Goal: Task Accomplishment & Management: Complete application form

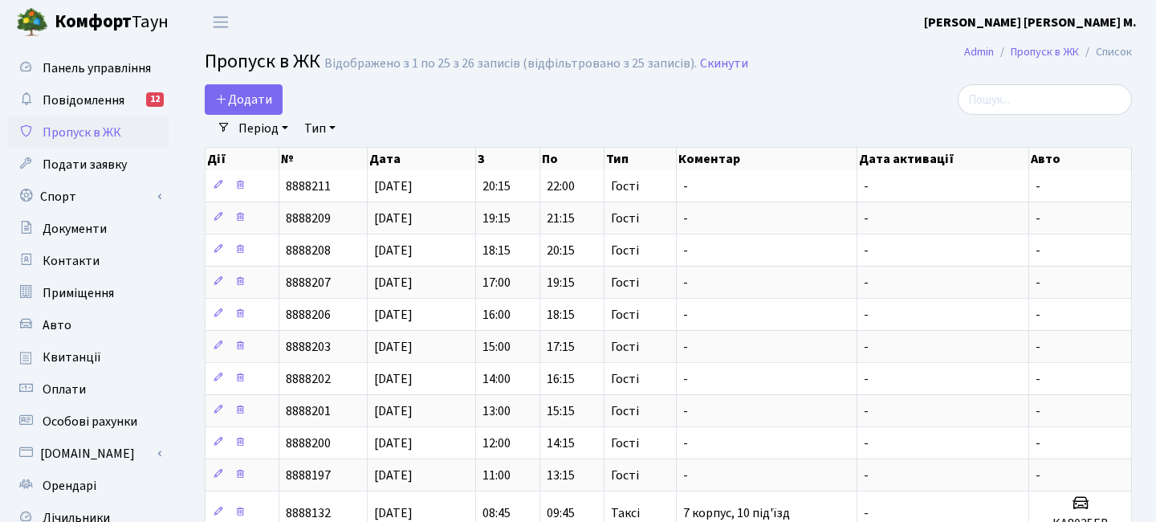
select select "25"
click at [247, 104] on span "Додати" at bounding box center [243, 100] width 57 height 18
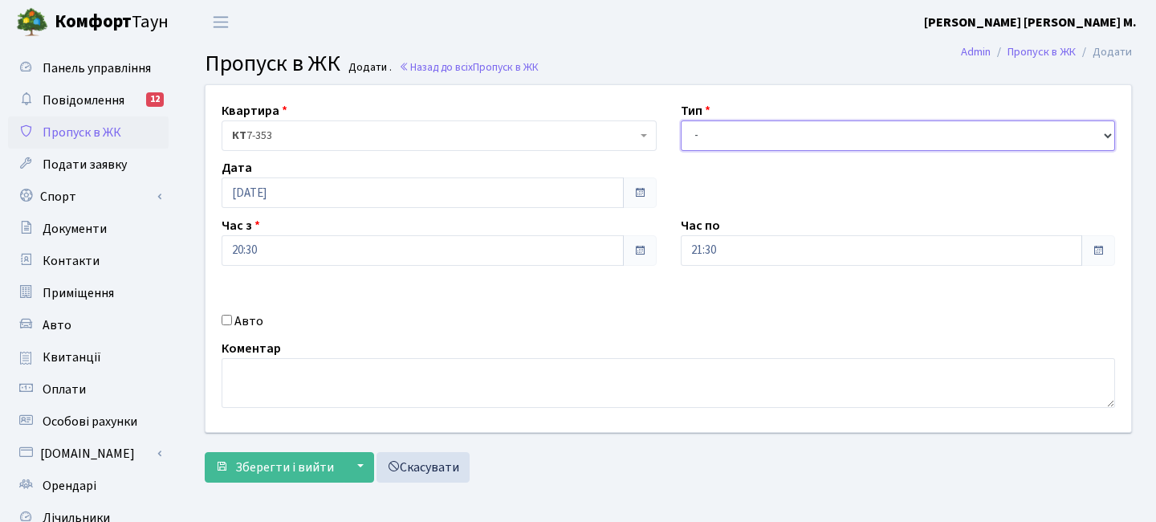
click at [713, 141] on select "- Доставка Таксі Гості Сервіс" at bounding box center [898, 135] width 435 height 30
select select "3"
click at [681, 120] on select "- Доставка Таксі Гості Сервіс" at bounding box center [898, 135] width 435 height 30
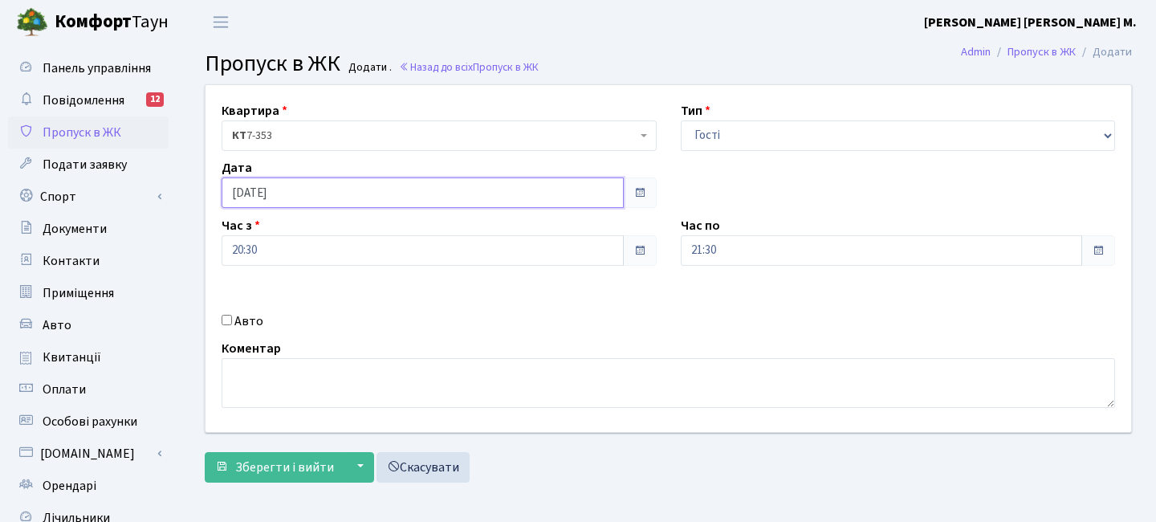
click at [351, 193] on input "[DATE]" at bounding box center [423, 192] width 402 height 30
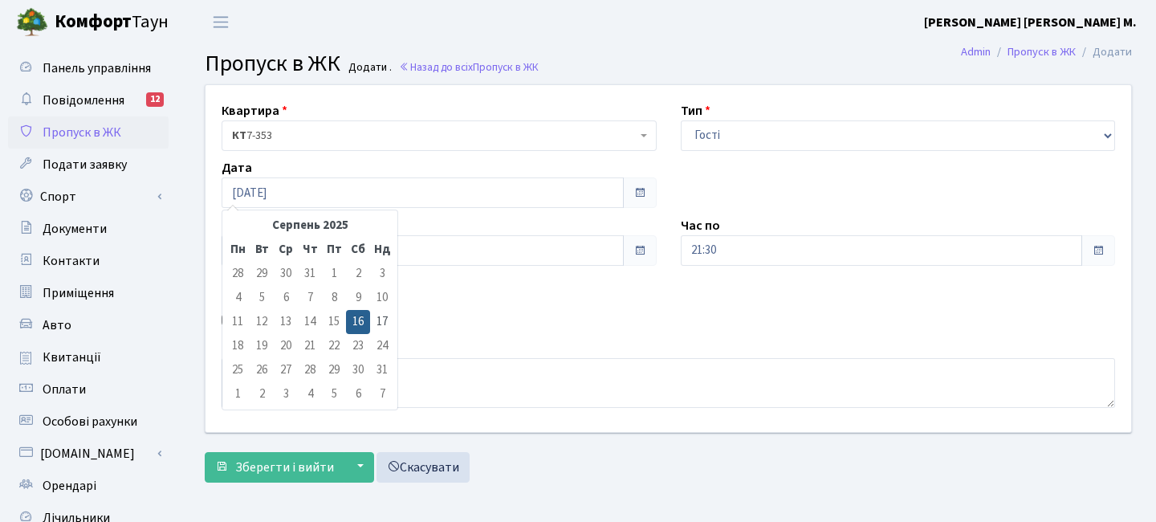
click at [373, 315] on td "17" at bounding box center [382, 322] width 24 height 24
type input "[DATE]"
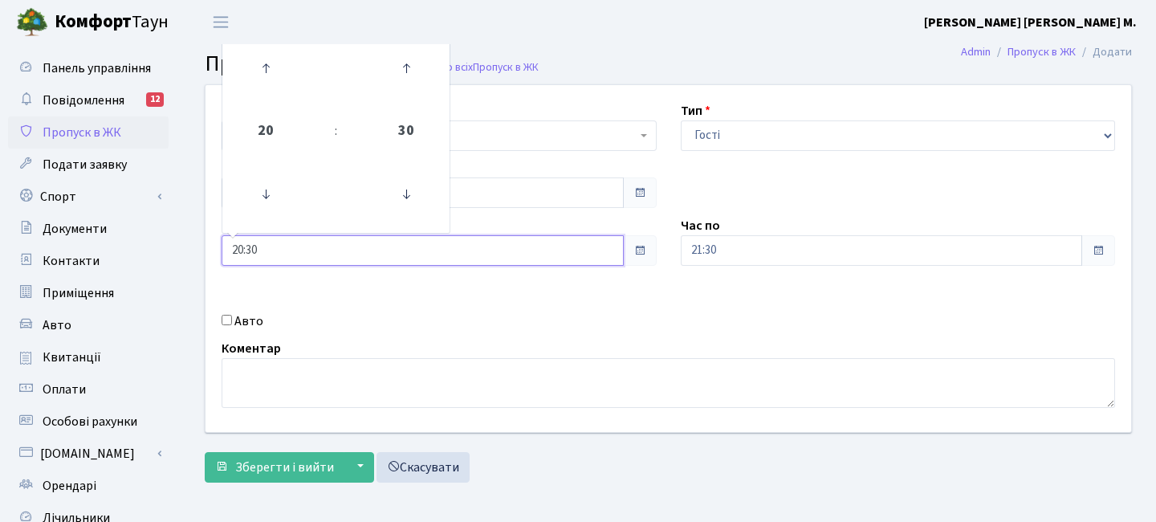
click at [341, 249] on input "20:30" at bounding box center [423, 250] width 402 height 30
click at [246, 69] on icon at bounding box center [265, 68] width 43 height 43
click at [250, 69] on icon at bounding box center [265, 68] width 43 height 43
click at [250, 68] on icon at bounding box center [265, 68] width 43 height 43
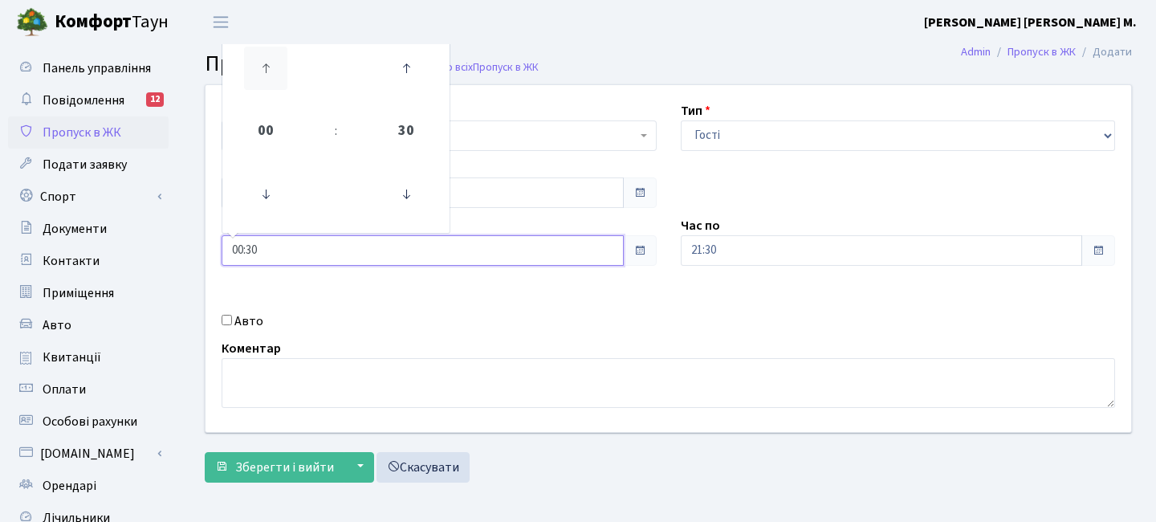
click at [250, 68] on icon at bounding box center [265, 68] width 43 height 43
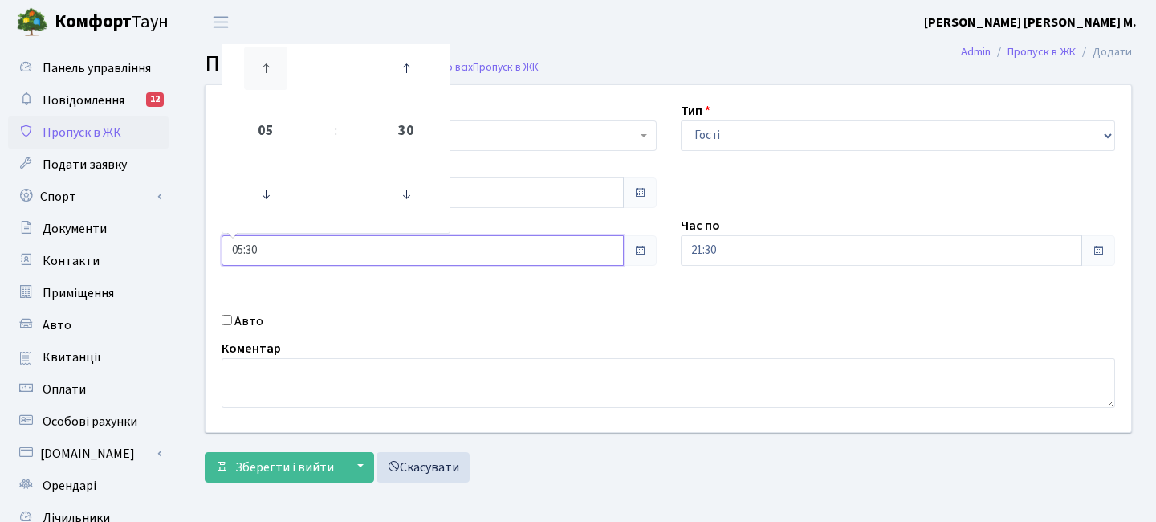
click at [250, 68] on icon at bounding box center [265, 68] width 43 height 43
click at [258, 65] on icon at bounding box center [265, 68] width 43 height 43
click at [419, 202] on icon at bounding box center [405, 194] width 43 height 43
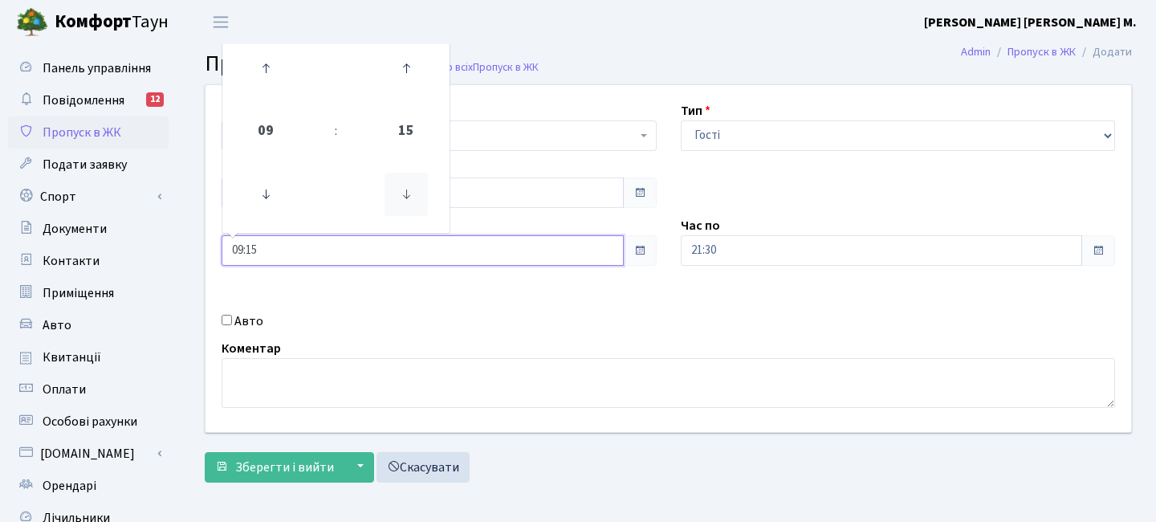
click at [407, 188] on icon at bounding box center [405, 194] width 43 height 43
type input "09:00"
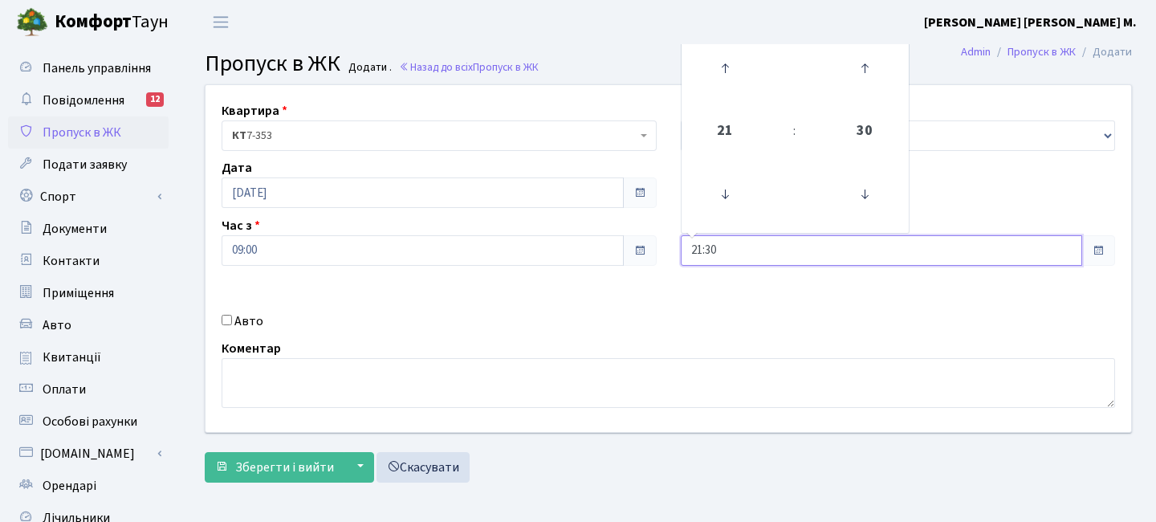
click at [737, 243] on input "21:30" at bounding box center [882, 250] width 402 height 30
click at [850, 71] on icon at bounding box center [864, 68] width 43 height 43
click at [738, 68] on icon at bounding box center [724, 68] width 43 height 43
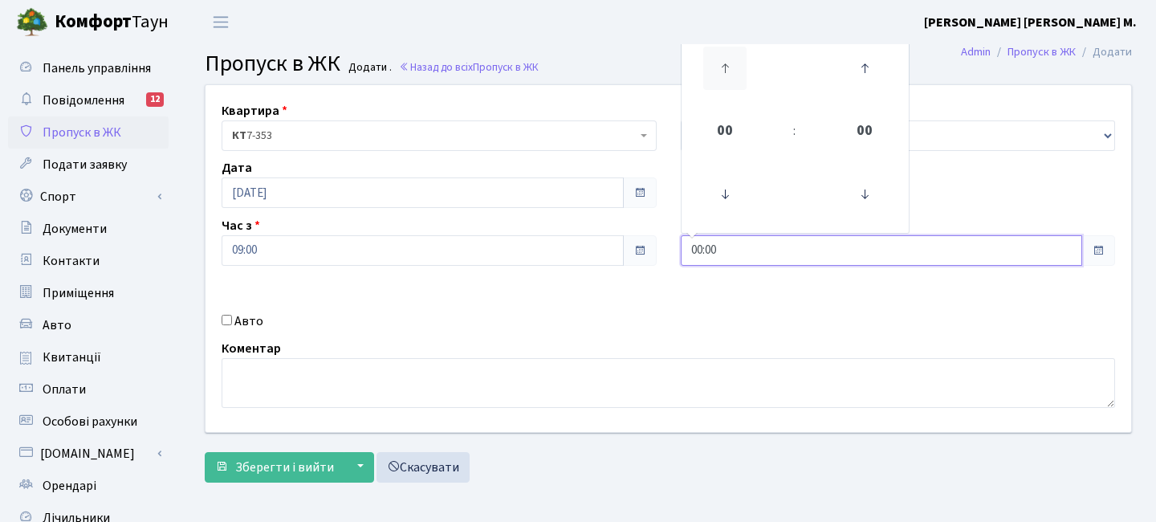
click at [738, 68] on icon at bounding box center [724, 68] width 43 height 43
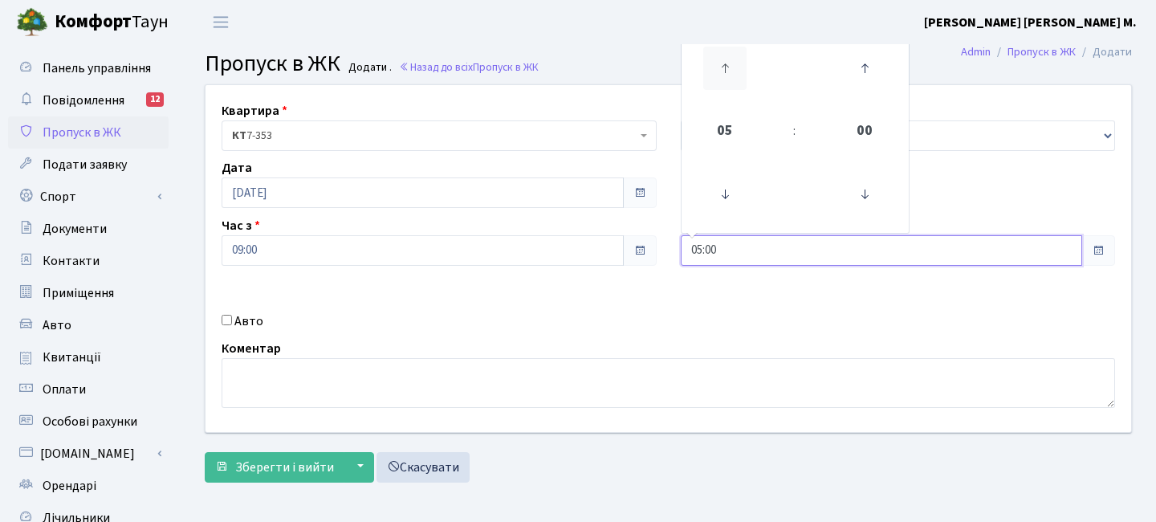
click at [738, 68] on icon at bounding box center [724, 68] width 43 height 43
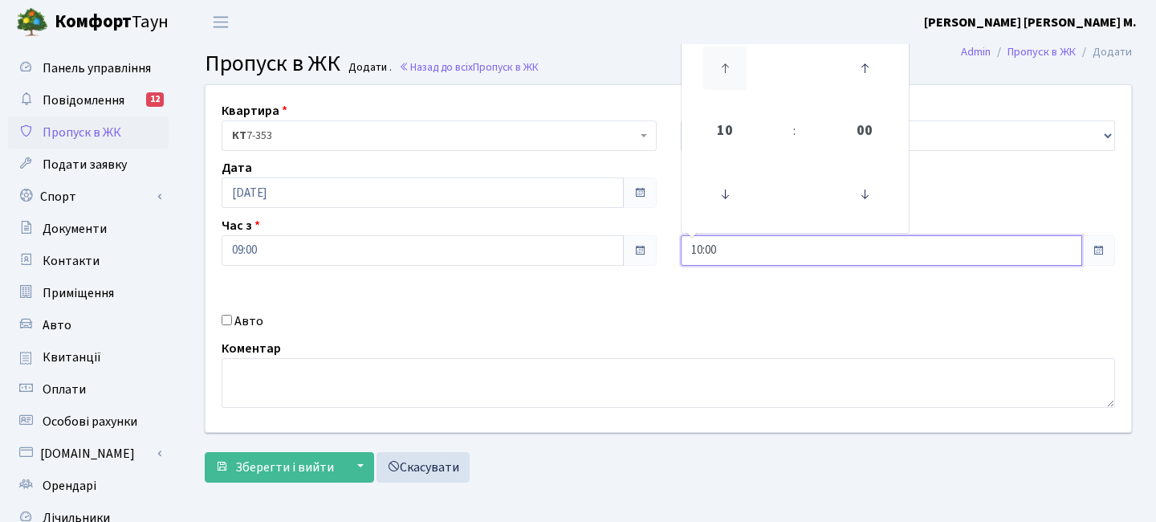
click at [738, 68] on icon at bounding box center [724, 68] width 43 height 43
type input "11:00"
drag, startPoint x: 275, startPoint y: 458, endPoint x: 230, endPoint y: 335, distance: 131.8
click at [275, 458] on span "Зберегти і вийти" at bounding box center [284, 467] width 99 height 18
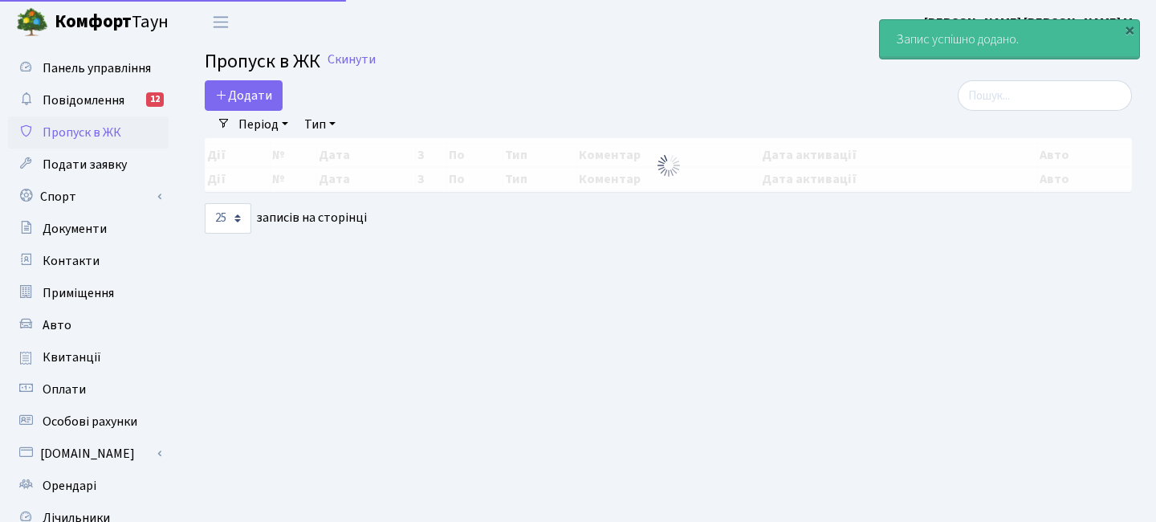
select select "25"
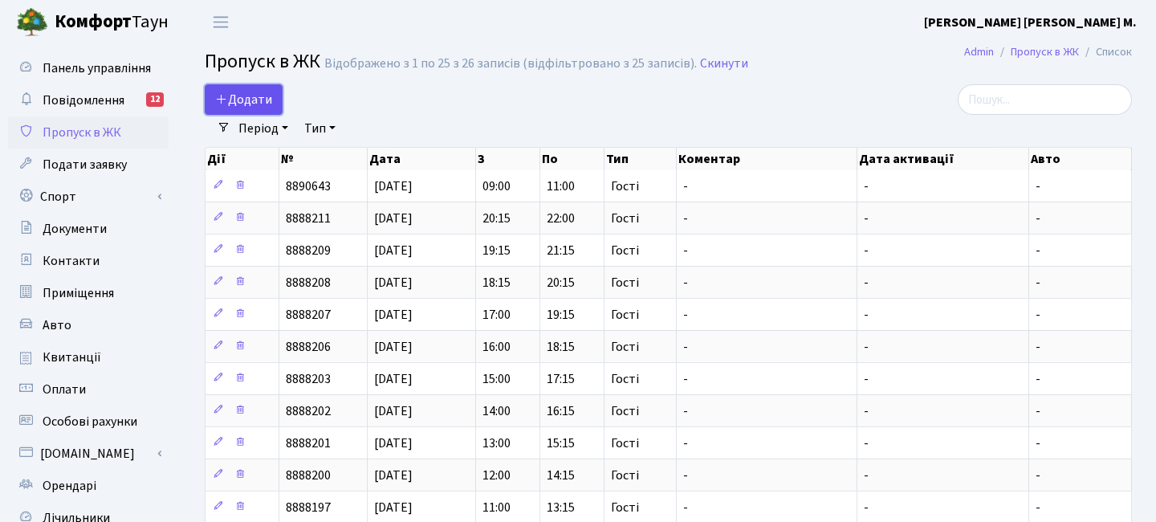
click at [231, 96] on span "Додати" at bounding box center [243, 100] width 57 height 18
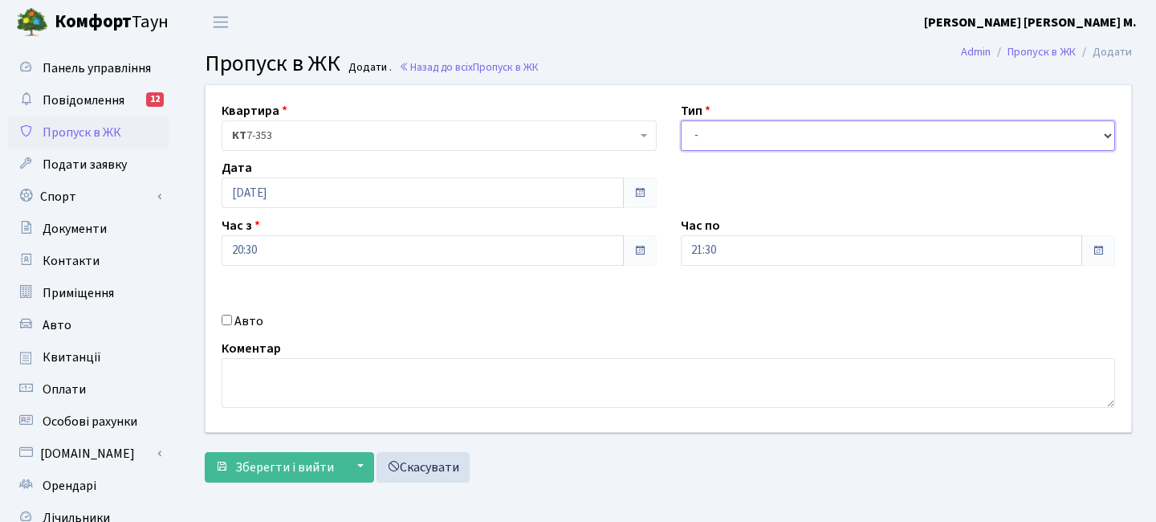
click at [744, 140] on select "- Доставка Таксі Гості Сервіс" at bounding box center [898, 135] width 435 height 30
click at [681, 120] on select "- Доставка Таксі Гості Сервіс" at bounding box center [898, 135] width 435 height 30
click at [730, 135] on select "- Доставка Таксі Гості Сервіс" at bounding box center [898, 135] width 435 height 30
select select "3"
click at [681, 120] on select "- Доставка Таксі Гості Сервіс" at bounding box center [898, 135] width 435 height 30
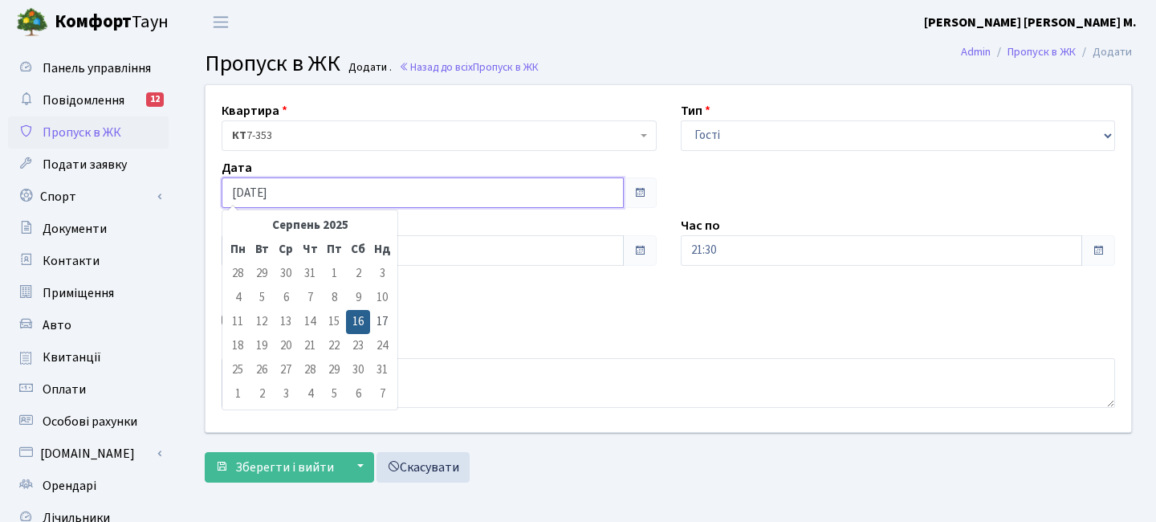
drag, startPoint x: 315, startPoint y: 192, endPoint x: 302, endPoint y: 262, distance: 71.0
click at [315, 192] on input "[DATE]" at bounding box center [423, 192] width 402 height 30
click at [372, 318] on td "17" at bounding box center [382, 322] width 24 height 24
type input "[DATE]"
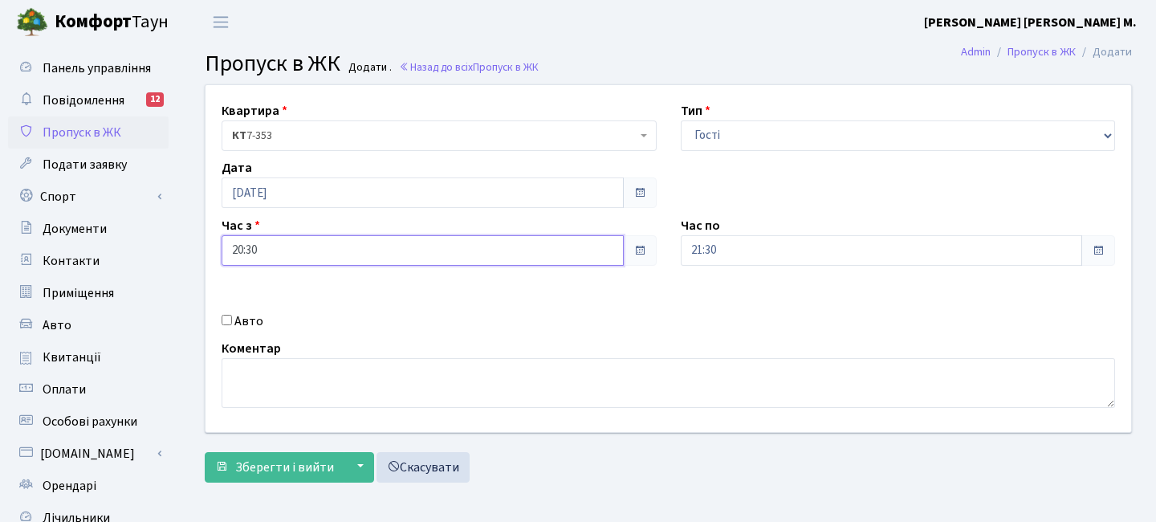
click at [279, 254] on input "20:30" at bounding box center [423, 250] width 402 height 30
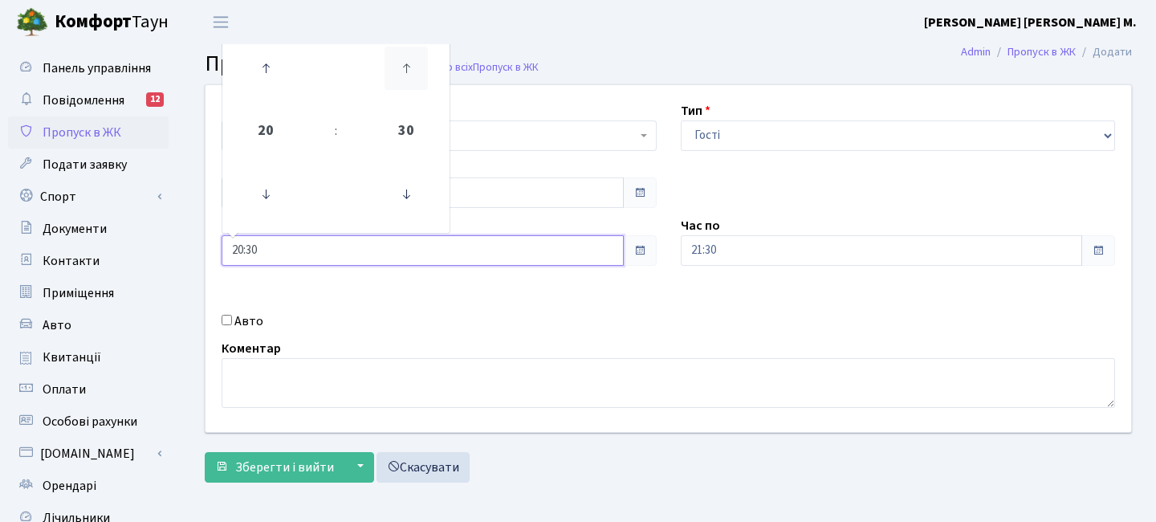
click at [418, 75] on icon at bounding box center [405, 68] width 43 height 43
click at [416, 73] on icon at bounding box center [405, 68] width 43 height 43
click at [281, 70] on icon at bounding box center [265, 68] width 43 height 43
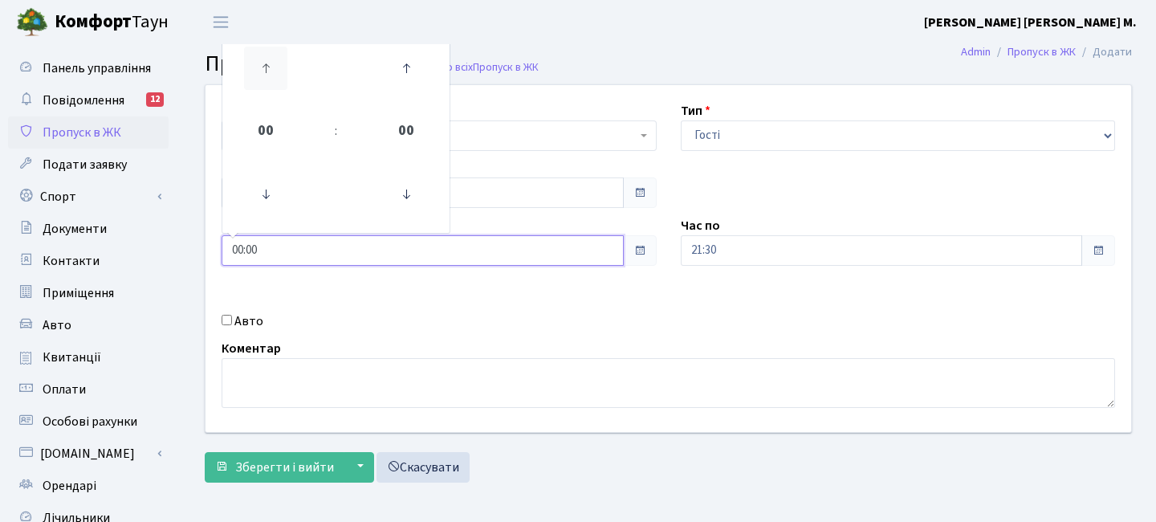
click at [281, 70] on icon at bounding box center [265, 68] width 43 height 43
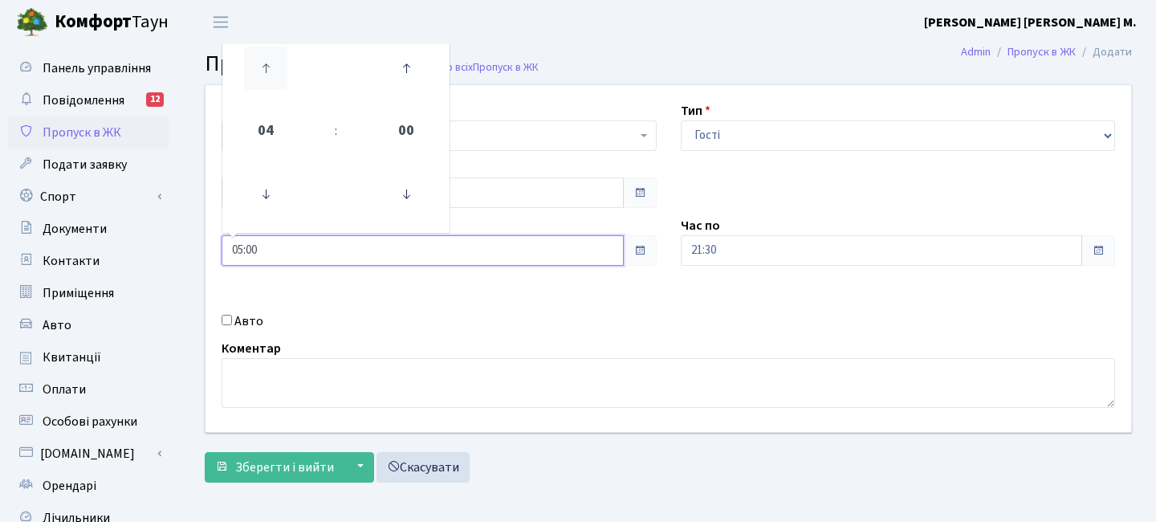
click at [281, 70] on icon at bounding box center [265, 68] width 43 height 43
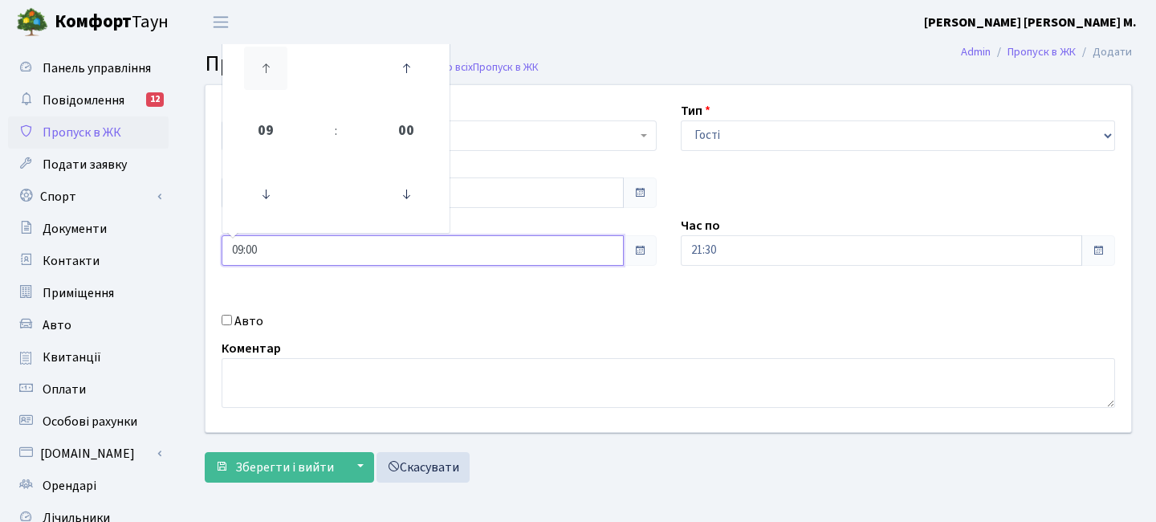
type input "10:00"
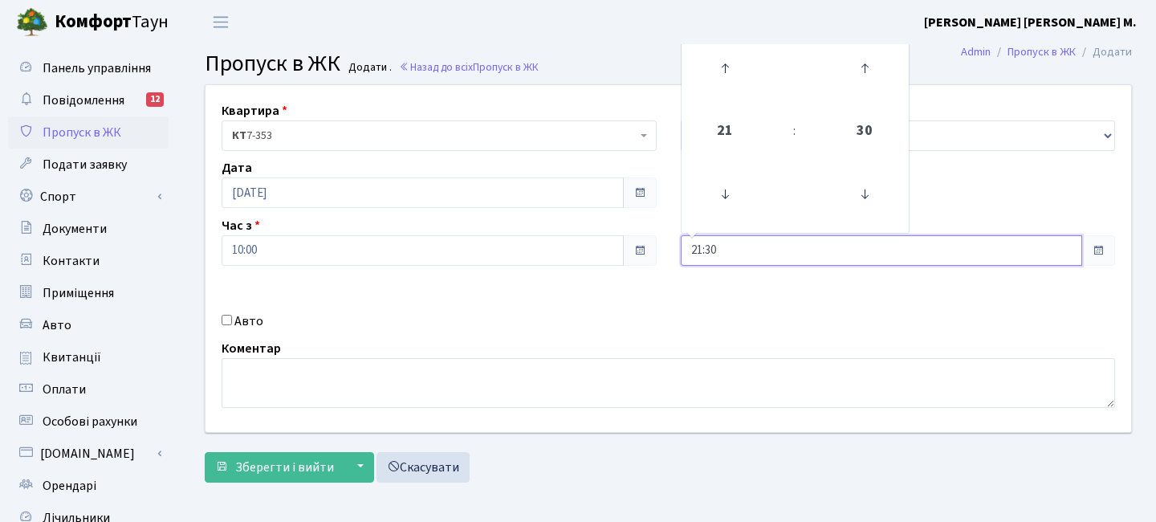
drag, startPoint x: 683, startPoint y: 234, endPoint x: 693, endPoint y: 240, distance: 11.1
click at [684, 235] on input "21:30" at bounding box center [882, 250] width 402 height 30
click at [723, 75] on icon at bounding box center [724, 68] width 43 height 43
click at [725, 74] on icon at bounding box center [724, 68] width 43 height 43
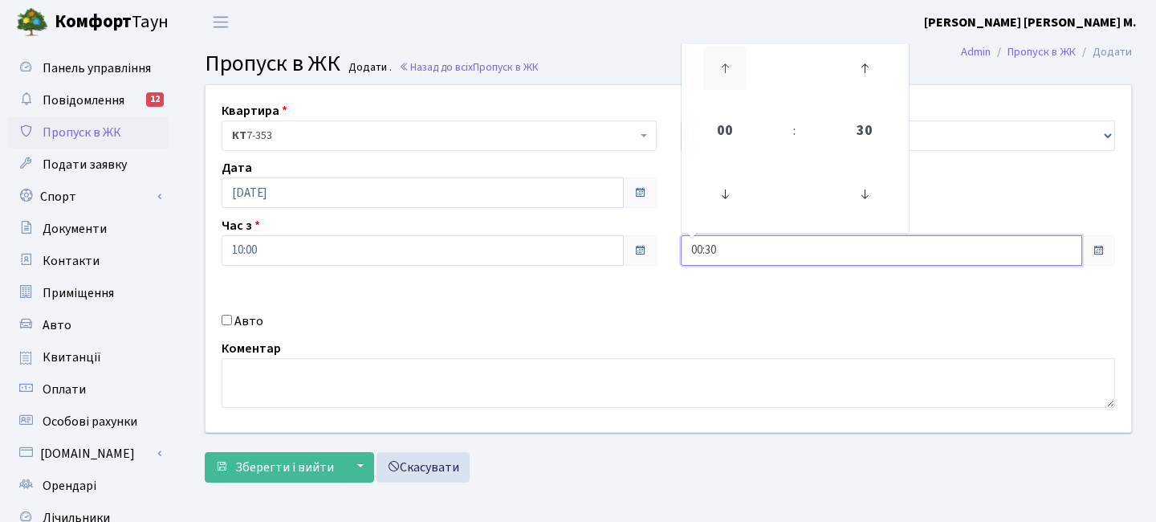
drag, startPoint x: 724, startPoint y: 74, endPoint x: 843, endPoint y: 107, distance: 124.0
click at [725, 75] on icon at bounding box center [724, 68] width 43 height 43
click at [862, 78] on icon at bounding box center [864, 68] width 43 height 43
click at [862, 77] on icon at bounding box center [864, 68] width 43 height 43
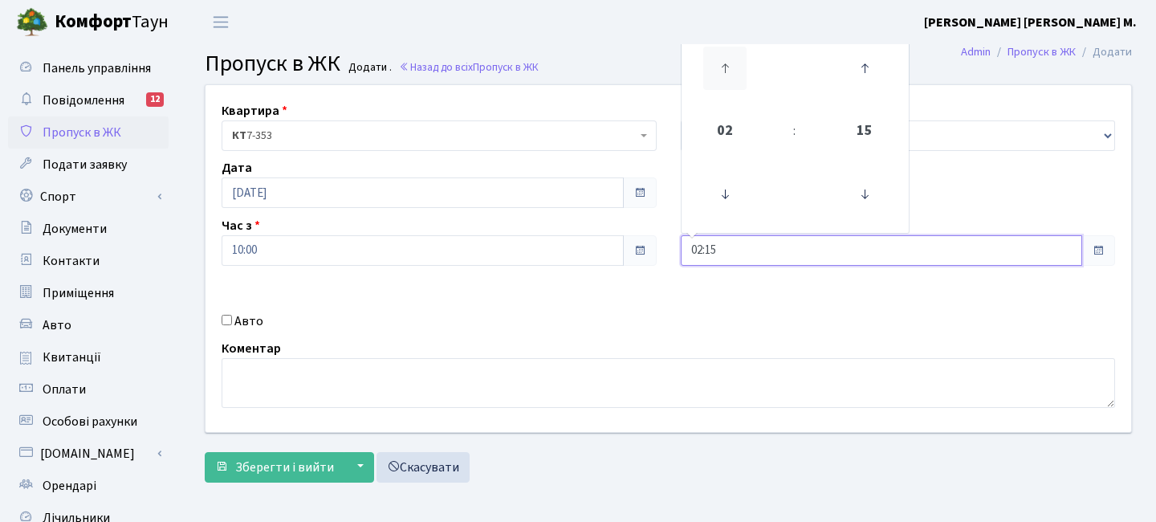
click at [724, 67] on icon at bounding box center [724, 68] width 43 height 43
drag, startPoint x: 726, startPoint y: 67, endPoint x: 742, endPoint y: 73, distance: 17.0
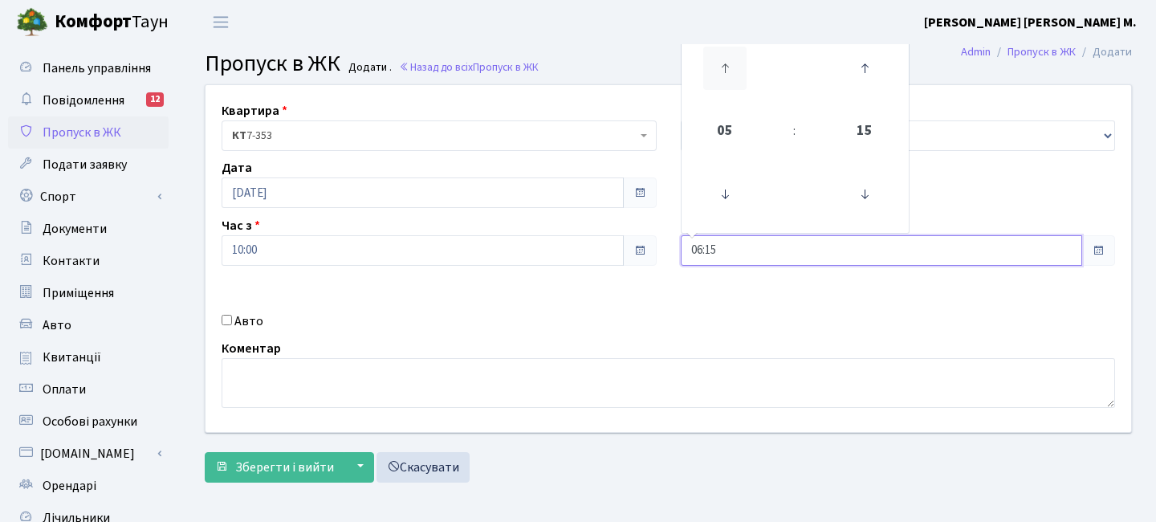
click at [731, 70] on icon at bounding box center [724, 68] width 43 height 43
drag, startPoint x: 859, startPoint y: 178, endPoint x: 848, endPoint y: 173, distance: 11.5
click at [858, 177] on icon at bounding box center [864, 194] width 43 height 43
click at [735, 86] on icon at bounding box center [724, 68] width 43 height 43
click at [734, 84] on icon at bounding box center [724, 68] width 43 height 43
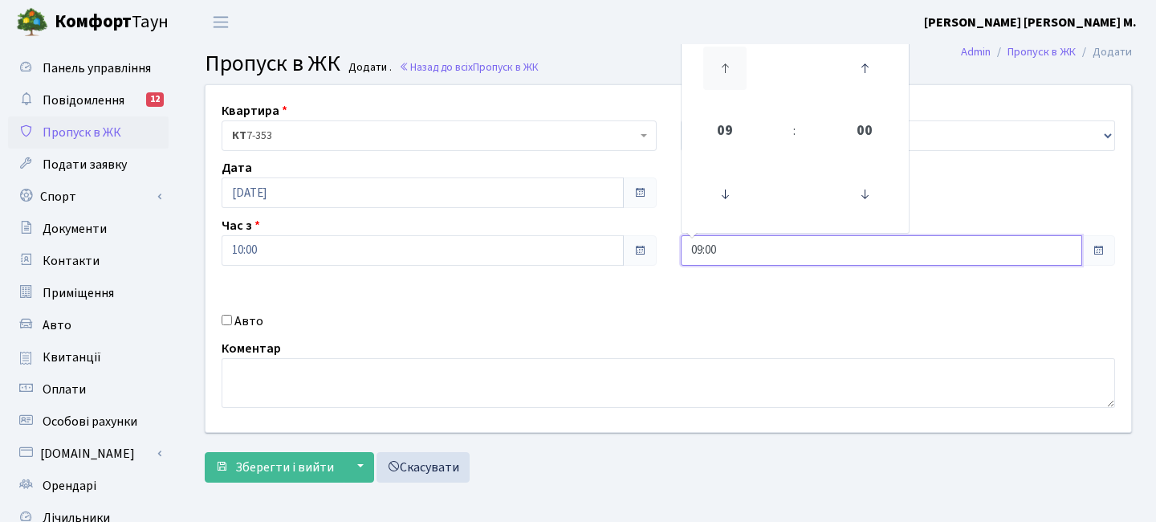
click at [734, 84] on icon at bounding box center [724, 68] width 43 height 43
type input "12:00"
click at [288, 468] on span "Зберегти і вийти" at bounding box center [284, 467] width 99 height 18
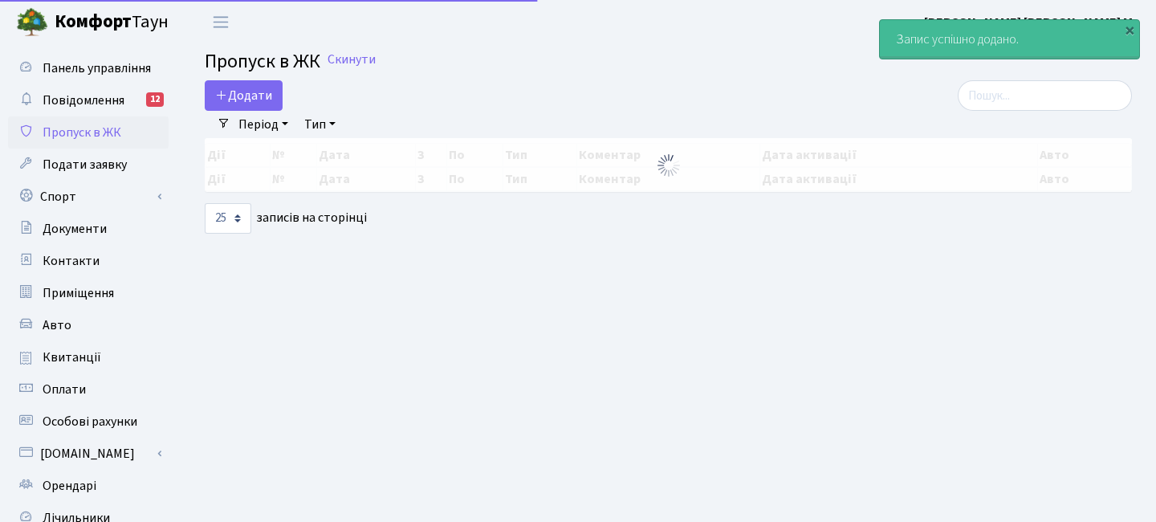
select select "25"
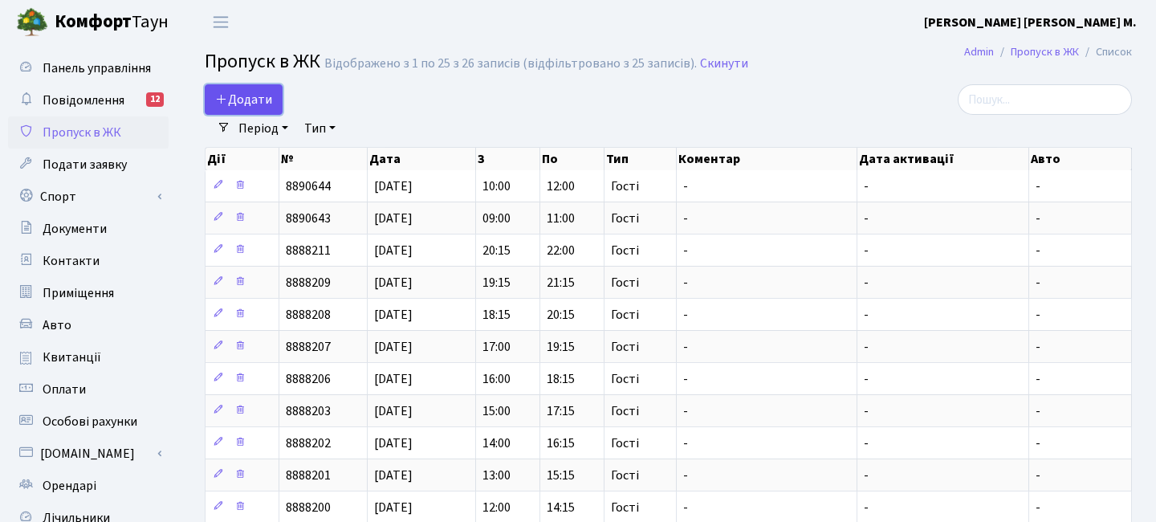
click at [241, 97] on span "Додати" at bounding box center [243, 100] width 57 height 18
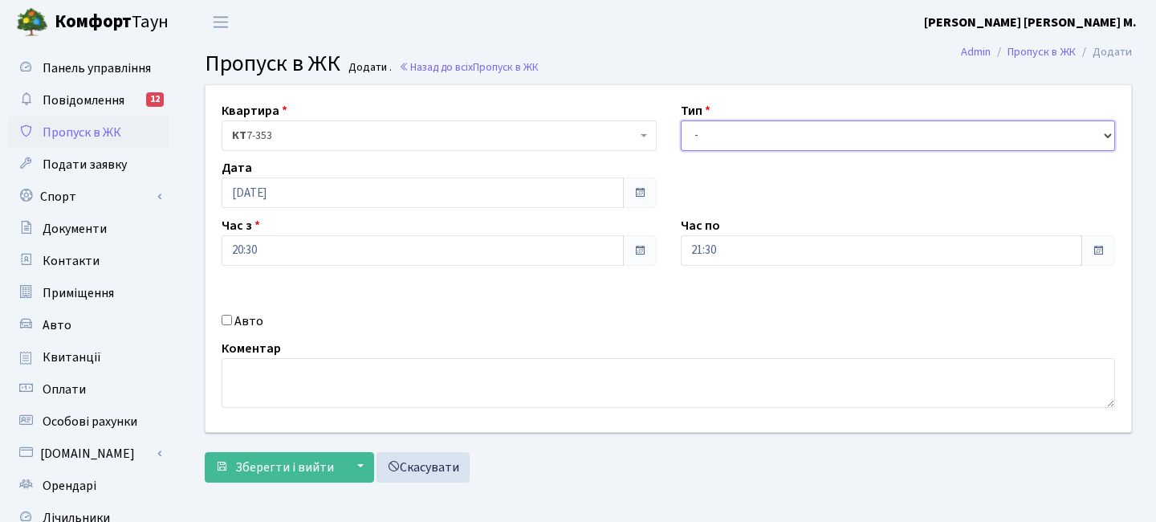
click at [712, 134] on select "- Доставка Таксі Гості Сервіс" at bounding box center [898, 135] width 435 height 30
select select "3"
click at [681, 120] on select "- Доставка Таксі Гості Сервіс" at bounding box center [898, 135] width 435 height 30
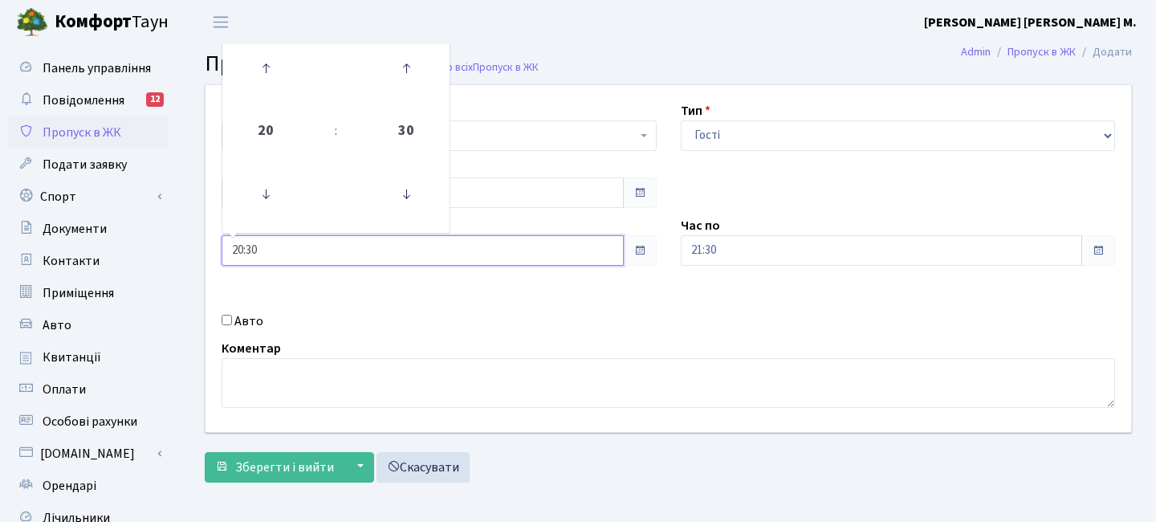
click at [305, 242] on input "20:30" at bounding box center [423, 250] width 402 height 30
drag, startPoint x: 273, startPoint y: 77, endPoint x: 311, endPoint y: 81, distance: 37.9
click at [273, 77] on icon at bounding box center [265, 68] width 43 height 43
drag, startPoint x: 395, startPoint y: 73, endPoint x: 403, endPoint y: 82, distance: 11.9
click at [396, 73] on icon at bounding box center [405, 68] width 43 height 43
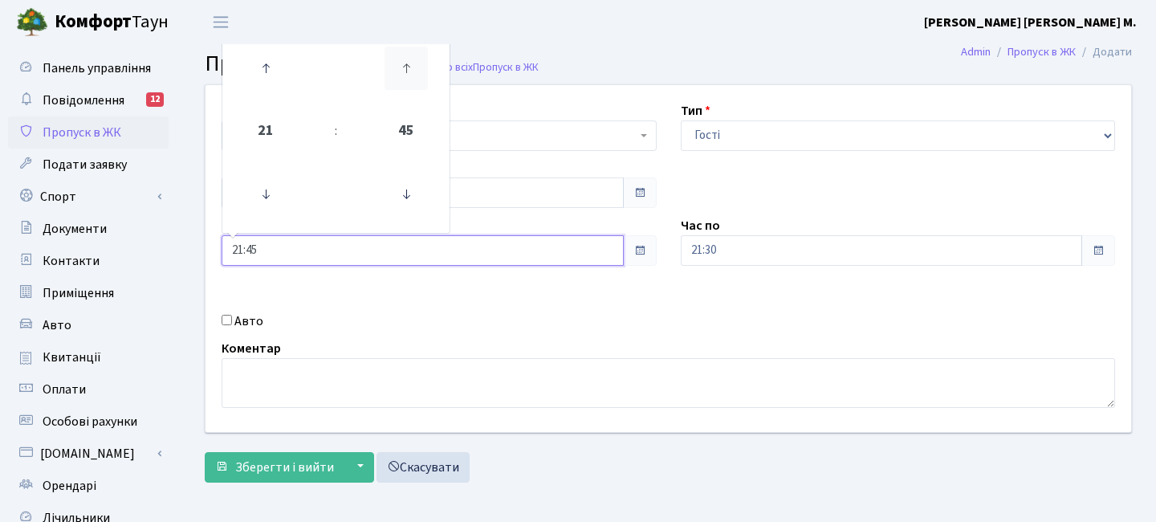
click at [408, 76] on icon at bounding box center [405, 68] width 43 height 43
drag, startPoint x: 408, startPoint y: 76, endPoint x: 381, endPoint y: 81, distance: 26.9
click at [408, 76] on icon at bounding box center [405, 68] width 43 height 43
drag, startPoint x: 398, startPoint y: 202, endPoint x: 251, endPoint y: 78, distance: 192.5
click at [387, 195] on icon at bounding box center [405, 194] width 43 height 43
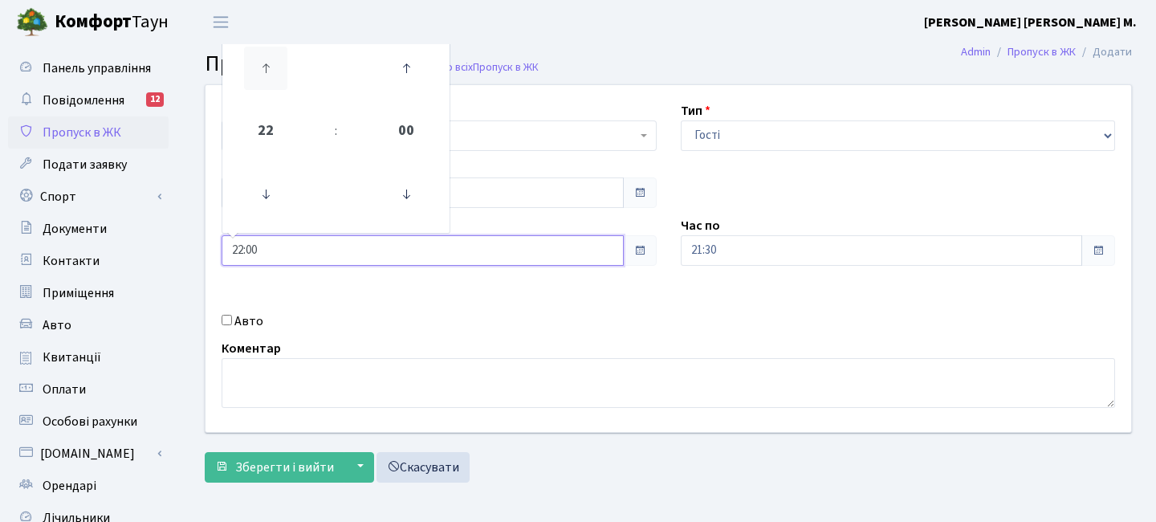
click at [252, 72] on icon at bounding box center [265, 68] width 43 height 43
click at [253, 72] on icon at bounding box center [265, 68] width 43 height 43
click at [252, 72] on icon at bounding box center [265, 68] width 43 height 43
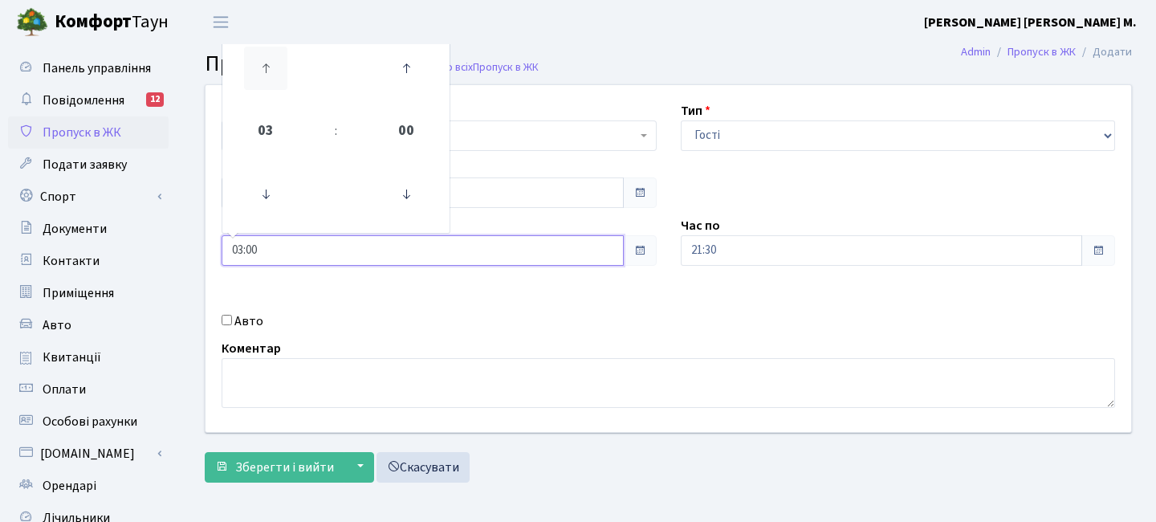
click at [252, 72] on icon at bounding box center [265, 68] width 43 height 43
click at [251, 73] on icon at bounding box center [265, 68] width 43 height 43
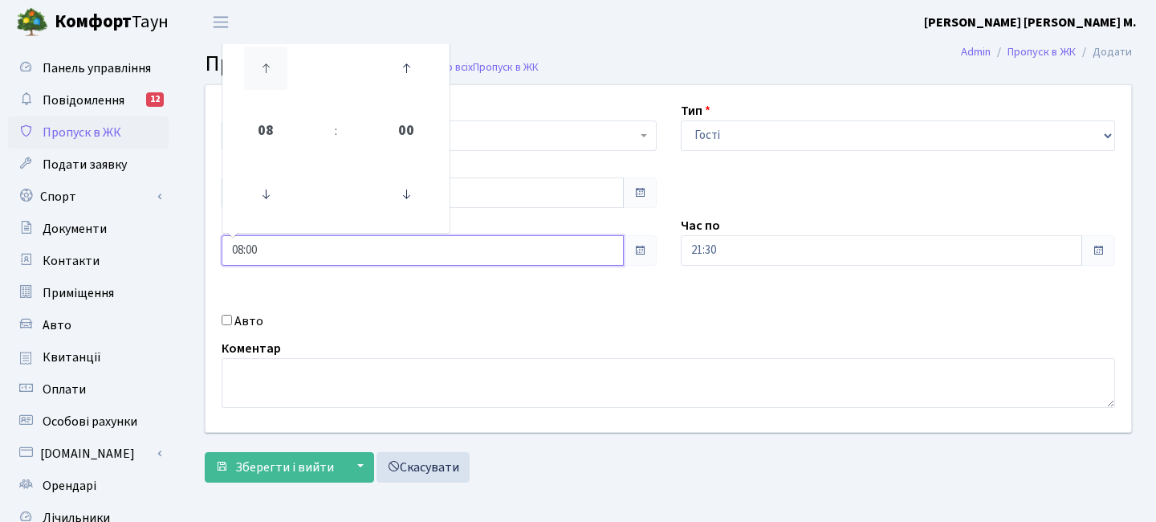
click at [255, 73] on icon at bounding box center [265, 68] width 43 height 43
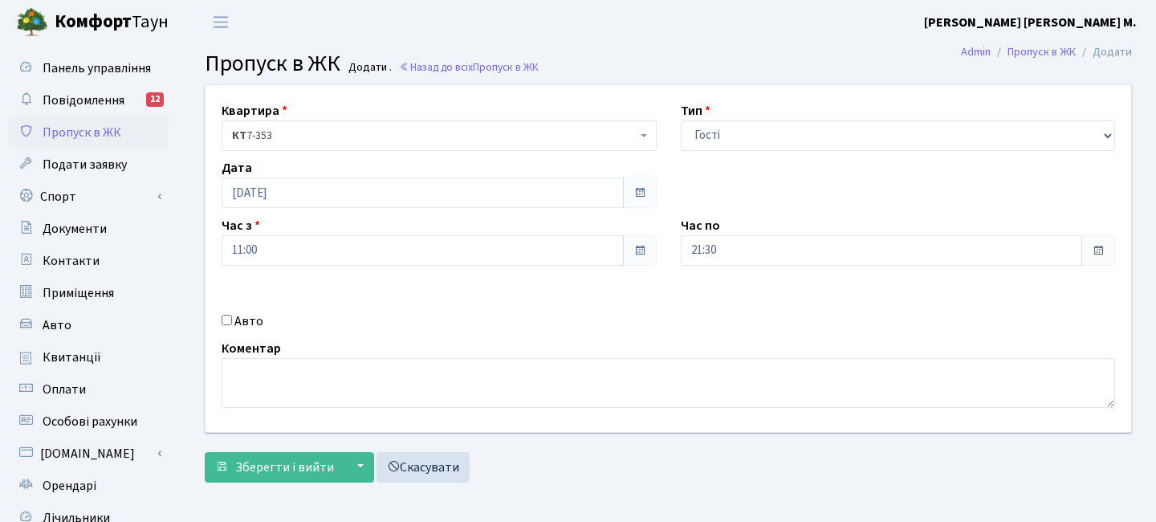
click at [730, 235] on div "Час по 21:30" at bounding box center [898, 241] width 459 height 50
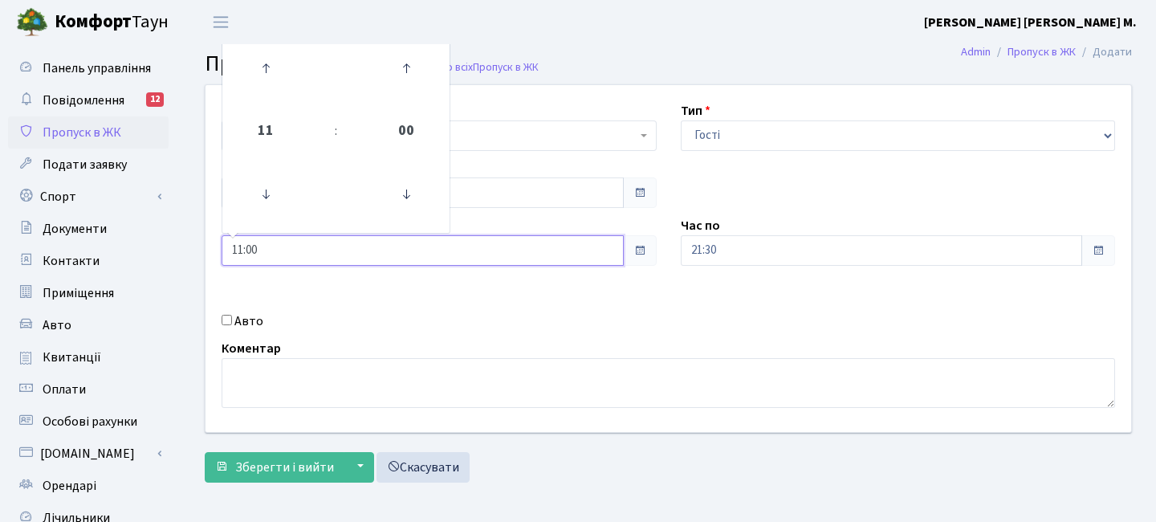
drag, startPoint x: 315, startPoint y: 249, endPoint x: 320, endPoint y: 201, distance: 47.7
click at [313, 249] on input "11:00" at bounding box center [423, 250] width 402 height 30
drag, startPoint x: 266, startPoint y: 196, endPoint x: 367, endPoint y: 173, distance: 103.8
click at [266, 196] on icon at bounding box center [265, 194] width 43 height 43
click at [429, 68] on link at bounding box center [405, 68] width 47 height 58
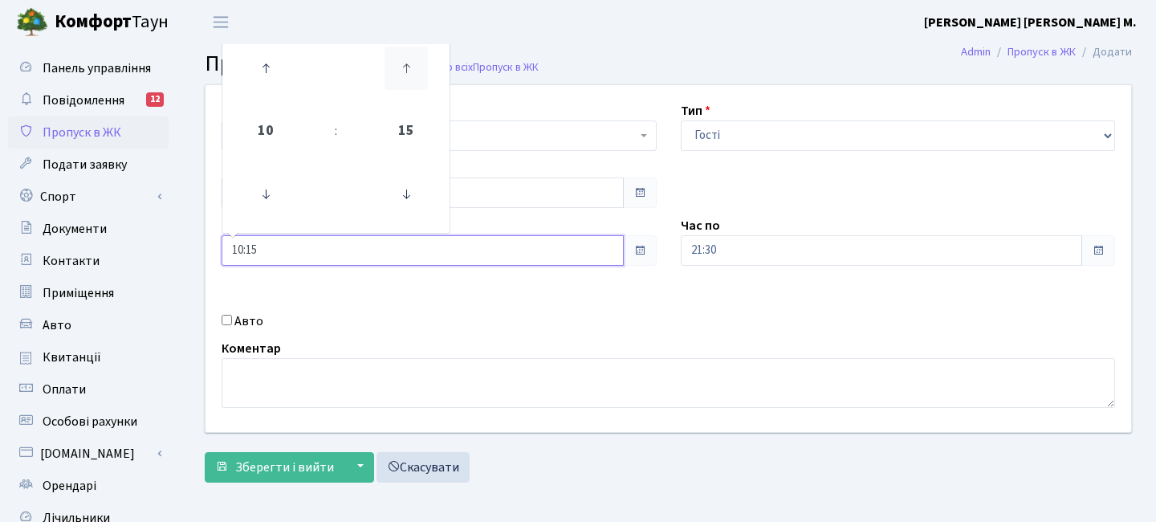
click at [428, 68] on link at bounding box center [405, 68] width 47 height 58
click at [426, 69] on icon at bounding box center [405, 68] width 43 height 43
type input "10:45"
click at [778, 266] on div "Квартира <b>КТ</b>&nbsp;&nbsp;&nbsp;&nbsp;7-353 <b>КТ</b>&nbsp;&nbsp;&nbsp;&nbs…" at bounding box center [667, 258] width 949 height 347
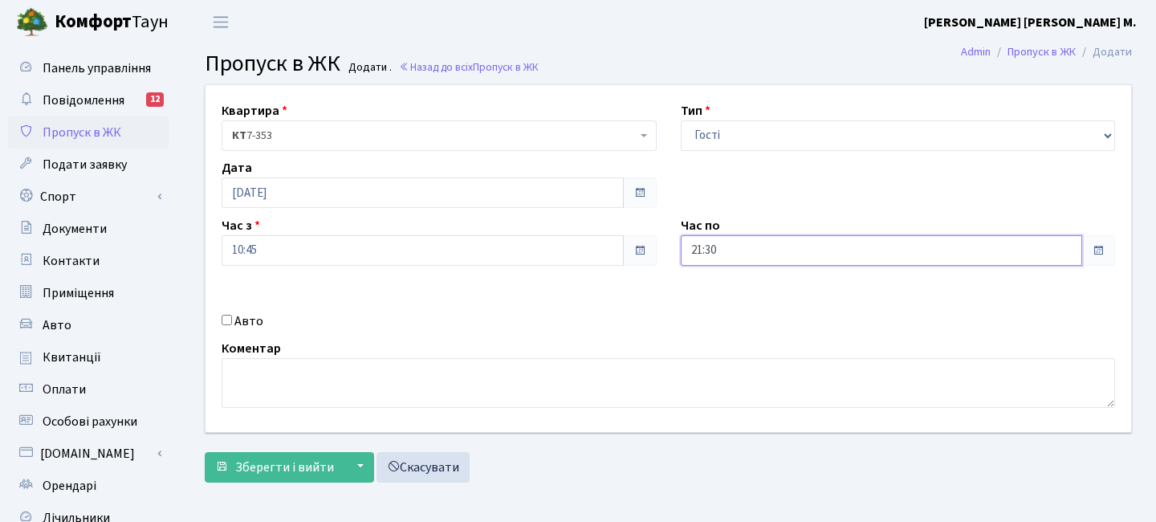
click at [748, 243] on input "21:30" at bounding box center [882, 250] width 402 height 30
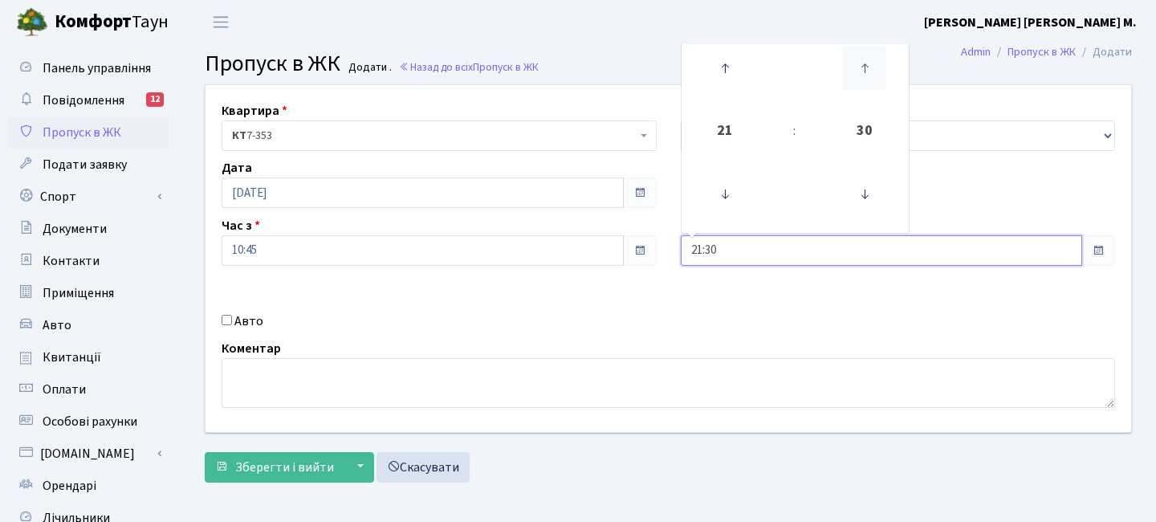
click at [861, 75] on icon at bounding box center [864, 68] width 43 height 43
drag, startPoint x: 861, startPoint y: 75, endPoint x: 730, endPoint y: 67, distance: 131.9
click at [861, 75] on icon at bounding box center [864, 68] width 43 height 43
click at [724, 67] on icon at bounding box center [724, 68] width 43 height 43
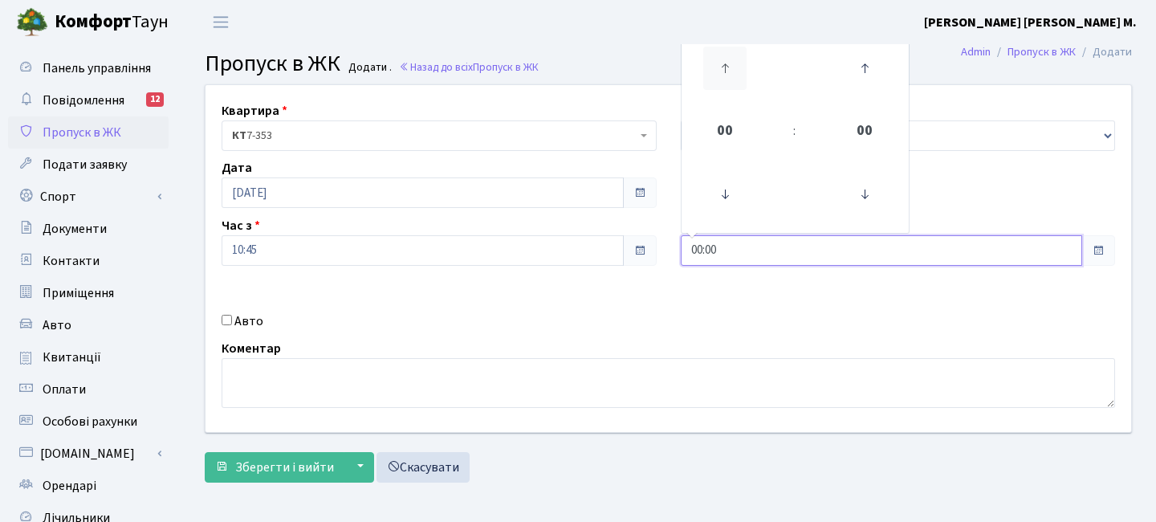
click at [724, 67] on icon at bounding box center [724, 68] width 43 height 43
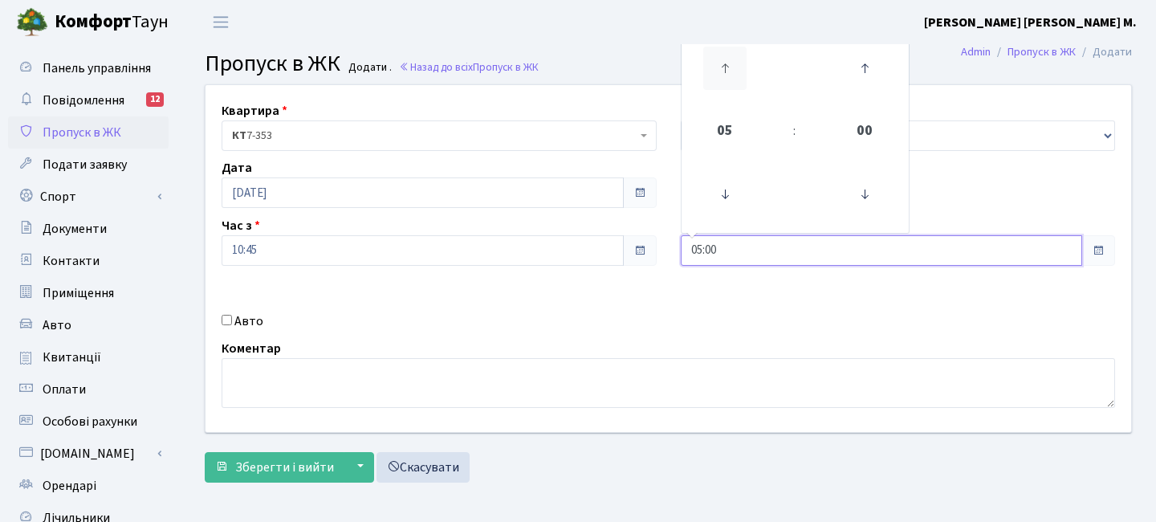
click at [724, 67] on icon at bounding box center [724, 68] width 43 height 43
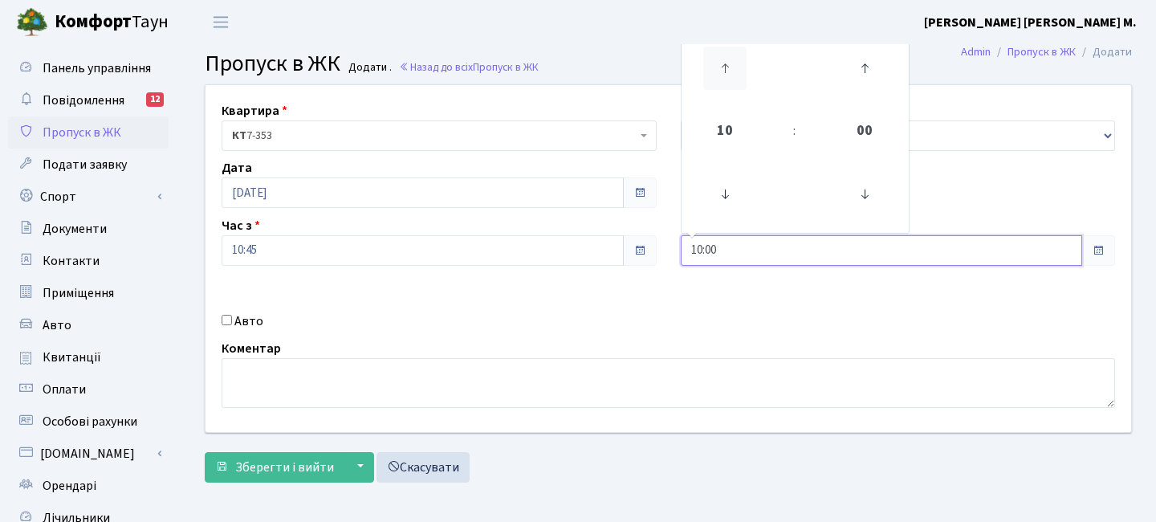
click at [724, 67] on icon at bounding box center [724, 68] width 43 height 43
type input "12:00"
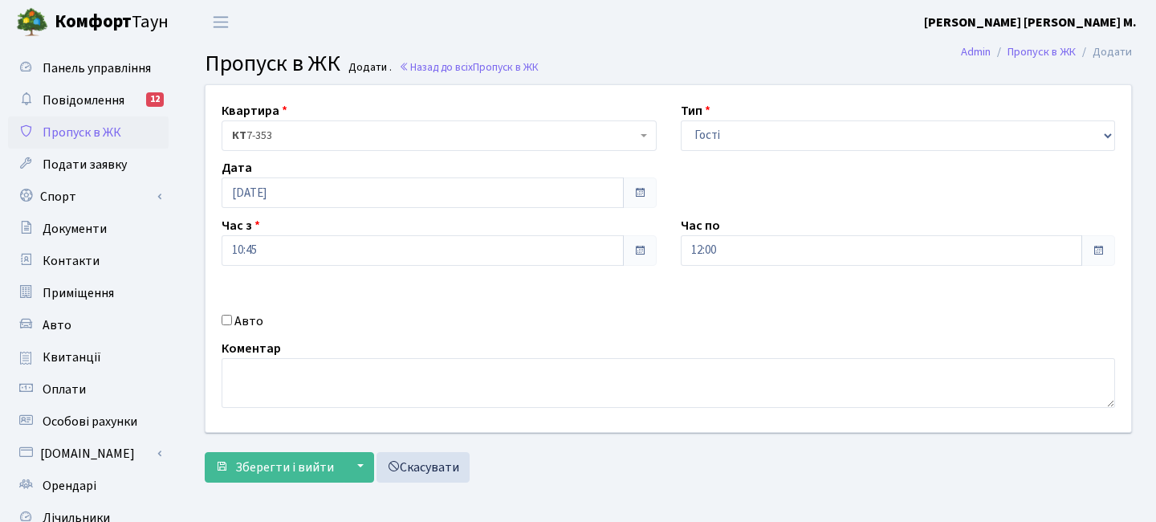
click at [237, 320] on label "Авто" at bounding box center [248, 320] width 29 height 19
click at [232, 320] on input "Авто" at bounding box center [227, 320] width 10 height 10
checkbox input "true"
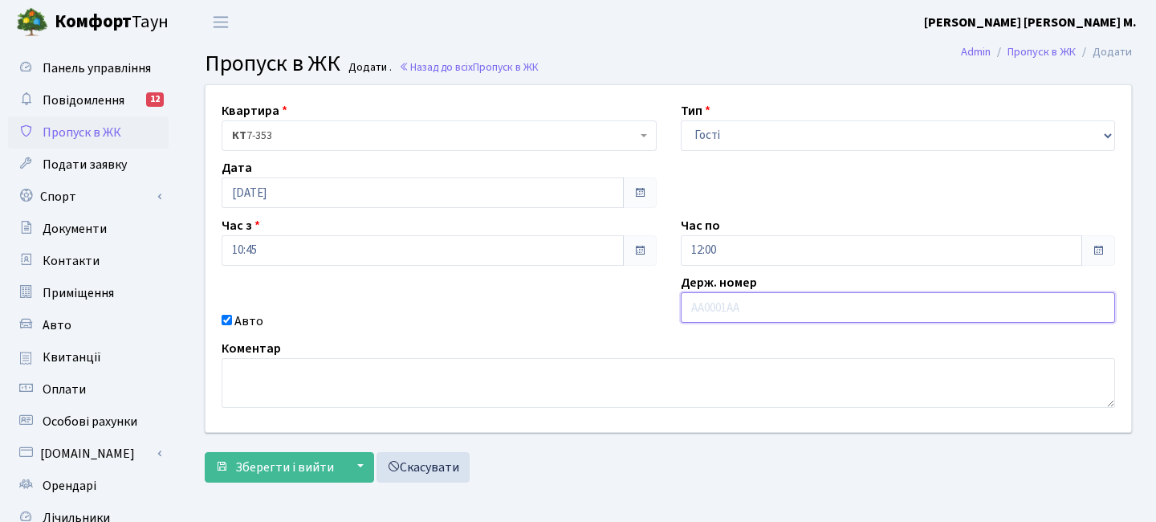
paste input "АА 6127Y"
type input "АА 6127Y"
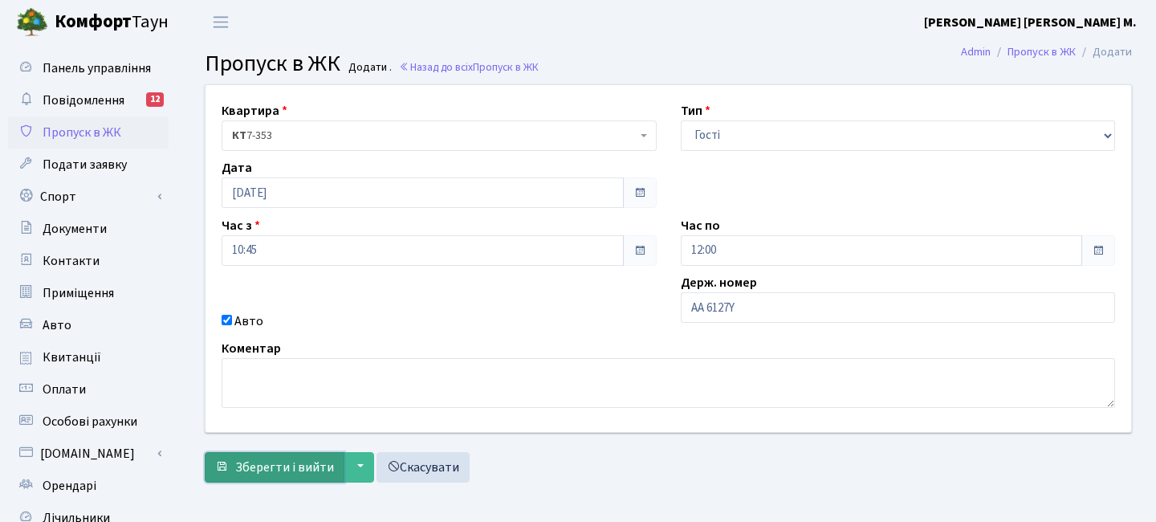
click at [262, 470] on span "Зберегти і вийти" at bounding box center [284, 467] width 99 height 18
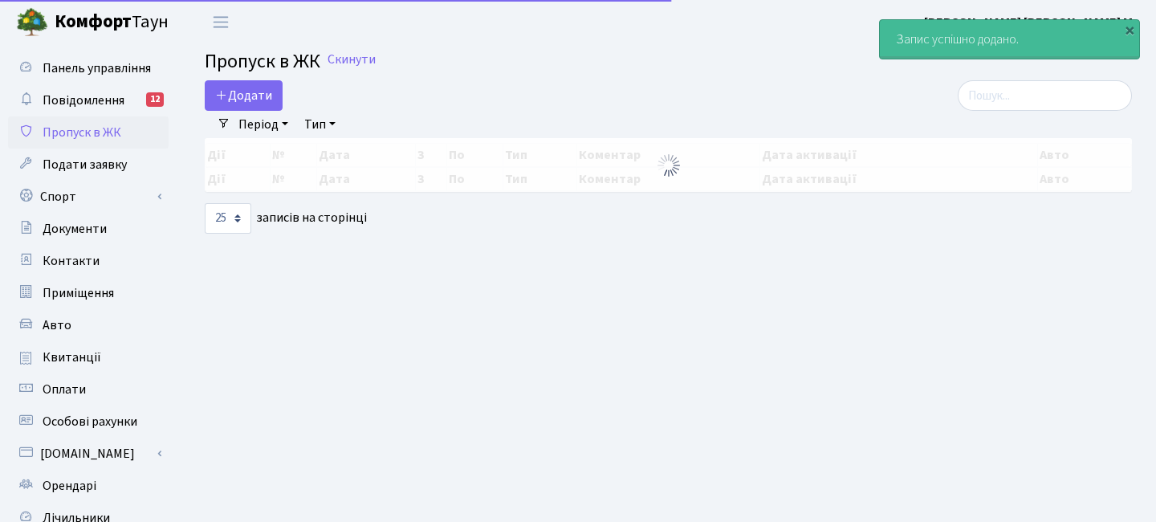
select select "25"
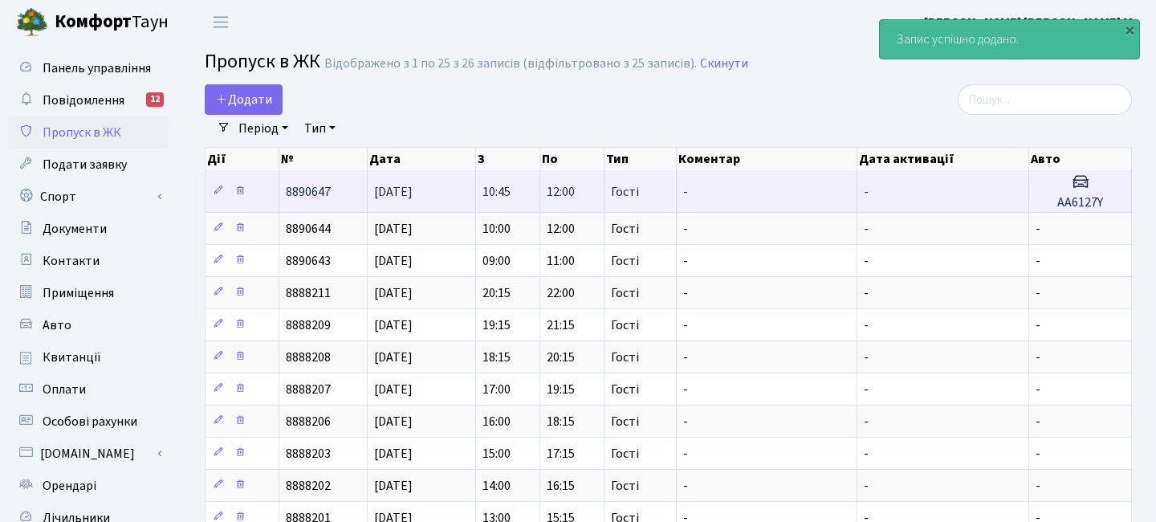
click at [1073, 200] on h5 "АА6127Y" at bounding box center [1079, 202] width 89 height 15
click at [1027, 196] on td "-" at bounding box center [943, 191] width 172 height 42
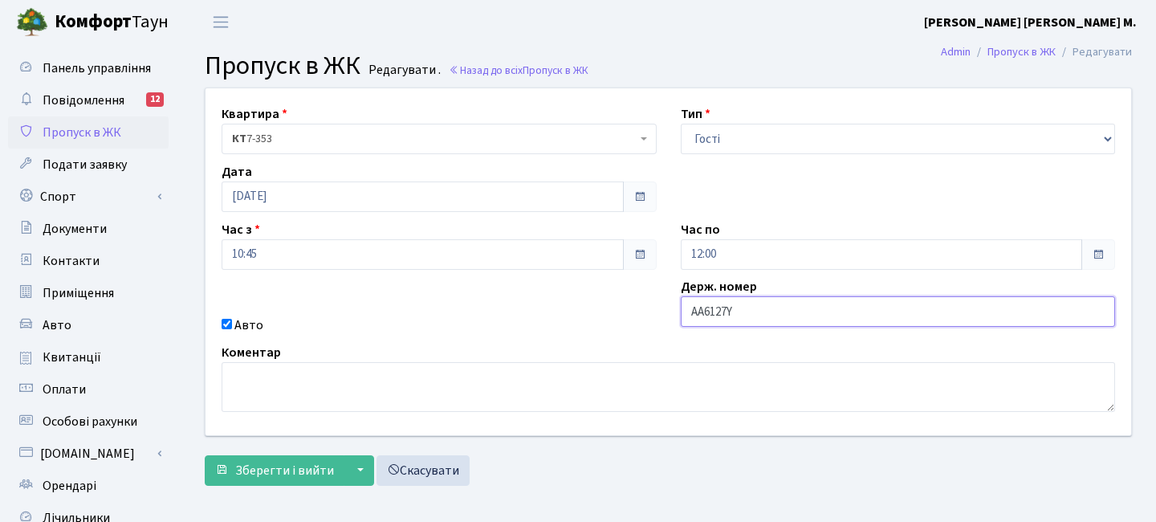
click at [773, 315] on input "АА6127Y" at bounding box center [898, 311] width 435 height 30
click at [730, 315] on input "АА6127Y" at bounding box center [898, 311] width 435 height 30
drag, startPoint x: 725, startPoint y: 308, endPoint x: 632, endPoint y: 305, distance: 92.4
click at [632, 305] on div "Квартира <b>КТ</b>&nbsp;&nbsp;&nbsp;&nbsp;7-353 <b>КТ</b>&nbsp;&nbsp;&nbsp;&nbs…" at bounding box center [667, 261] width 949 height 347
paste input "B"
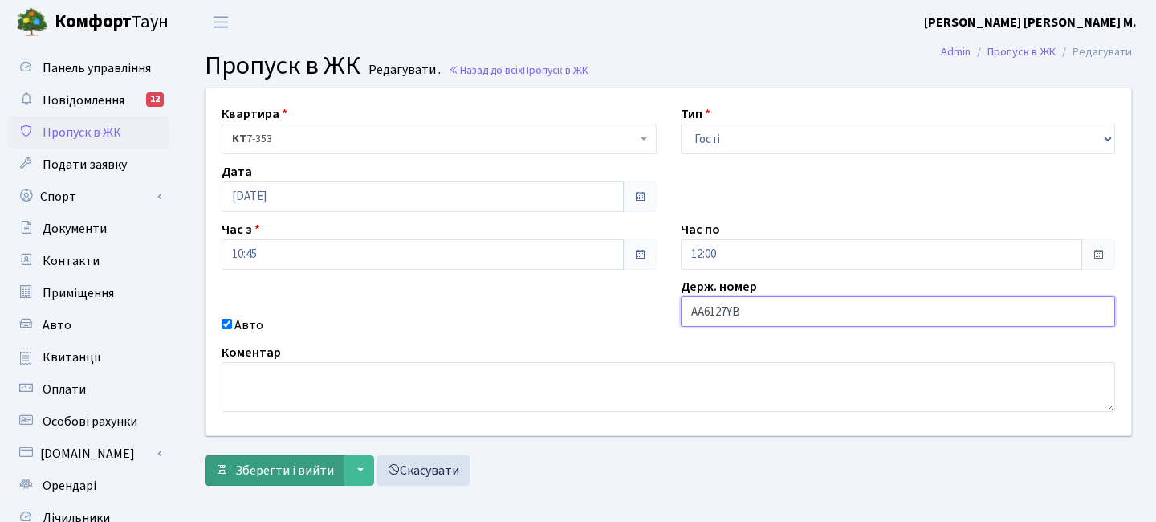
type input "АА6127YB"
click at [314, 463] on span "Зберегти і вийти" at bounding box center [284, 470] width 99 height 18
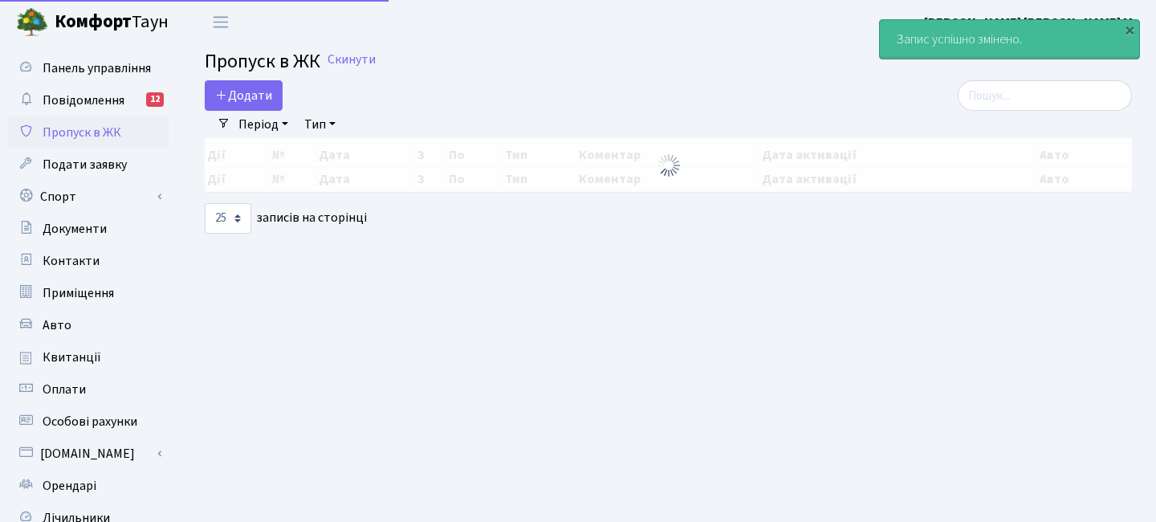
select select "25"
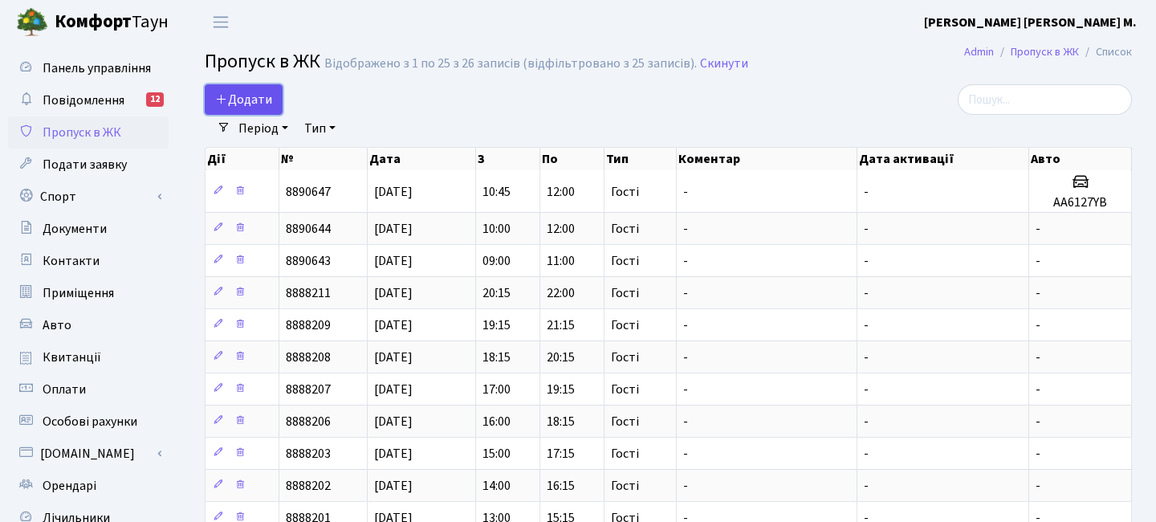
click at [252, 91] on span "Додати" at bounding box center [243, 100] width 57 height 18
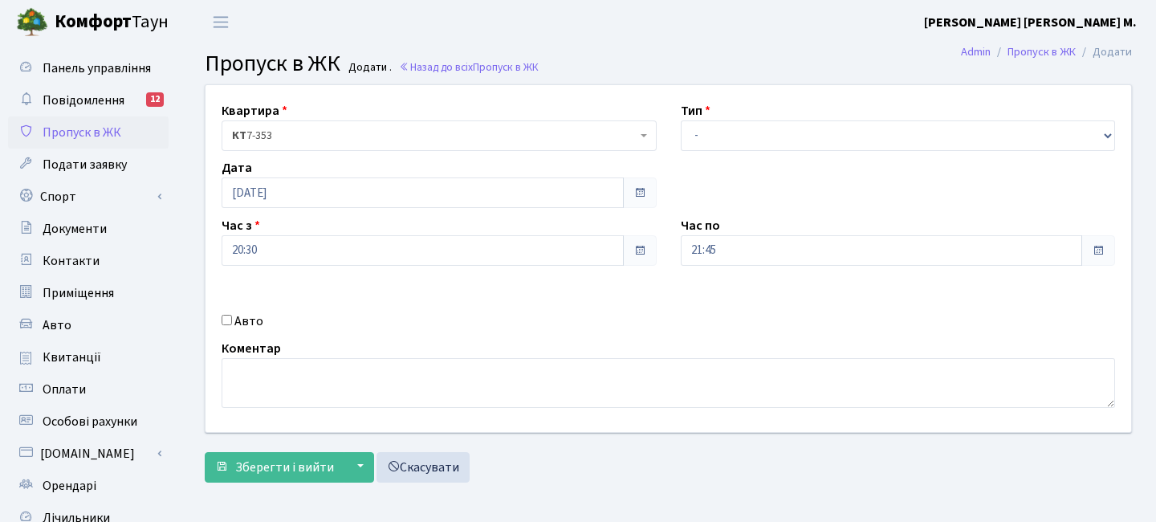
click at [108, 125] on span "Пропуск в ЖК" at bounding box center [82, 133] width 79 height 18
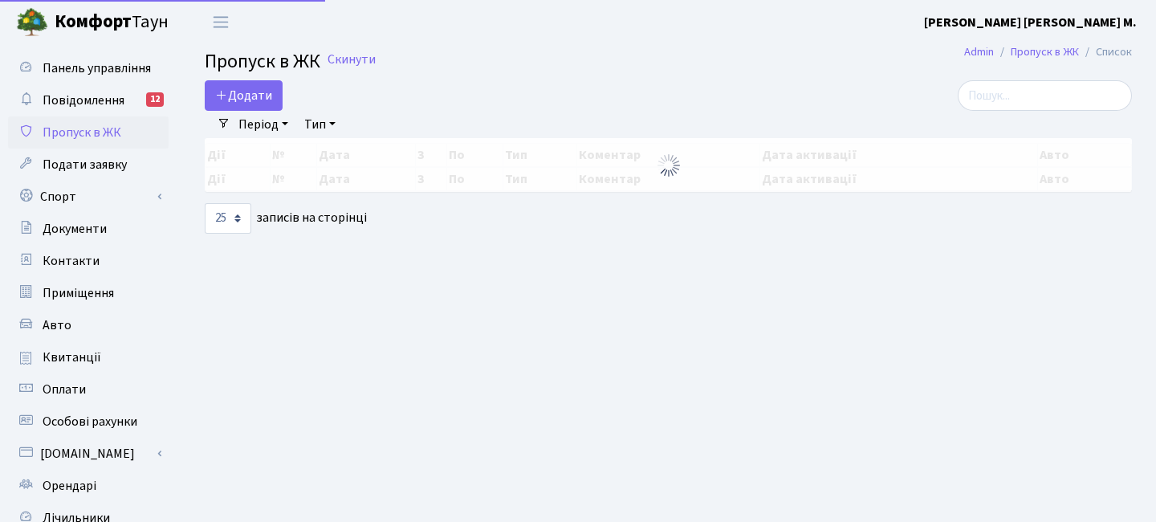
select select "25"
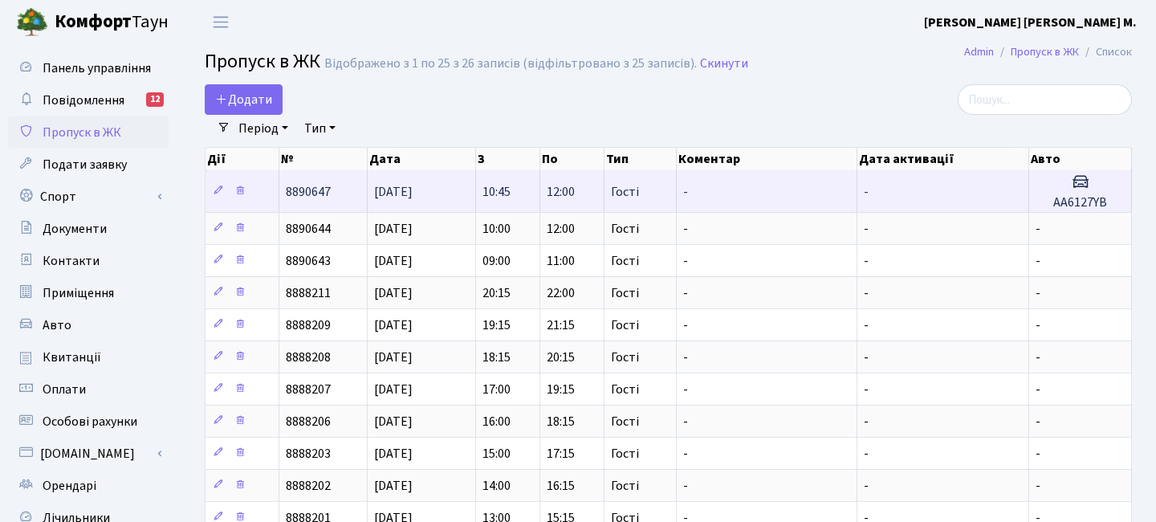
click at [413, 185] on span "[DATE]" at bounding box center [393, 192] width 39 height 18
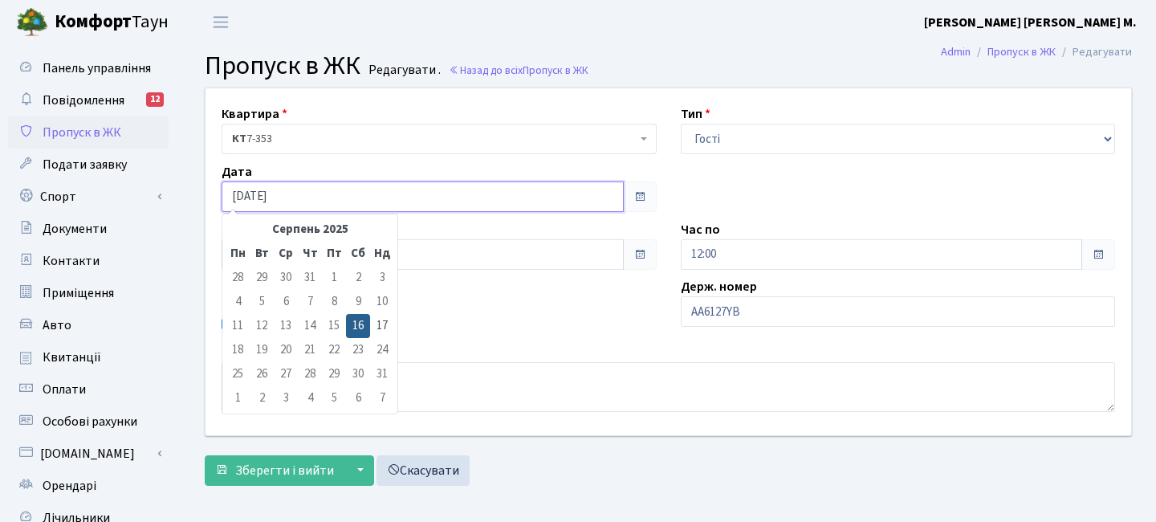
drag, startPoint x: 342, startPoint y: 192, endPoint x: 349, endPoint y: 197, distance: 9.2
click at [342, 192] on input "[DATE]" at bounding box center [423, 196] width 402 height 30
click at [372, 311] on td "10" at bounding box center [382, 302] width 24 height 24
click at [375, 317] on td "17" at bounding box center [382, 326] width 24 height 24
type input "[DATE]"
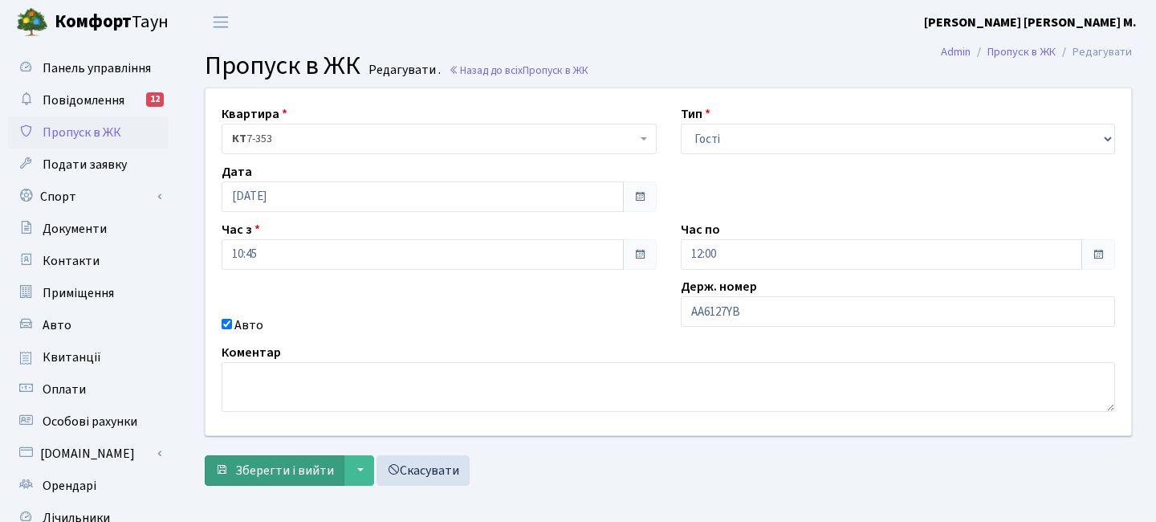
click at [309, 451] on form "Квартира <b>КТ</b>&nbsp;&nbsp;&nbsp;&nbsp;7-353 <b>КТ</b>&nbsp;&nbsp;&nbsp;&nbs…" at bounding box center [668, 286] width 927 height 398
click at [309, 457] on button "Зберегти і вийти" at bounding box center [275, 470] width 140 height 30
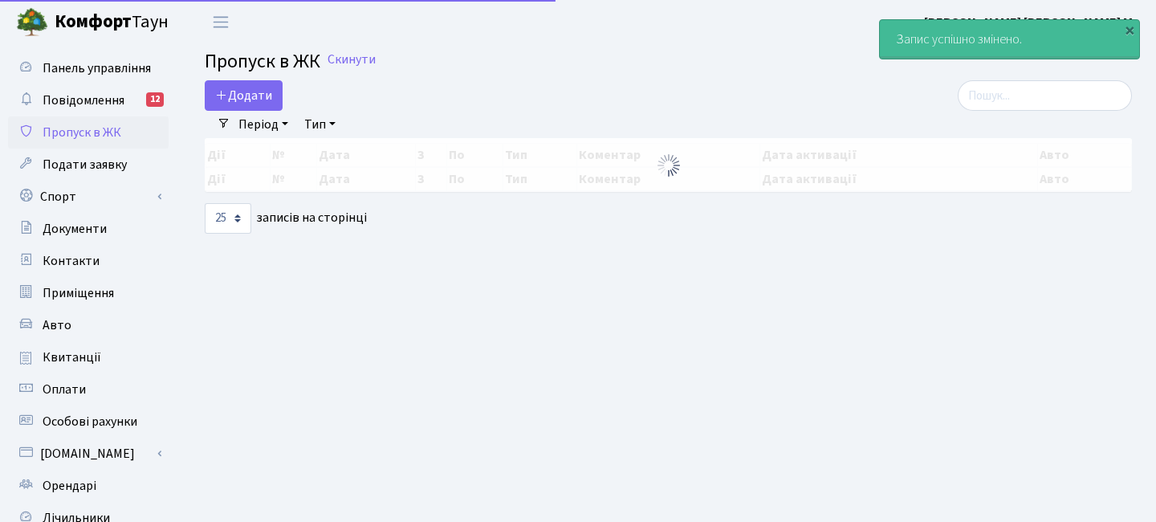
select select "25"
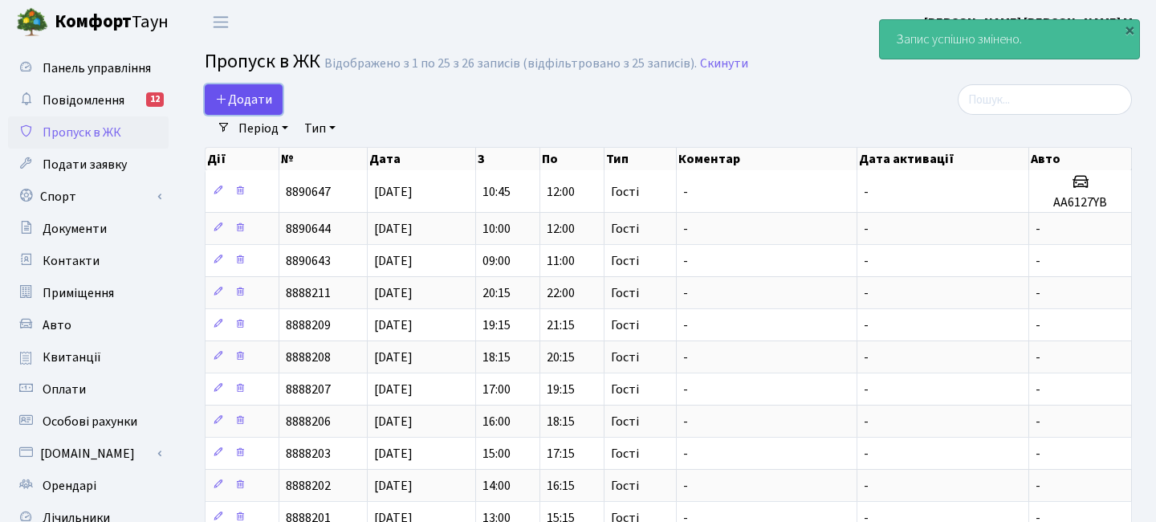
click at [260, 104] on span "Додати" at bounding box center [243, 100] width 57 height 18
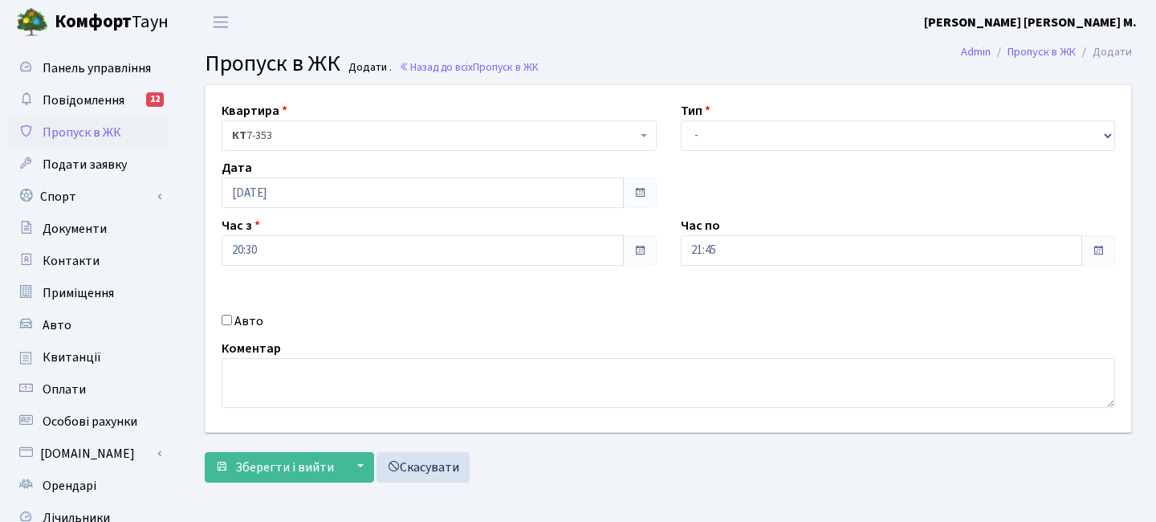
click at [114, 140] on span "Пропуск в ЖК" at bounding box center [82, 133] width 79 height 18
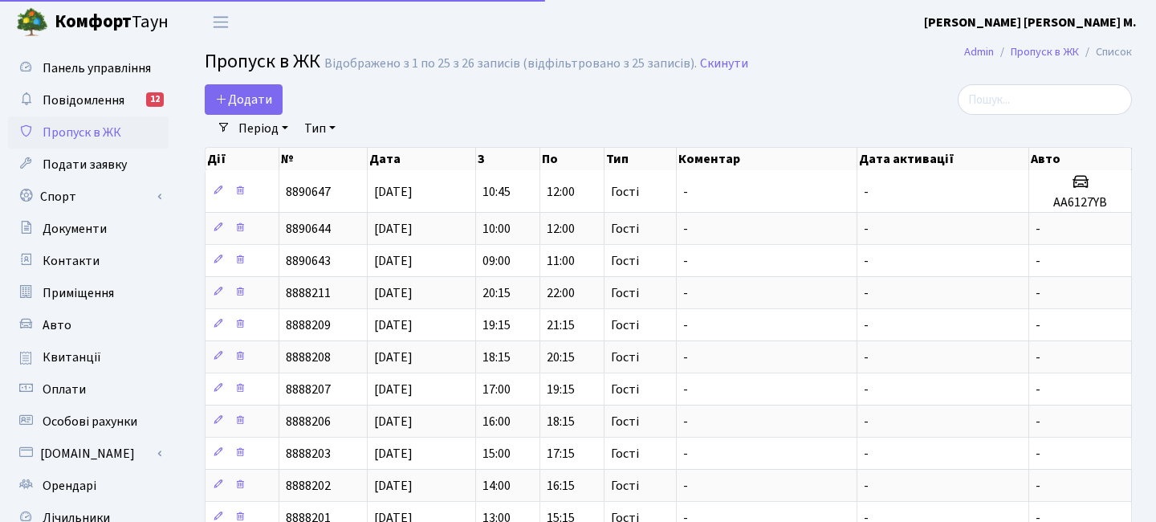
select select "25"
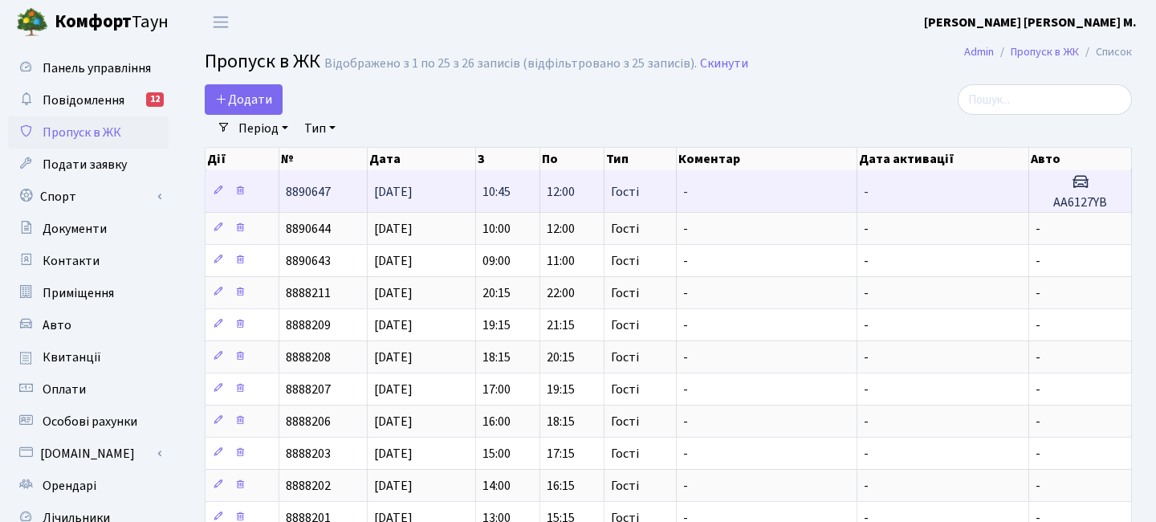
click at [400, 190] on span "[DATE]" at bounding box center [393, 192] width 39 height 18
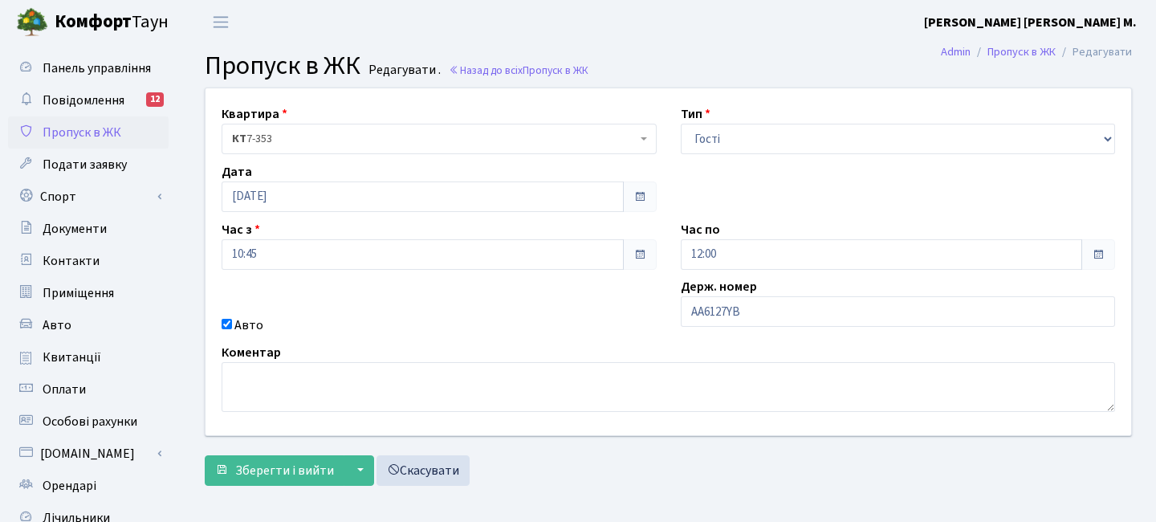
click at [112, 136] on span "Пропуск в ЖК" at bounding box center [82, 133] width 79 height 18
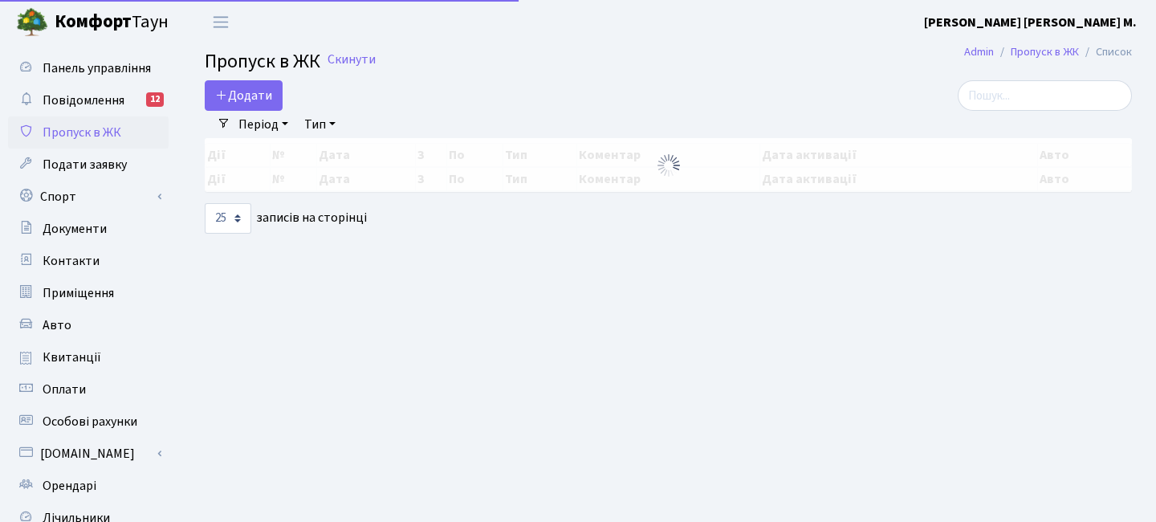
select select "25"
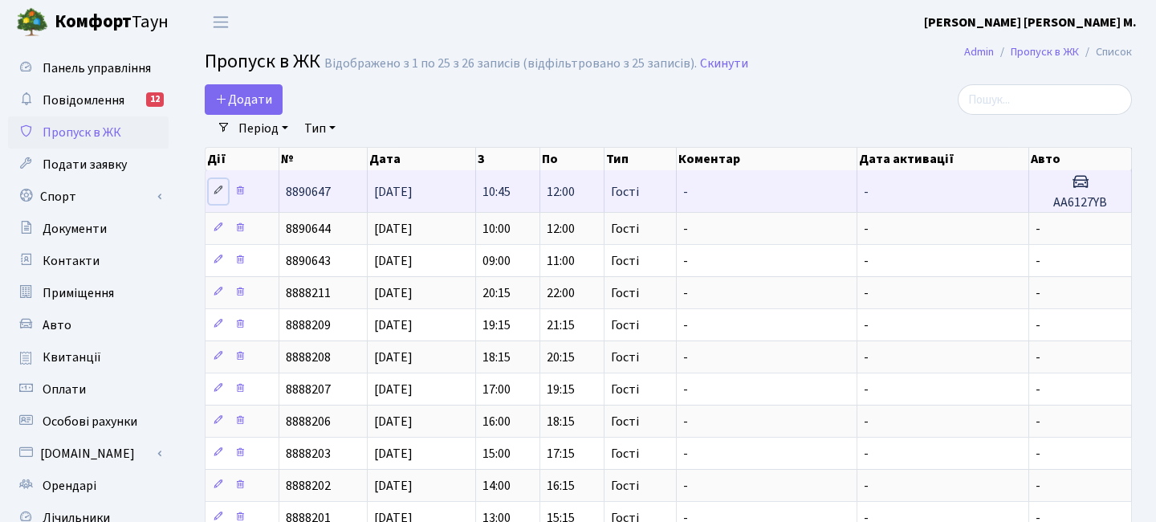
click at [218, 194] on icon at bounding box center [218, 190] width 11 height 11
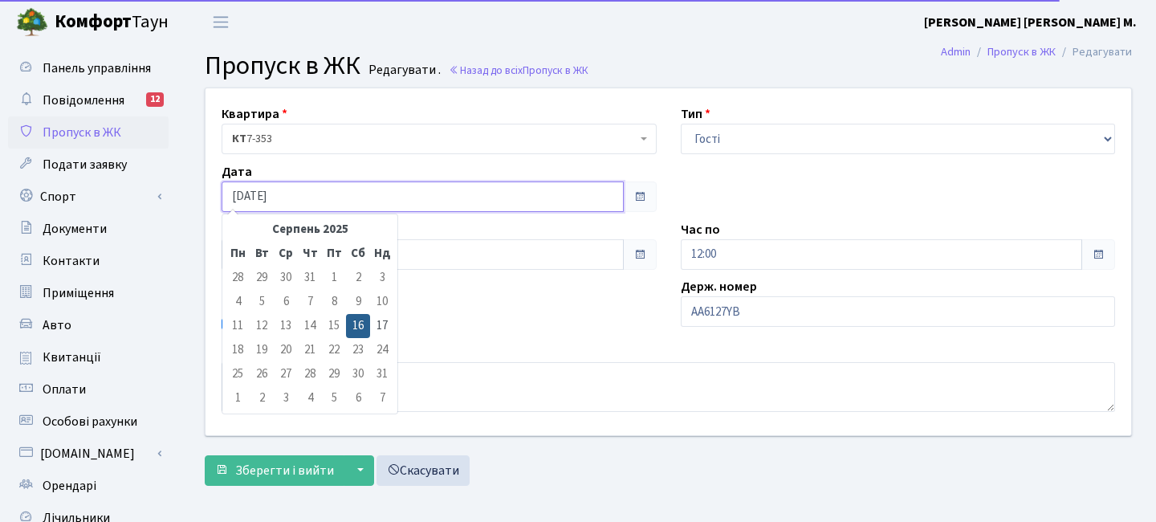
drag, startPoint x: 302, startPoint y: 190, endPoint x: 316, endPoint y: 203, distance: 19.3
click at [302, 190] on input "[DATE]" at bounding box center [423, 196] width 402 height 30
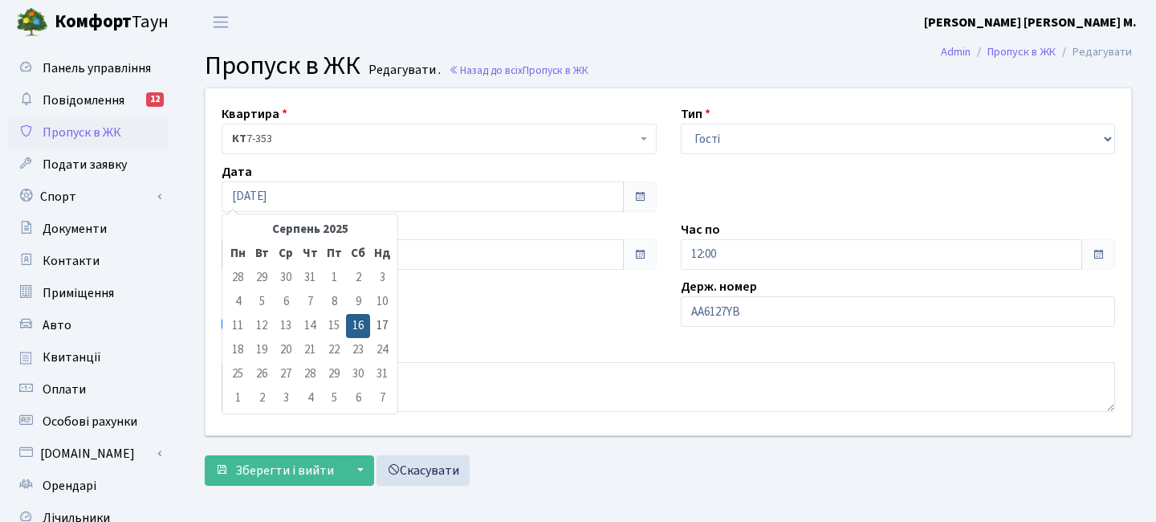
click at [373, 322] on td "17" at bounding box center [382, 326] width 24 height 24
type input "[DATE]"
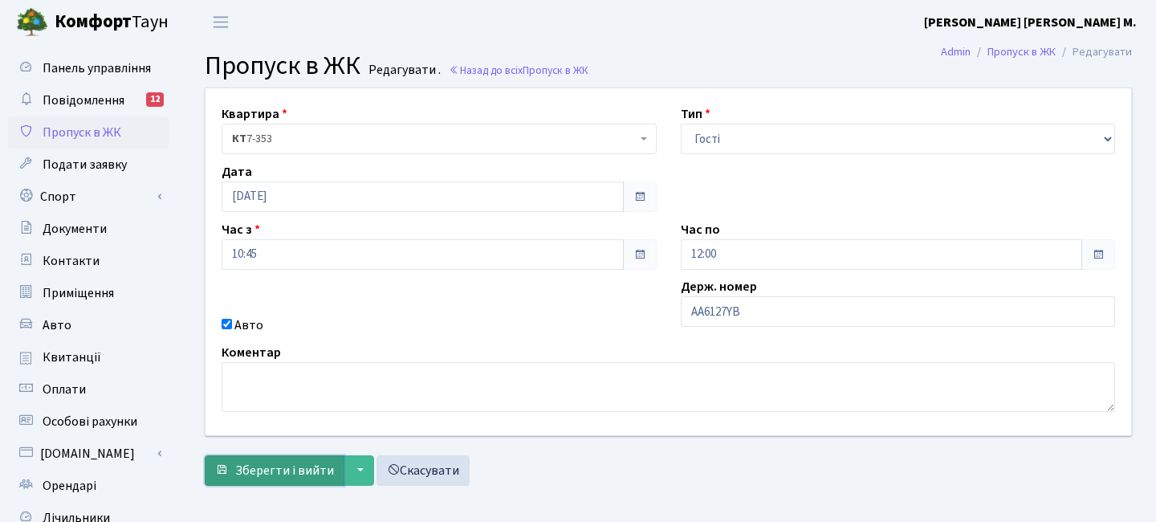
click at [285, 467] on span "Зберегти і вийти" at bounding box center [284, 470] width 99 height 18
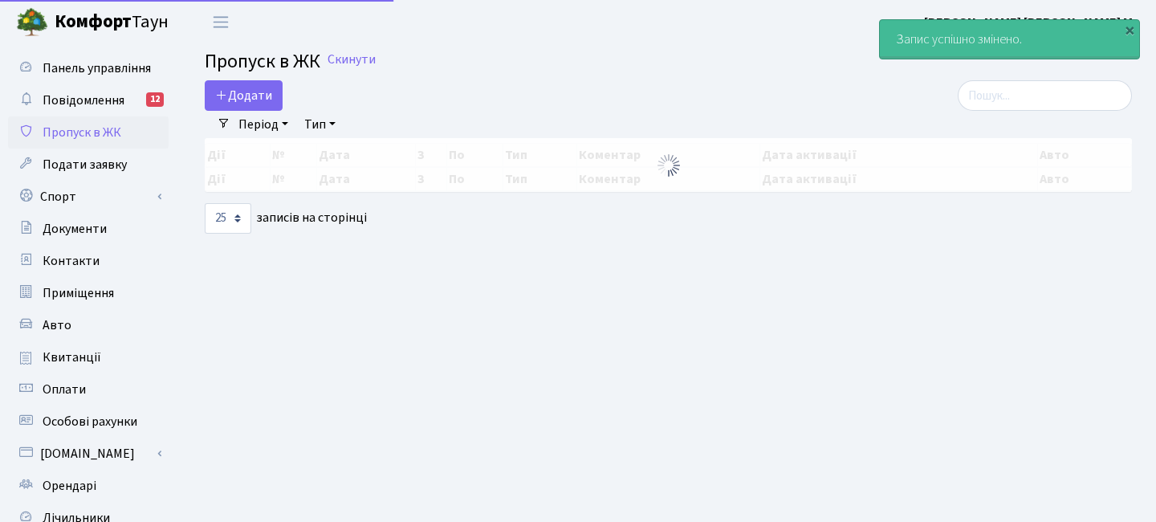
select select "25"
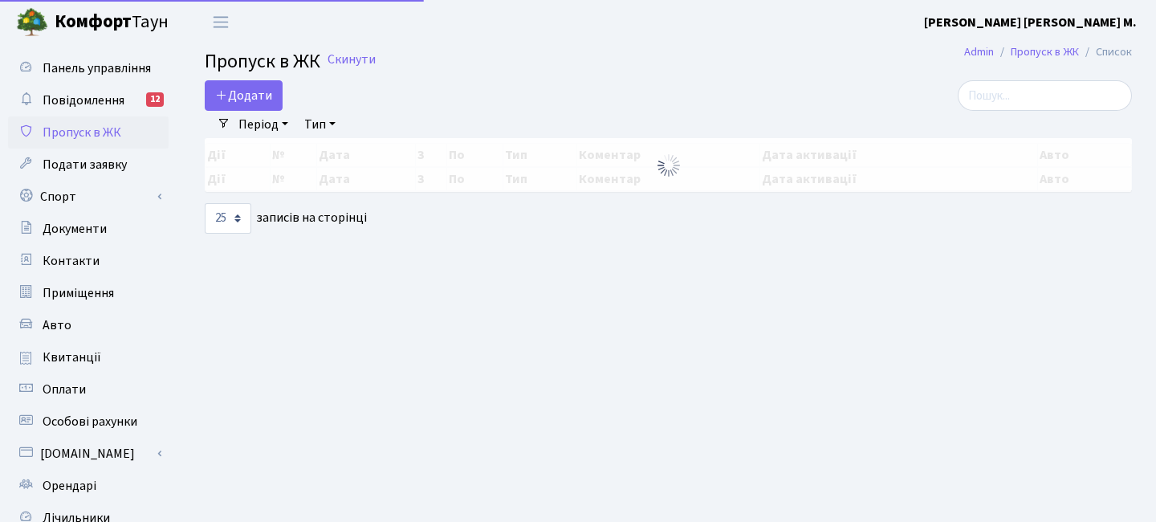
select select "25"
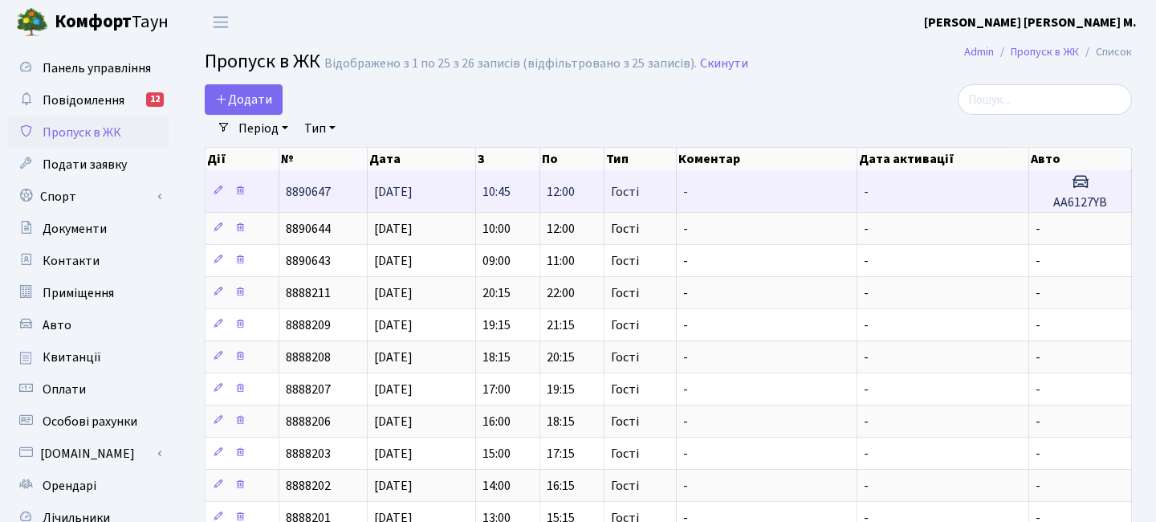
click at [411, 194] on span "[DATE]" at bounding box center [393, 192] width 39 height 18
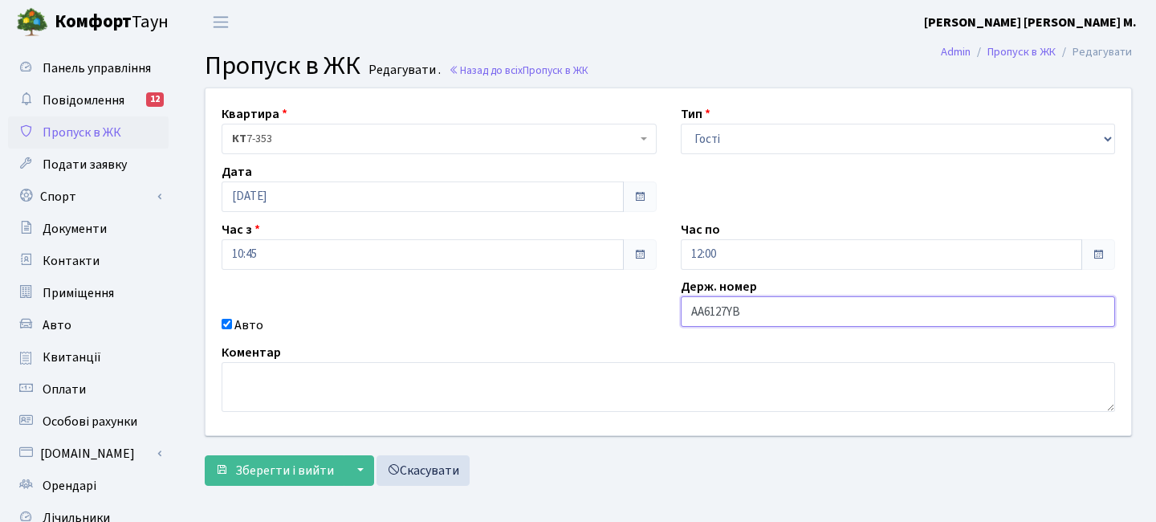
drag, startPoint x: 759, startPoint y: 308, endPoint x: 669, endPoint y: 307, distance: 90.7
click at [669, 307] on div "Держ. номер АА6127YB" at bounding box center [898, 306] width 459 height 58
click at [101, 132] on span "Пропуск в ЖК" at bounding box center [82, 133] width 79 height 18
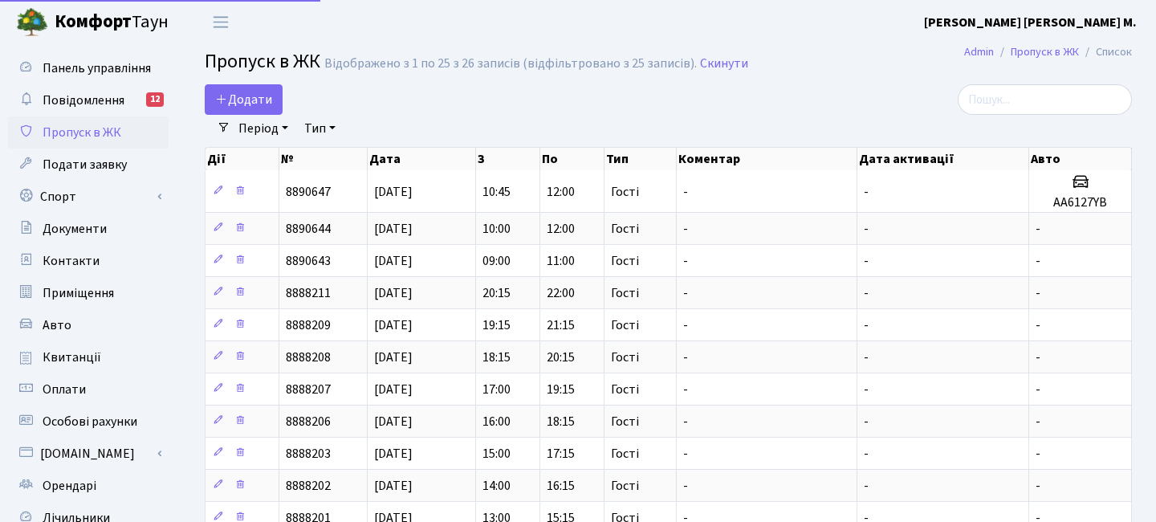
select select "25"
drag, startPoint x: 276, startPoint y: 103, endPoint x: 266, endPoint y: 103, distance: 9.6
click at [275, 103] on link "Додати" at bounding box center [244, 99] width 78 height 30
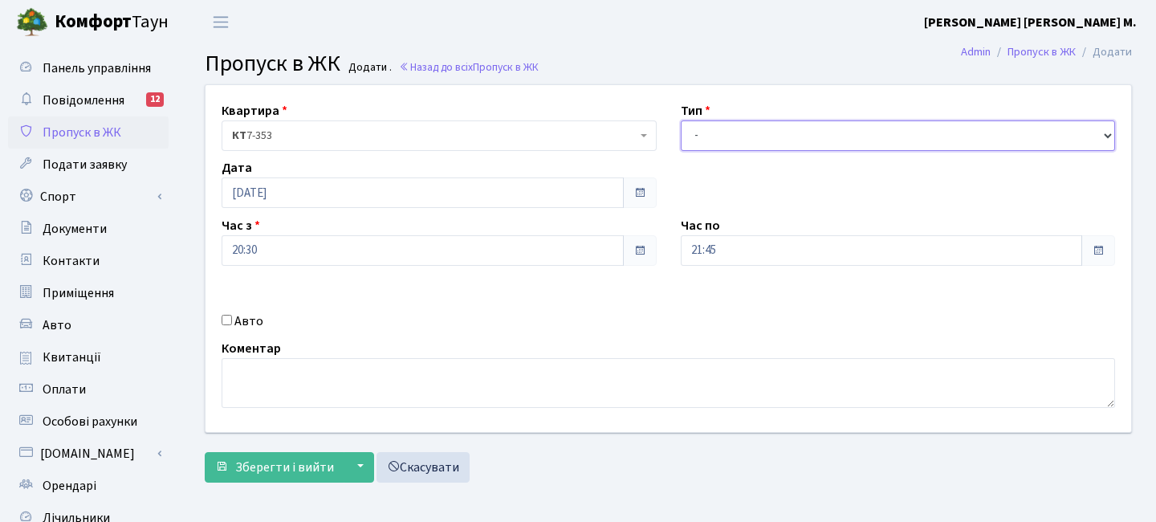
click at [705, 130] on select "- Доставка Таксі Гості Сервіс" at bounding box center [898, 135] width 435 height 30
select select "3"
click at [681, 120] on select "- Доставка Таксі Гості Сервіс" at bounding box center [898, 135] width 435 height 30
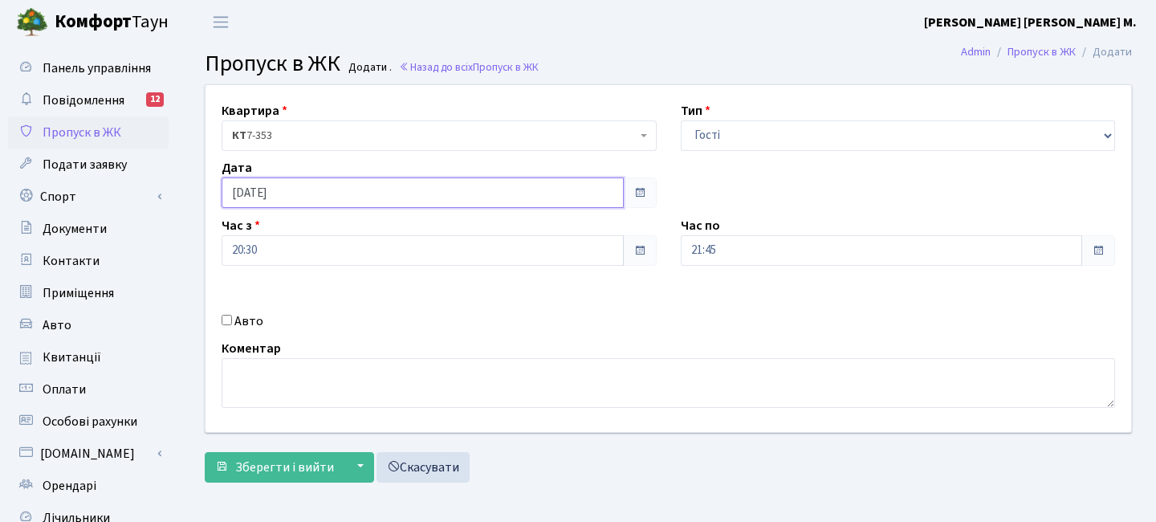
click at [292, 186] on input "[DATE]" at bounding box center [423, 192] width 402 height 30
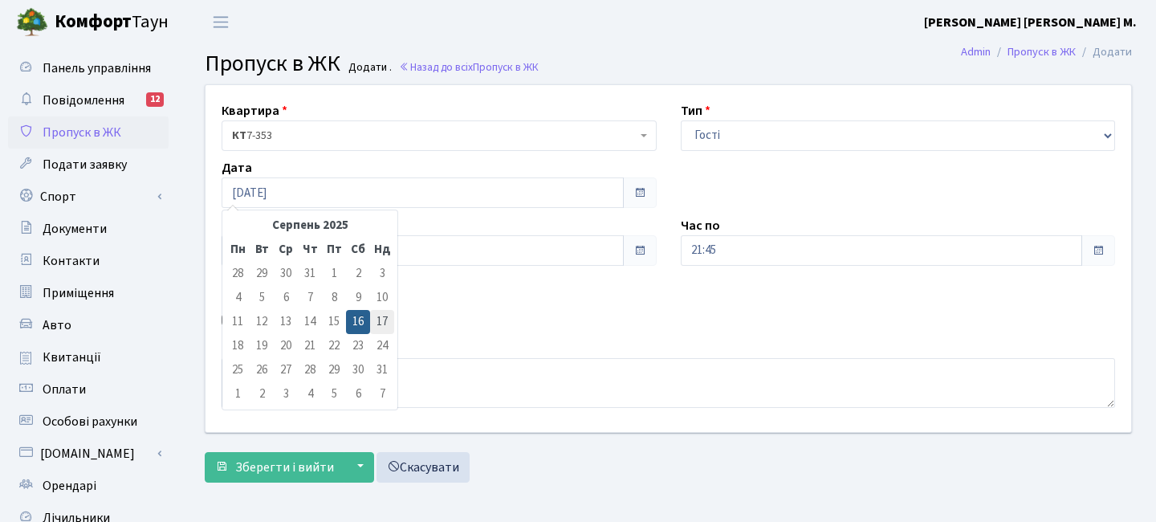
click at [386, 314] on td "17" at bounding box center [382, 322] width 24 height 24
type input "[DATE]"
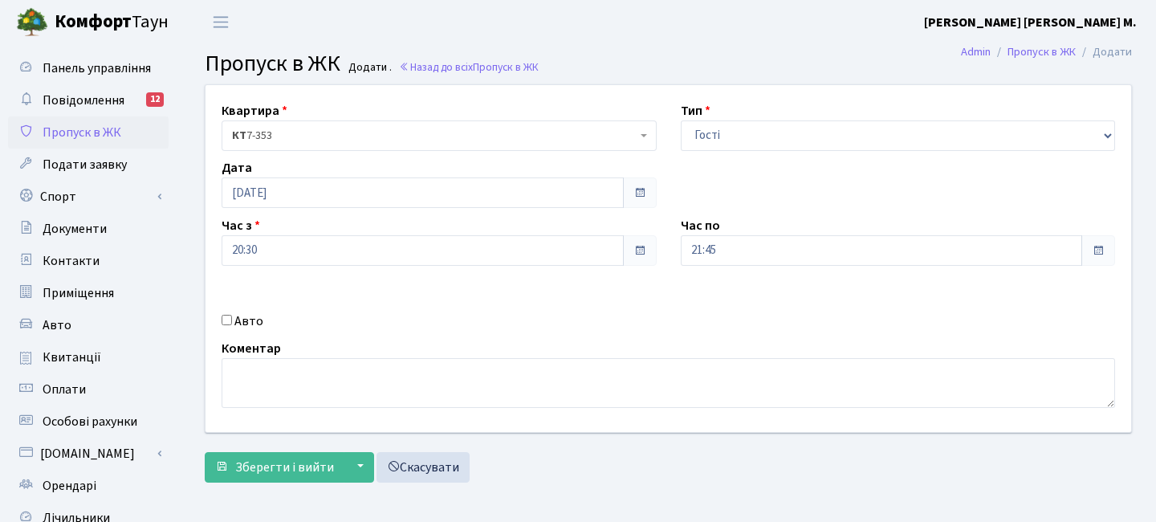
drag, startPoint x: 330, startPoint y: 226, endPoint x: 321, endPoint y: 242, distance: 19.0
click at [327, 232] on div "Час з 20:30" at bounding box center [438, 241] width 459 height 50
click at [321, 242] on input "20:30" at bounding box center [423, 250] width 402 height 30
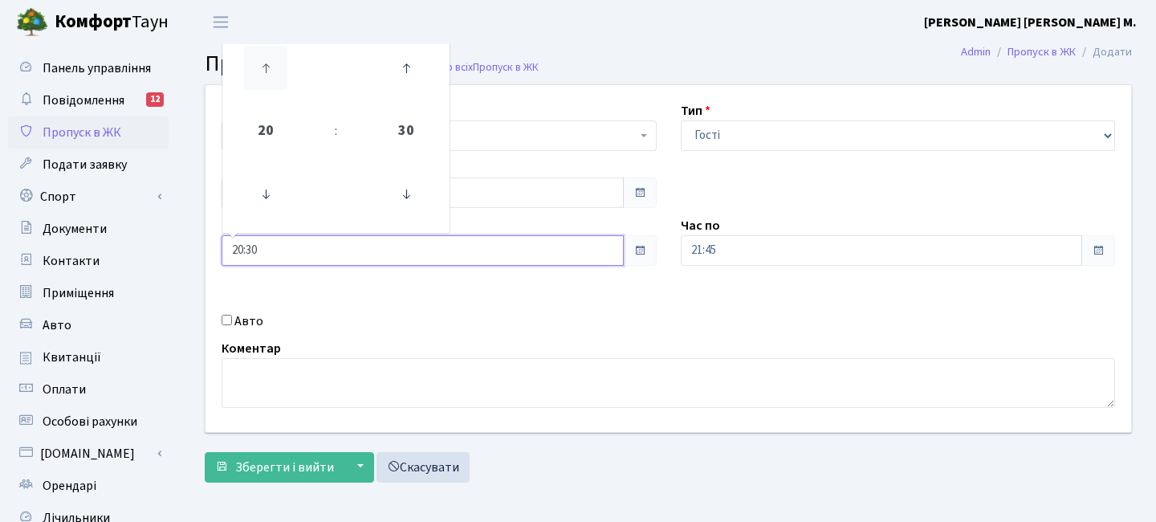
click at [264, 69] on icon at bounding box center [265, 68] width 43 height 43
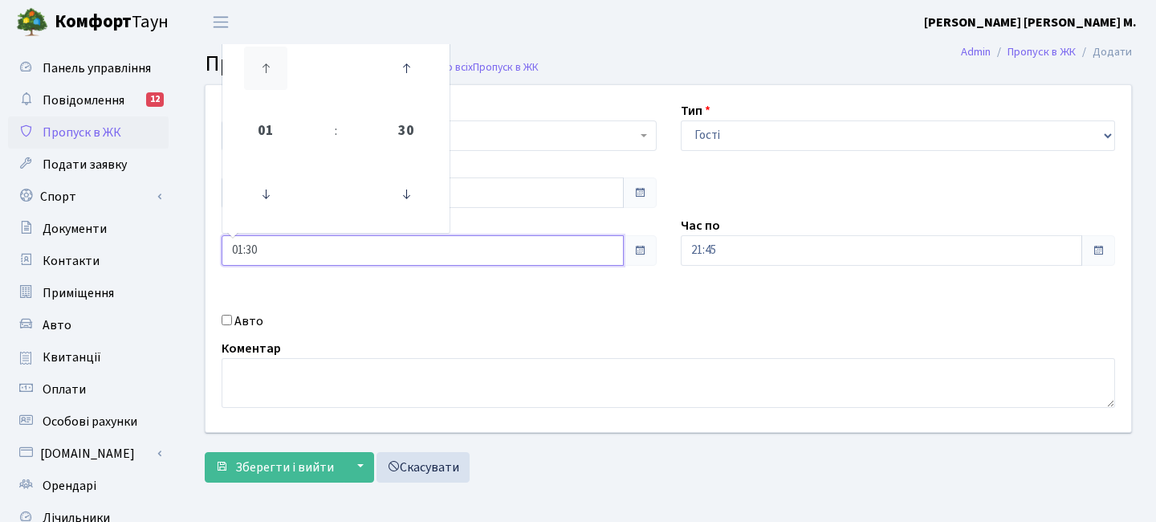
click at [264, 69] on icon at bounding box center [265, 68] width 43 height 43
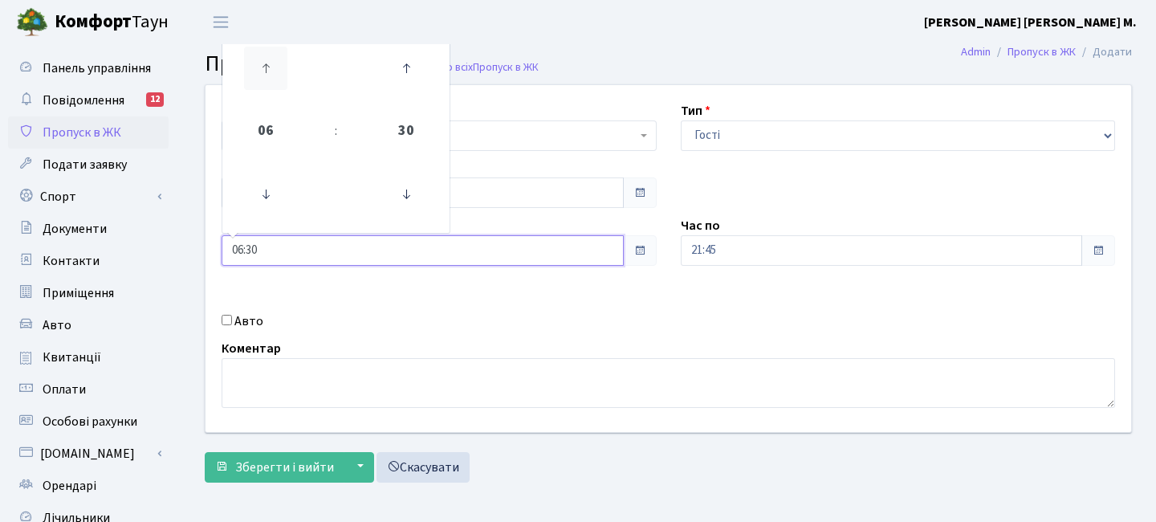
click at [264, 69] on icon at bounding box center [265, 68] width 43 height 43
drag, startPoint x: 399, startPoint y: 72, endPoint x: 490, endPoint y: 133, distance: 110.0
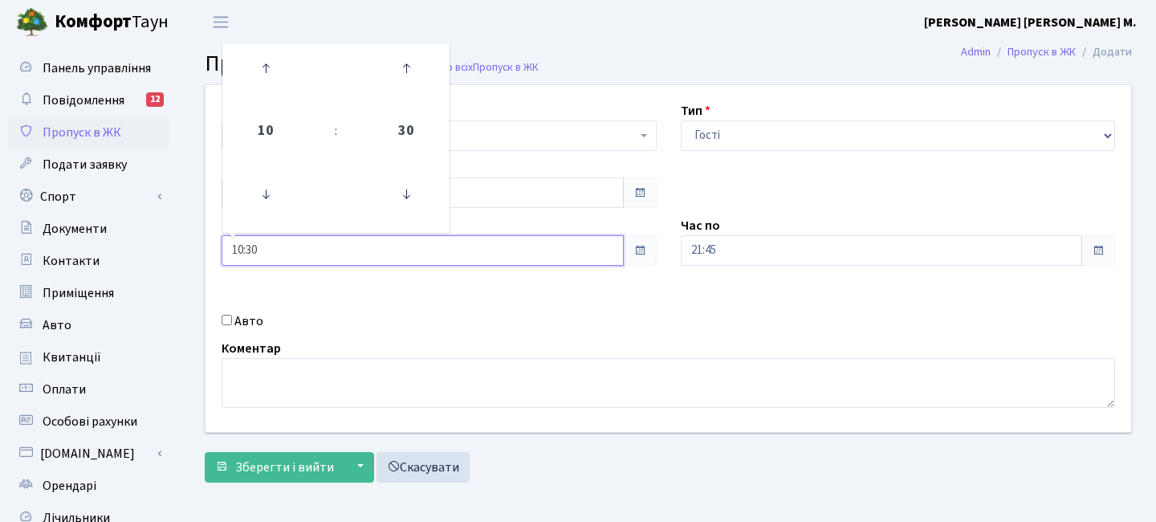
click at [399, 72] on icon at bounding box center [405, 68] width 43 height 43
type input "10:45"
drag, startPoint x: 751, startPoint y: 250, endPoint x: 763, endPoint y: 234, distance: 20.7
click at [750, 250] on input "21:45" at bounding box center [882, 250] width 402 height 30
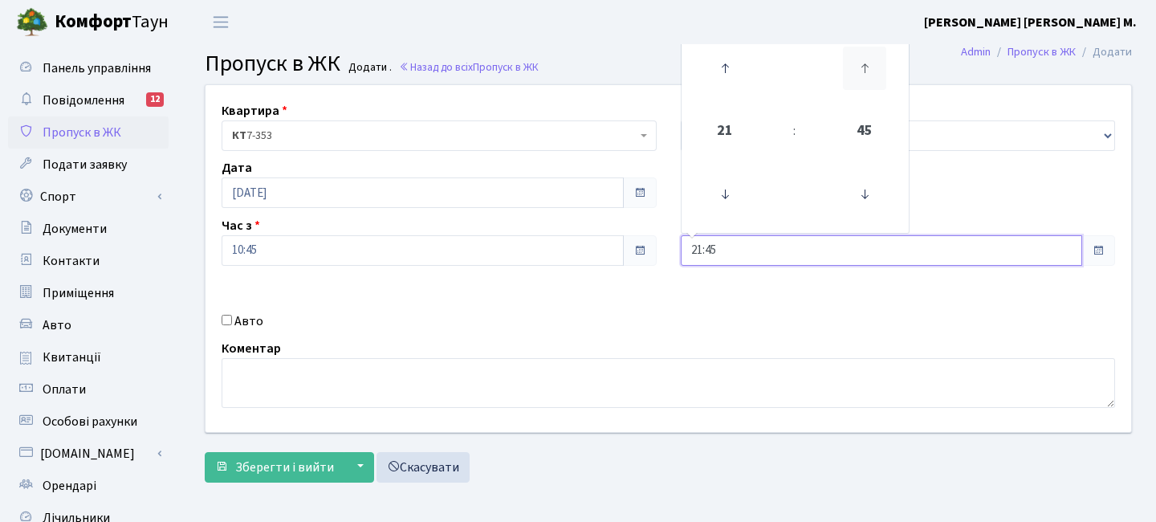
click at [872, 66] on icon at bounding box center [864, 68] width 43 height 43
click at [732, 65] on icon at bounding box center [724, 68] width 43 height 43
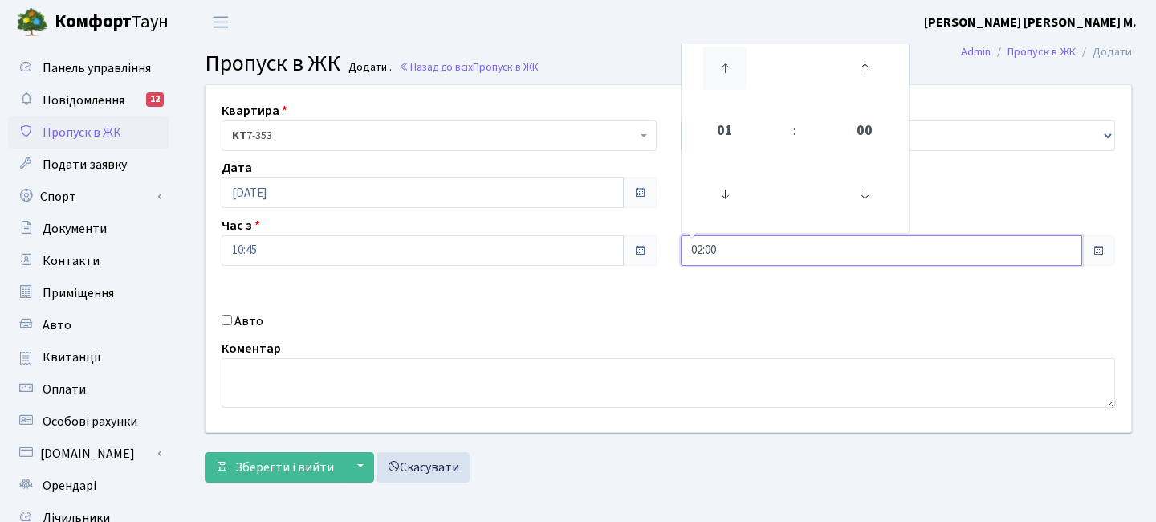
click at [732, 65] on icon at bounding box center [724, 68] width 43 height 43
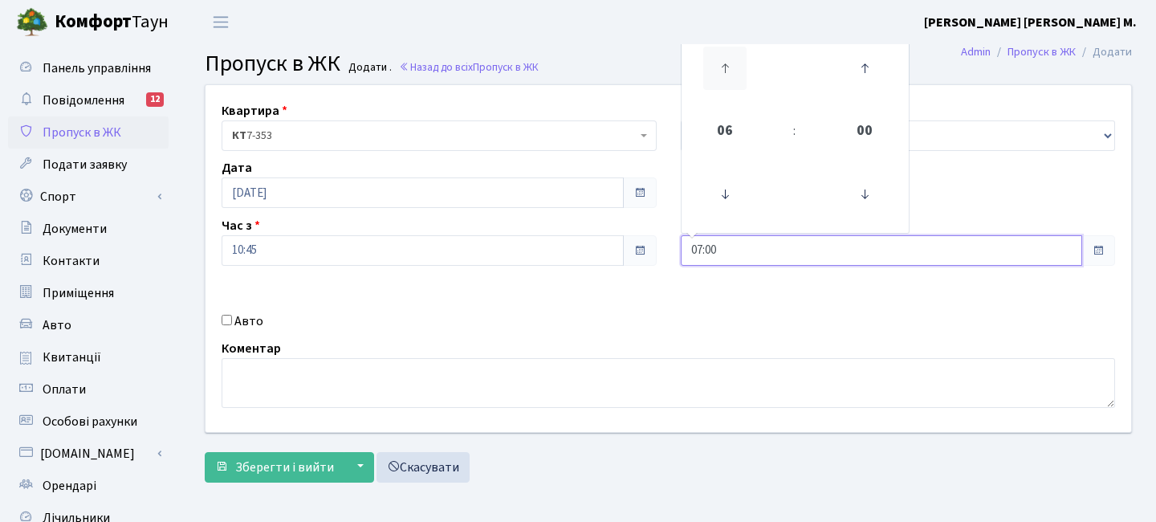
click at [732, 65] on icon at bounding box center [724, 68] width 43 height 43
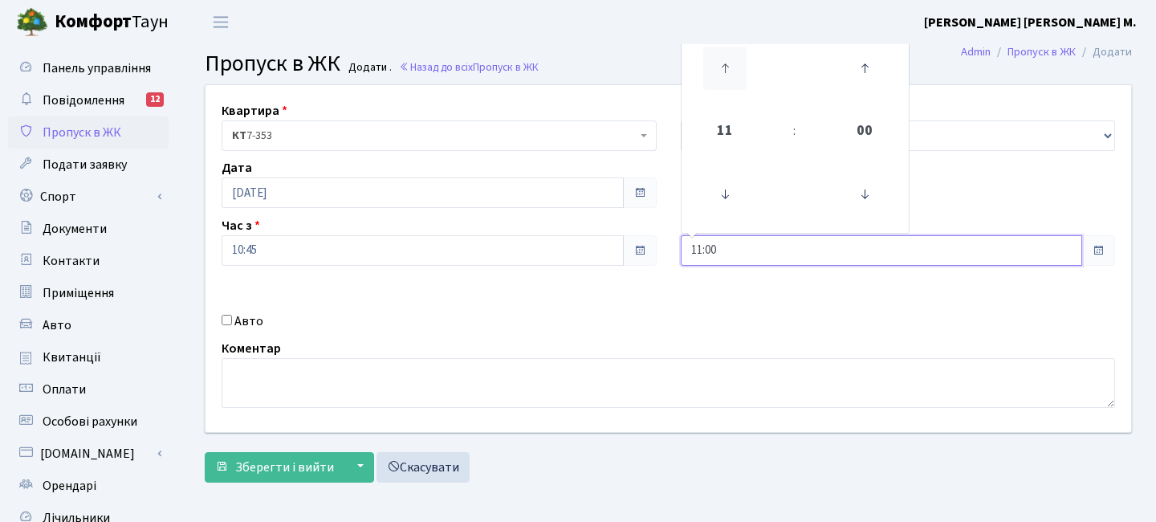
type input "12:00"
click at [239, 323] on label "Авто" at bounding box center [248, 320] width 29 height 19
click at [232, 323] on input "Авто" at bounding box center [227, 320] width 10 height 10
checkbox input "true"
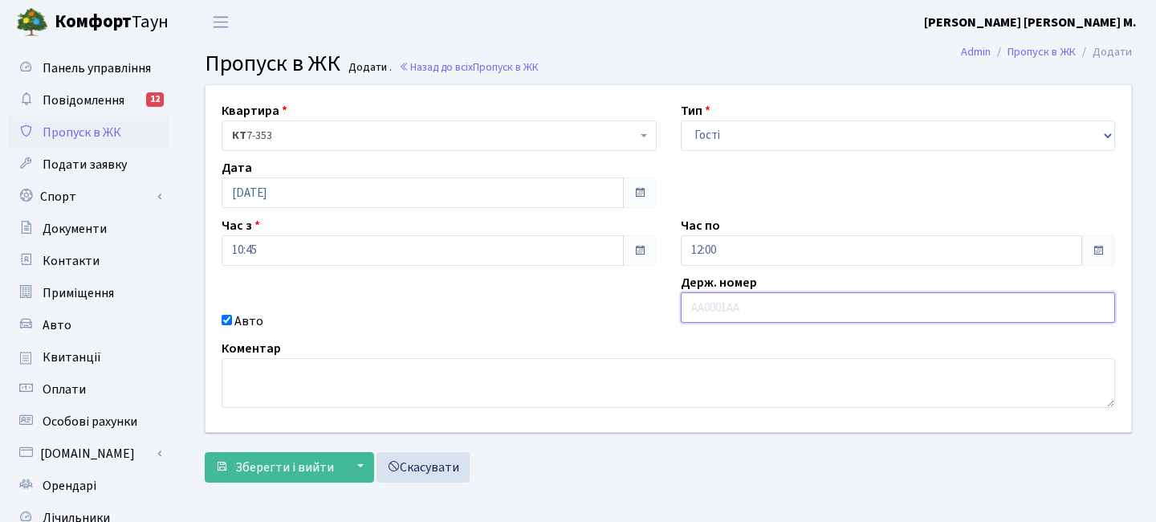
paste input "АА6127YB"
type input "АА6127YB"
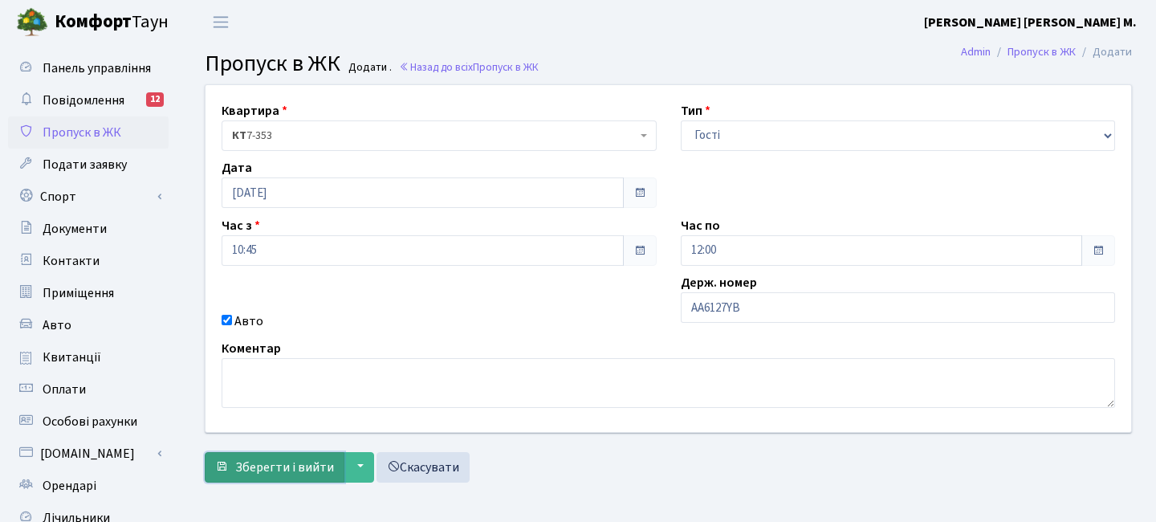
click at [276, 456] on button "Зберегти і вийти" at bounding box center [275, 467] width 140 height 30
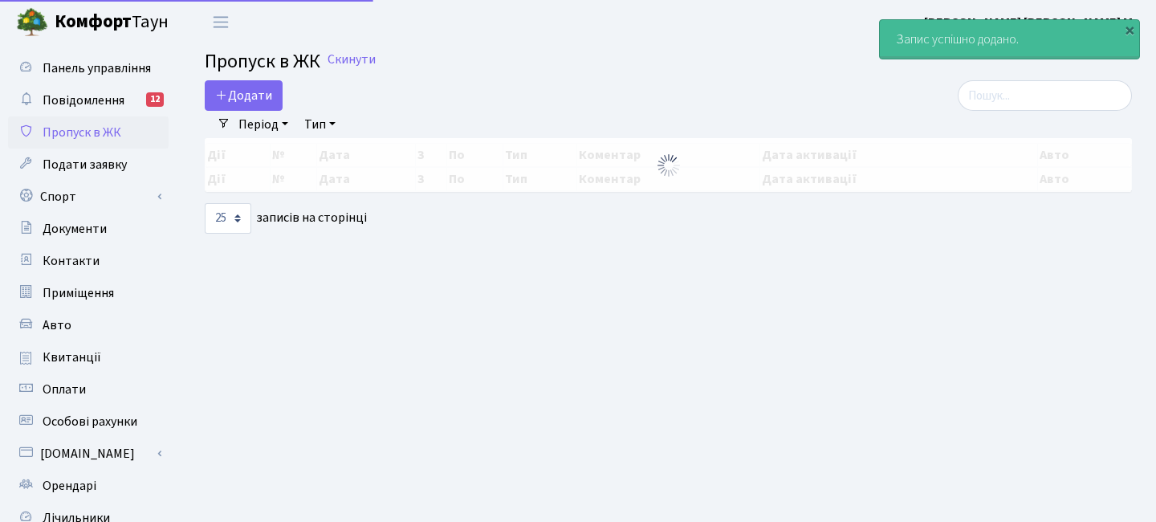
select select "25"
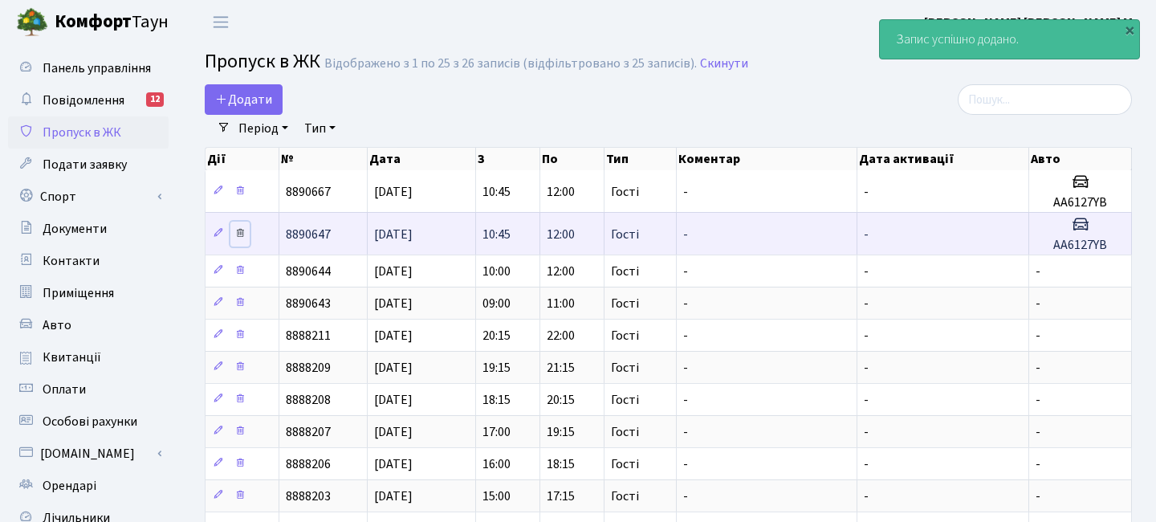
click at [238, 238] on icon at bounding box center [239, 232] width 11 height 11
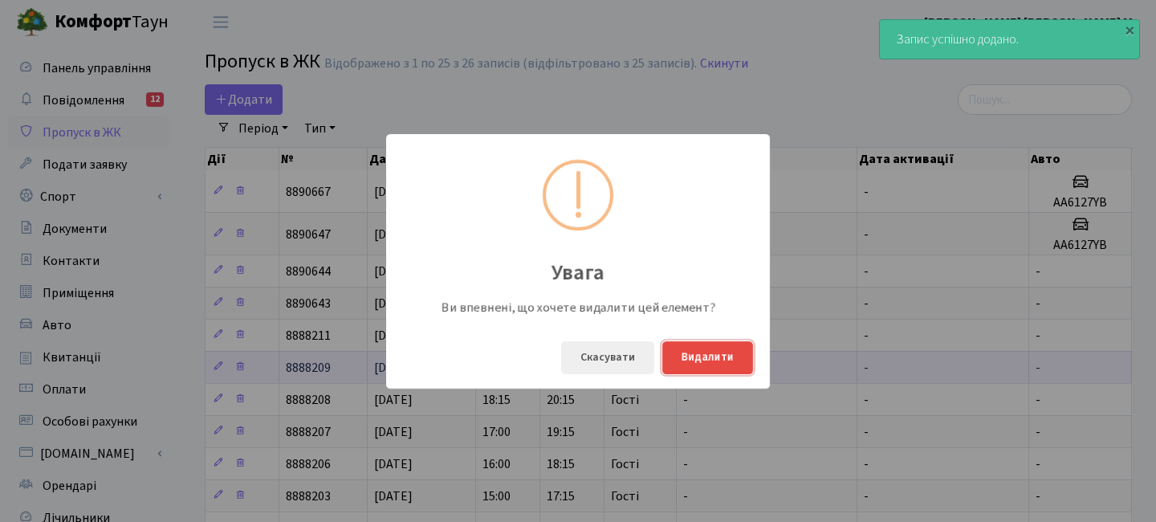
click at [697, 360] on button "Видалити" at bounding box center [707, 357] width 91 height 33
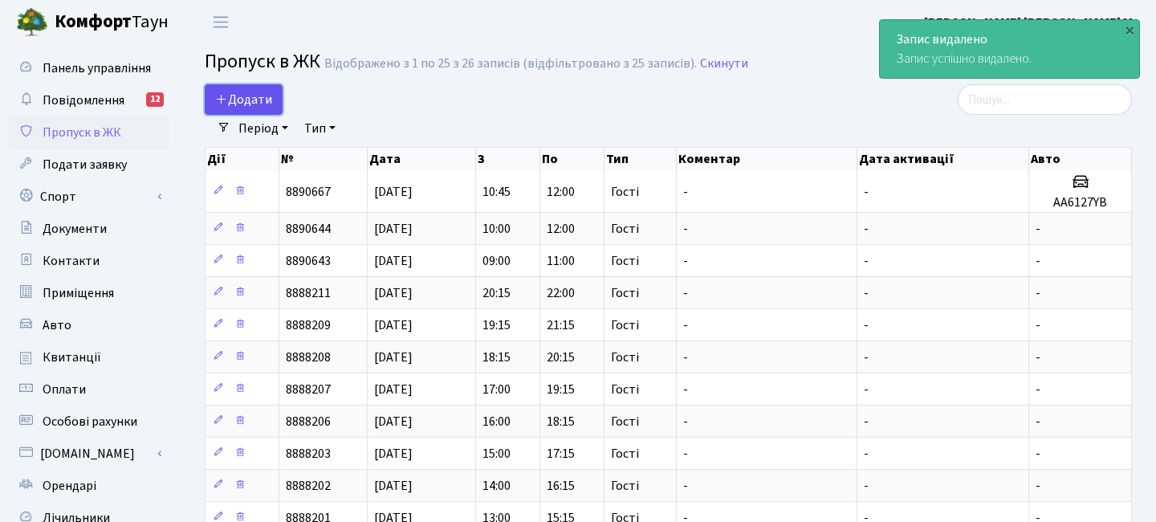
click at [265, 102] on span "Додати" at bounding box center [243, 100] width 57 height 18
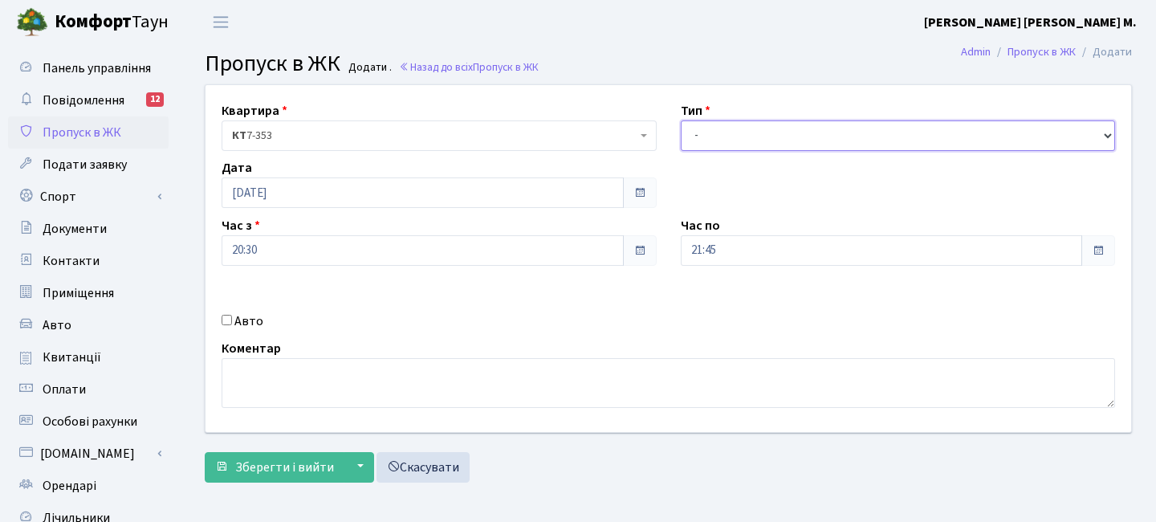
click at [713, 140] on select "- Доставка Таксі Гості Сервіс" at bounding box center [898, 135] width 435 height 30
select select "3"
click at [681, 120] on select "- Доставка Таксі Гості Сервіс" at bounding box center [898, 135] width 435 height 30
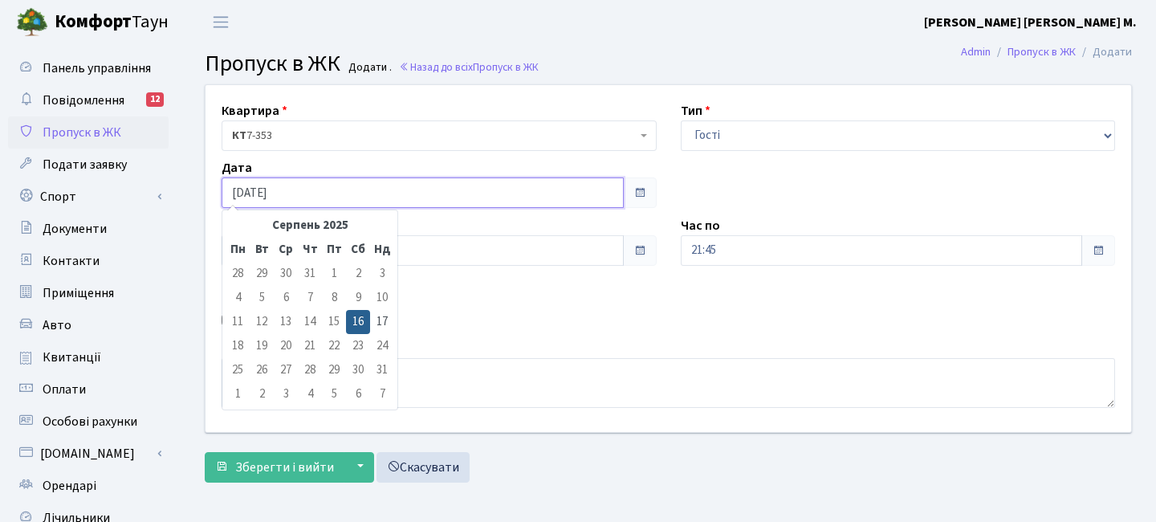
click at [308, 202] on input "[DATE]" at bounding box center [423, 192] width 402 height 30
click at [380, 323] on td "17" at bounding box center [382, 322] width 24 height 24
type input "[DATE]"
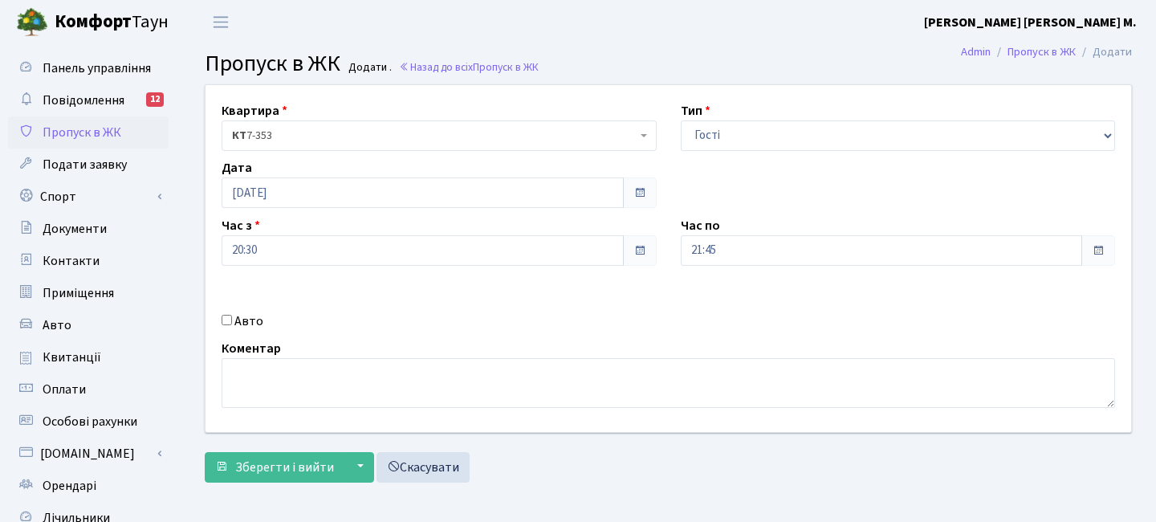
click at [325, 231] on div "Час з 20:30" at bounding box center [438, 241] width 459 height 50
click at [323, 240] on input "20:30" at bounding box center [423, 250] width 402 height 30
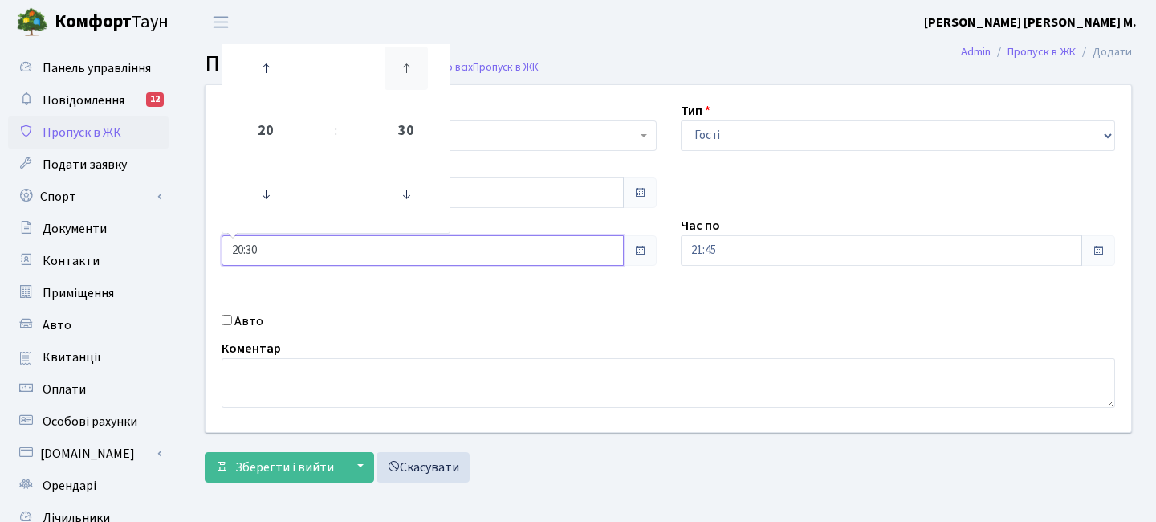
click at [403, 79] on icon at bounding box center [405, 68] width 43 height 43
click at [398, 74] on icon at bounding box center [405, 68] width 43 height 43
drag, startPoint x: 290, startPoint y: 79, endPoint x: 281, endPoint y: 78, distance: 8.9
click at [289, 79] on td at bounding box center [266, 69] width 81 height 70
click at [280, 78] on icon at bounding box center [265, 68] width 43 height 43
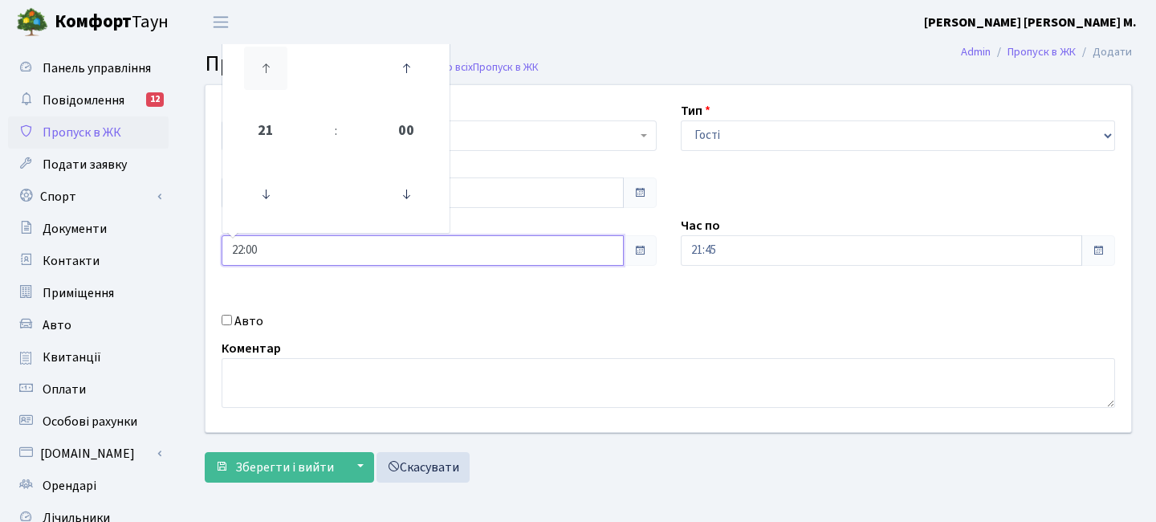
click at [280, 77] on icon at bounding box center [265, 68] width 43 height 43
click at [278, 76] on icon at bounding box center [265, 68] width 43 height 43
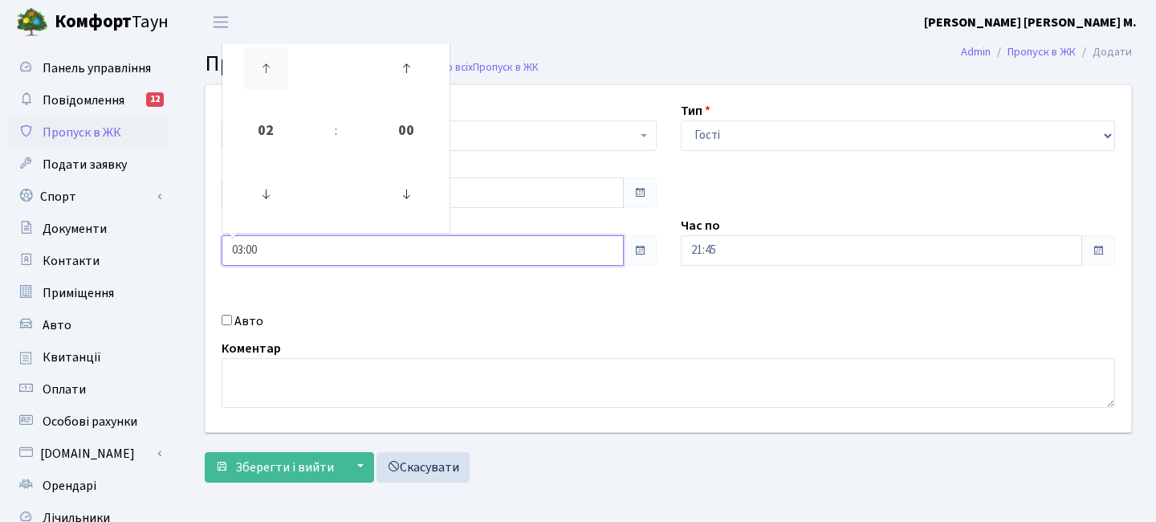
click at [278, 76] on icon at bounding box center [265, 68] width 43 height 43
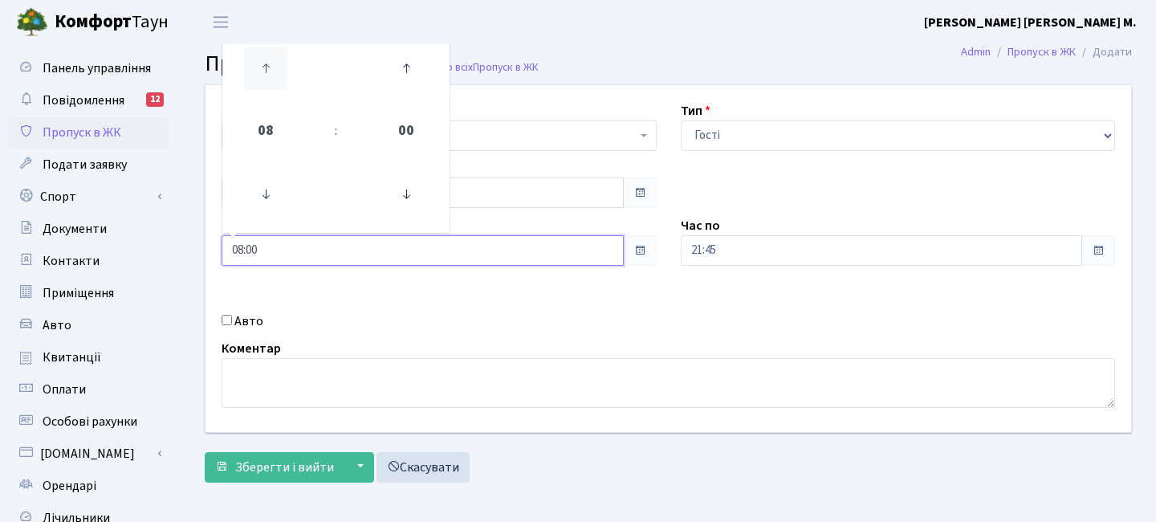
click at [278, 76] on icon at bounding box center [265, 68] width 43 height 43
click at [277, 74] on icon at bounding box center [265, 68] width 43 height 43
click at [276, 74] on icon at bounding box center [265, 68] width 43 height 43
type input "12:00"
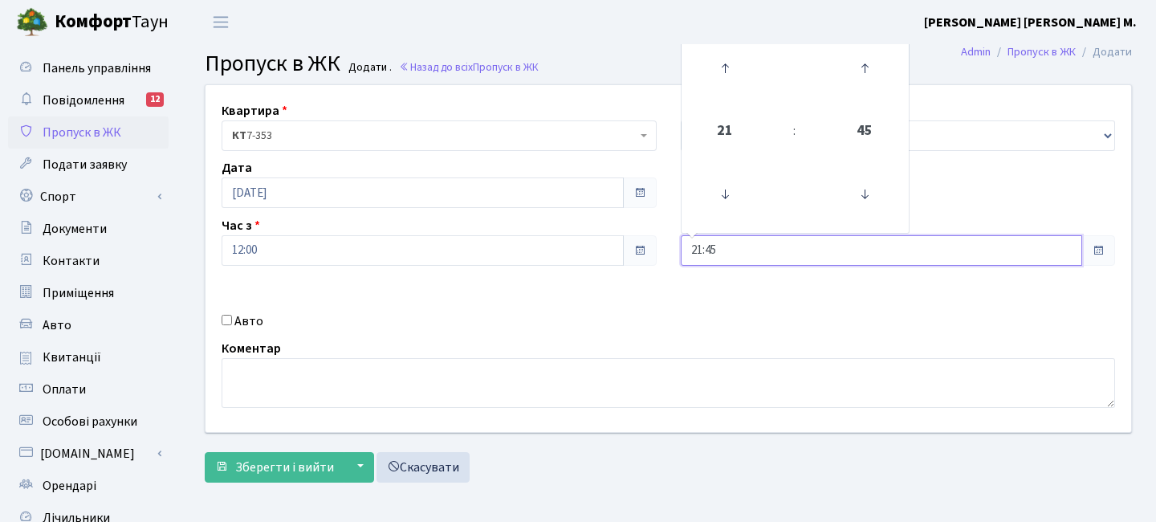
drag, startPoint x: 772, startPoint y: 251, endPoint x: 705, endPoint y: 37, distance: 224.4
click at [772, 251] on input "21:45" at bounding box center [882, 250] width 402 height 30
click at [854, 72] on icon at bounding box center [864, 68] width 43 height 43
click at [738, 65] on icon at bounding box center [724, 68] width 43 height 43
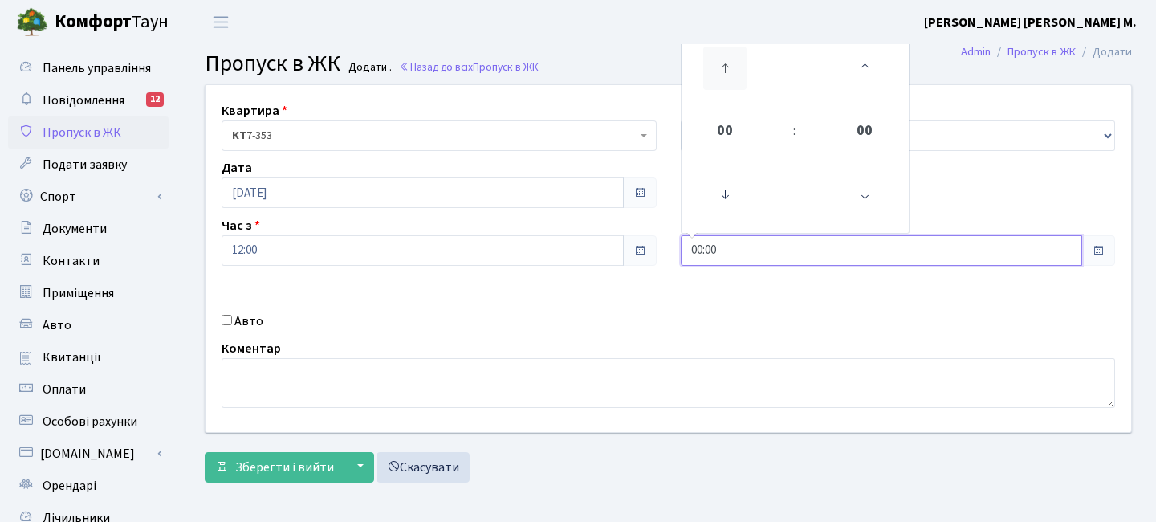
click at [738, 65] on icon at bounding box center [724, 68] width 43 height 43
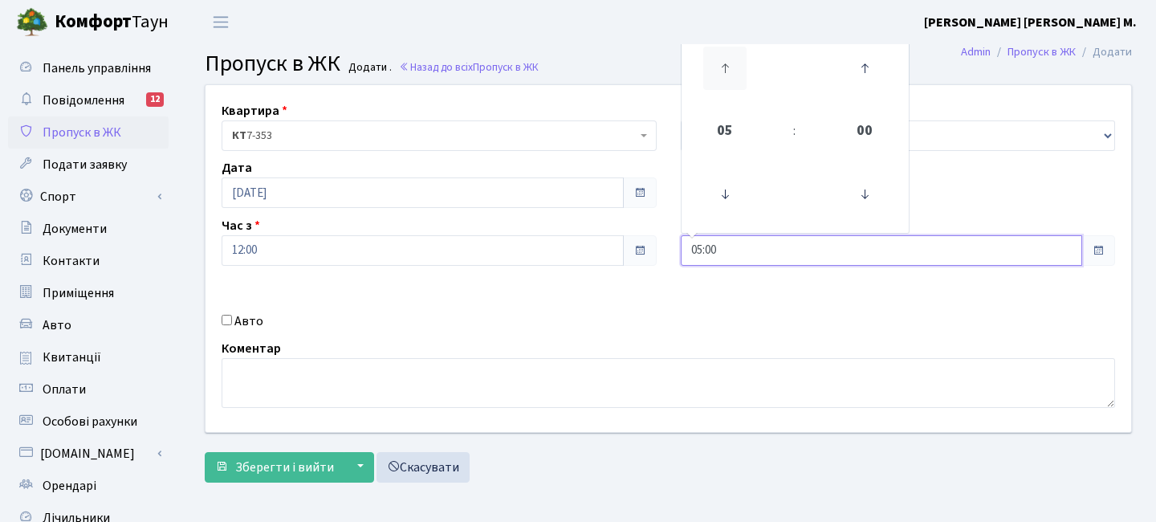
click at [738, 65] on icon at bounding box center [724, 68] width 43 height 43
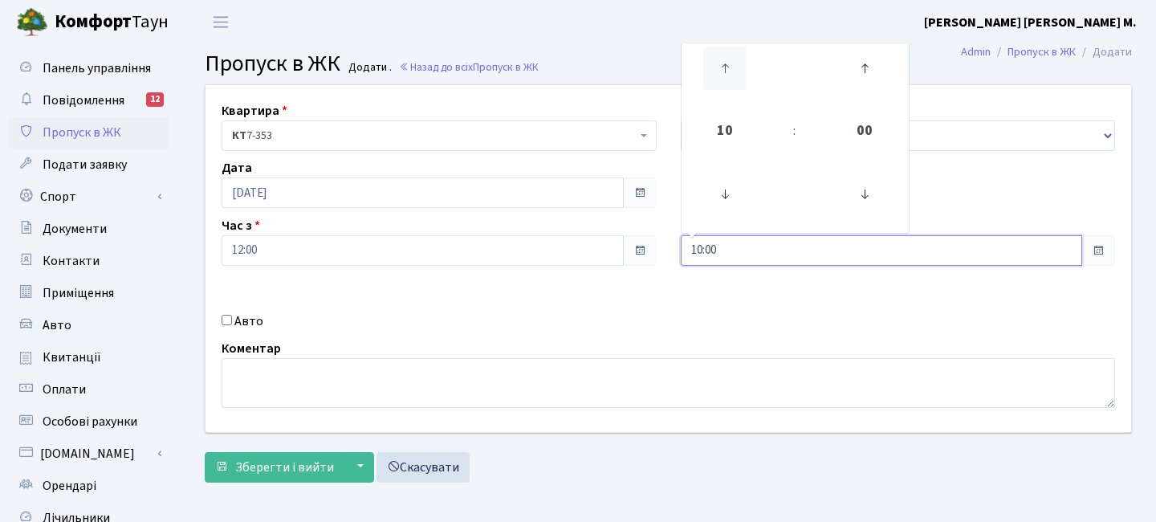
click at [738, 65] on icon at bounding box center [724, 68] width 43 height 43
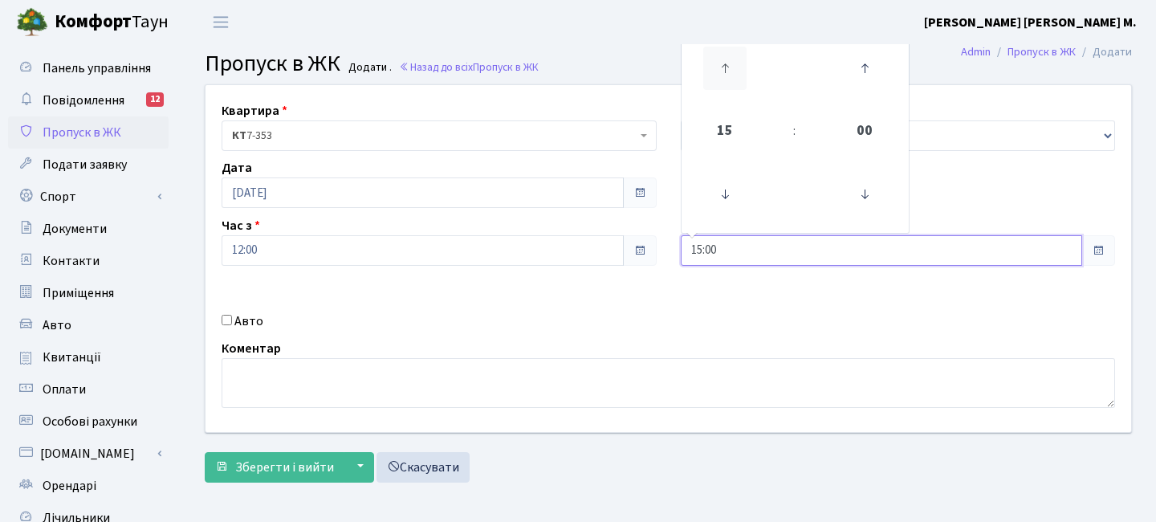
click at [738, 65] on icon at bounding box center [724, 68] width 43 height 43
type input "16:00"
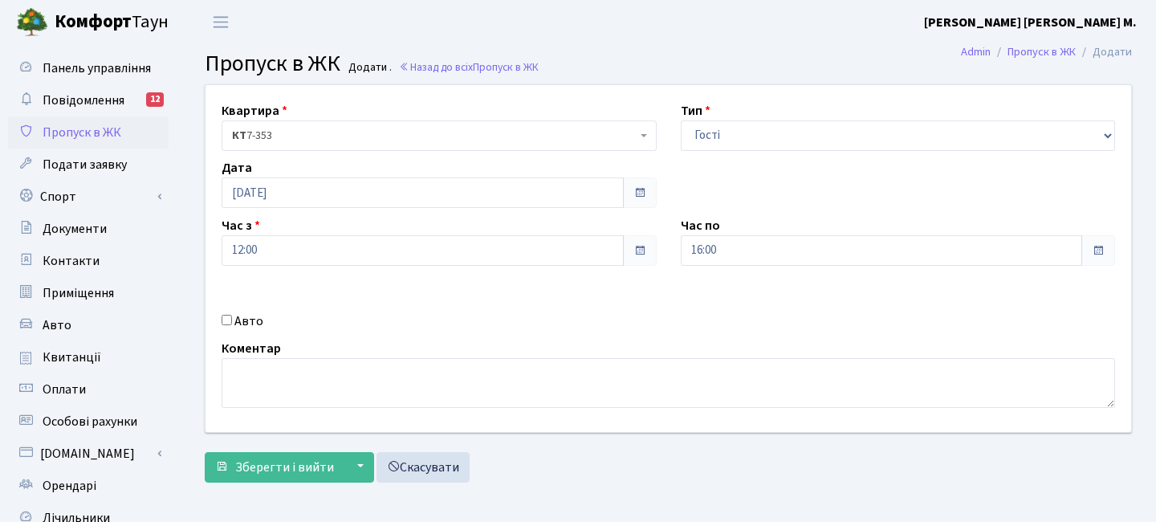
click at [225, 323] on input "Авто" at bounding box center [227, 320] width 10 height 10
checkbox input "true"
type input "АІ9451bХ"
click at [315, 460] on span "Зберегти і вийти" at bounding box center [284, 467] width 99 height 18
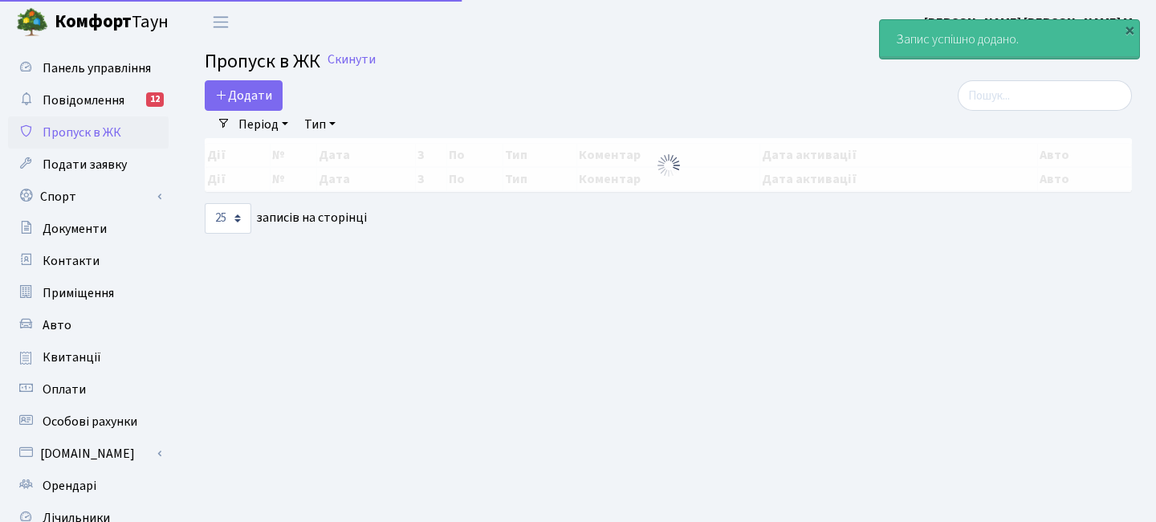
select select "25"
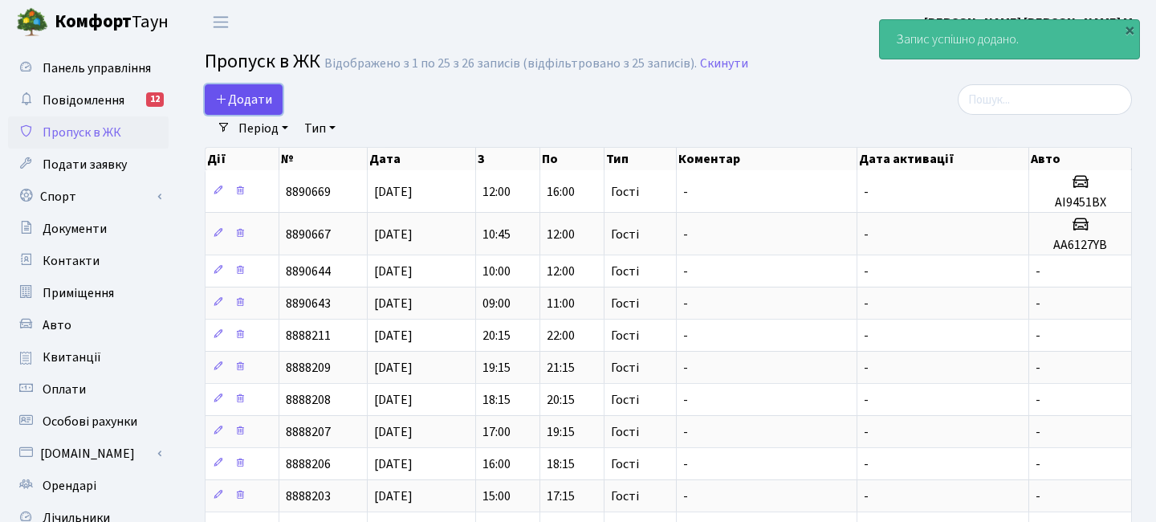
click at [251, 99] on span "Додати" at bounding box center [243, 100] width 57 height 18
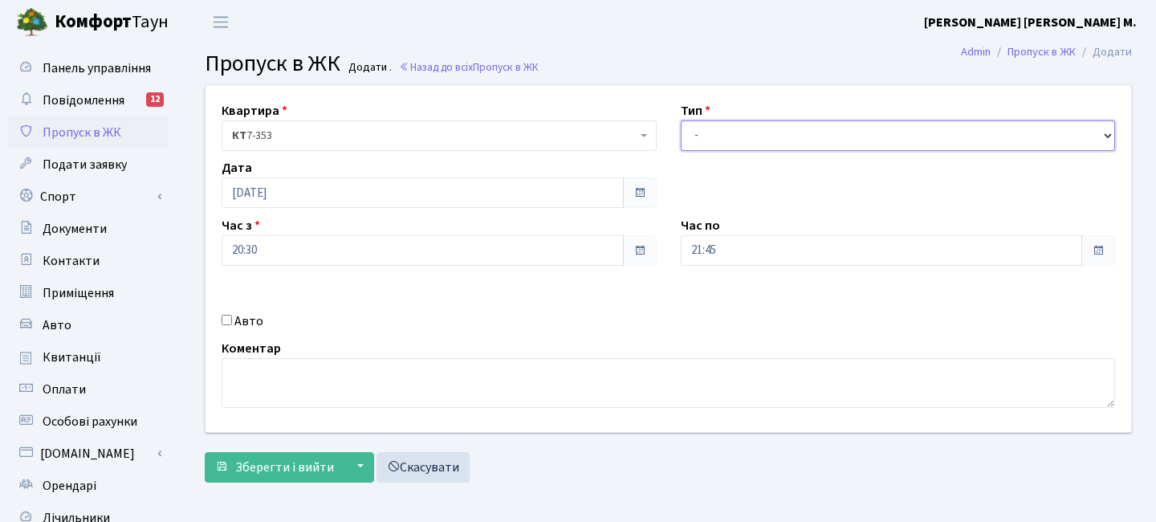
click at [716, 135] on select "- Доставка Таксі Гості Сервіс" at bounding box center [898, 135] width 435 height 30
select select "3"
click at [681, 120] on select "- Доставка Таксі Гості Сервіс" at bounding box center [898, 135] width 435 height 30
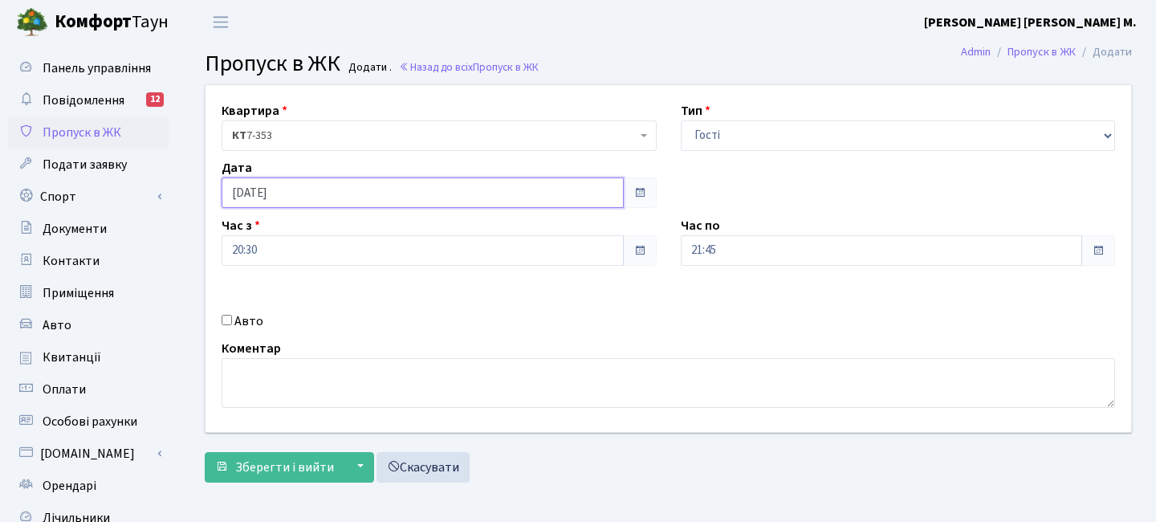
drag, startPoint x: 356, startPoint y: 197, endPoint x: 414, endPoint y: 273, distance: 95.0
click at [356, 199] on input "[DATE]" at bounding box center [423, 192] width 402 height 30
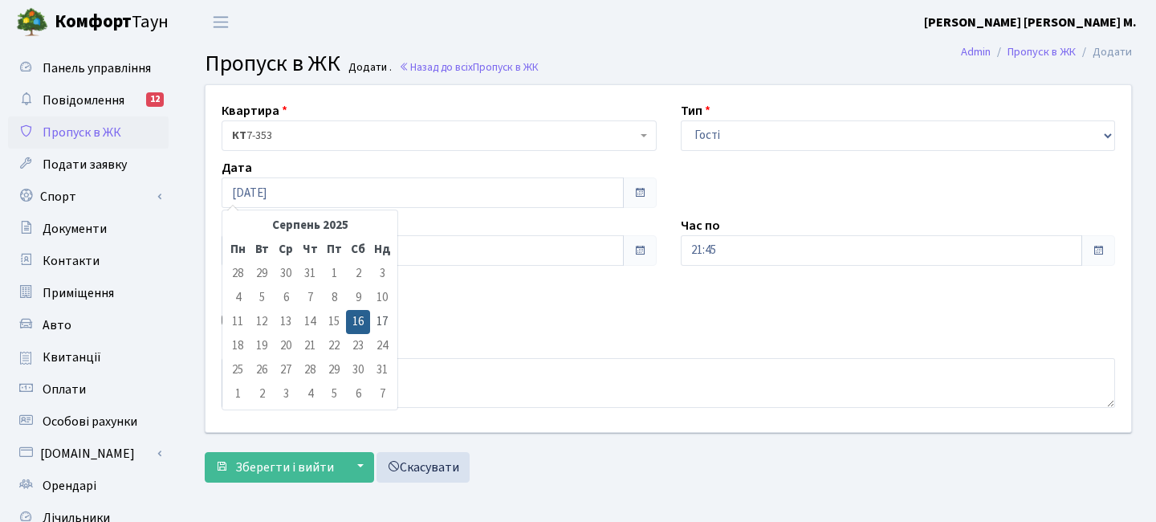
drag, startPoint x: 382, startPoint y: 320, endPoint x: 364, endPoint y: 303, distance: 25.0
click at [382, 320] on td "17" at bounding box center [382, 322] width 24 height 24
type input "[DATE]"
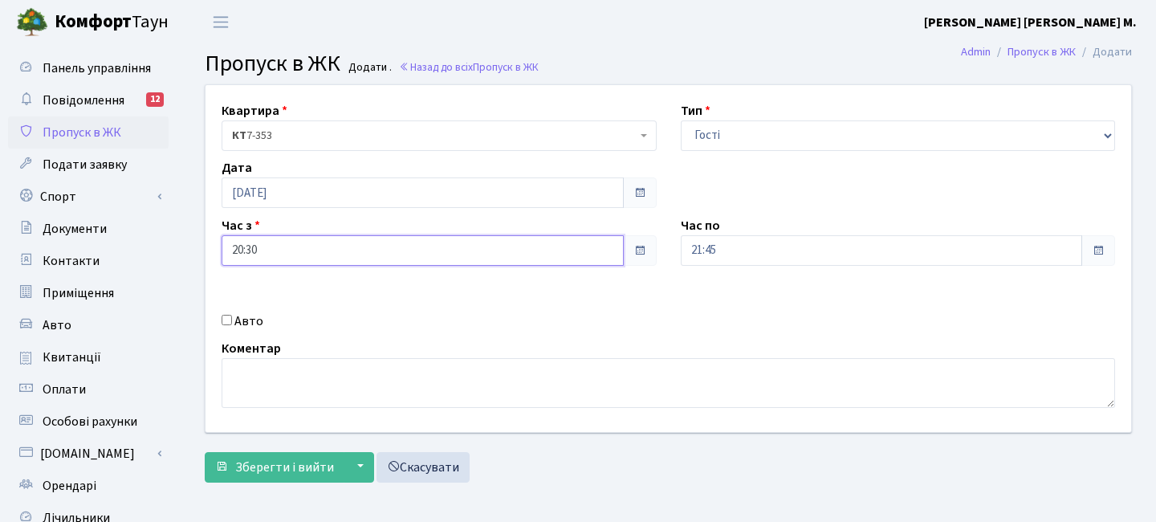
click at [326, 253] on input "20:30" at bounding box center [423, 250] width 402 height 30
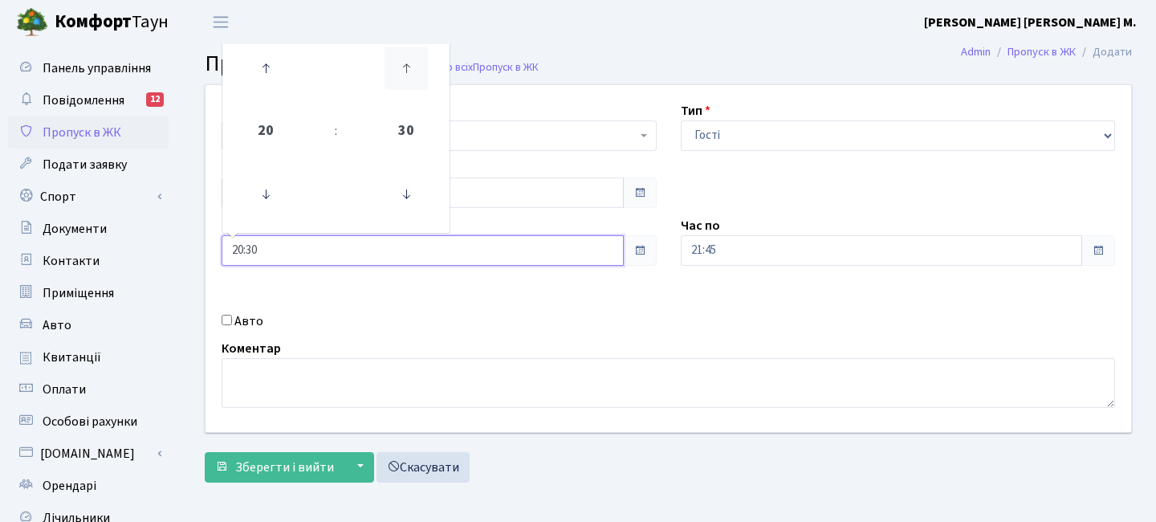
click at [401, 67] on icon at bounding box center [405, 68] width 43 height 43
click at [399, 75] on icon at bounding box center [405, 68] width 43 height 43
click at [274, 64] on icon at bounding box center [265, 68] width 43 height 43
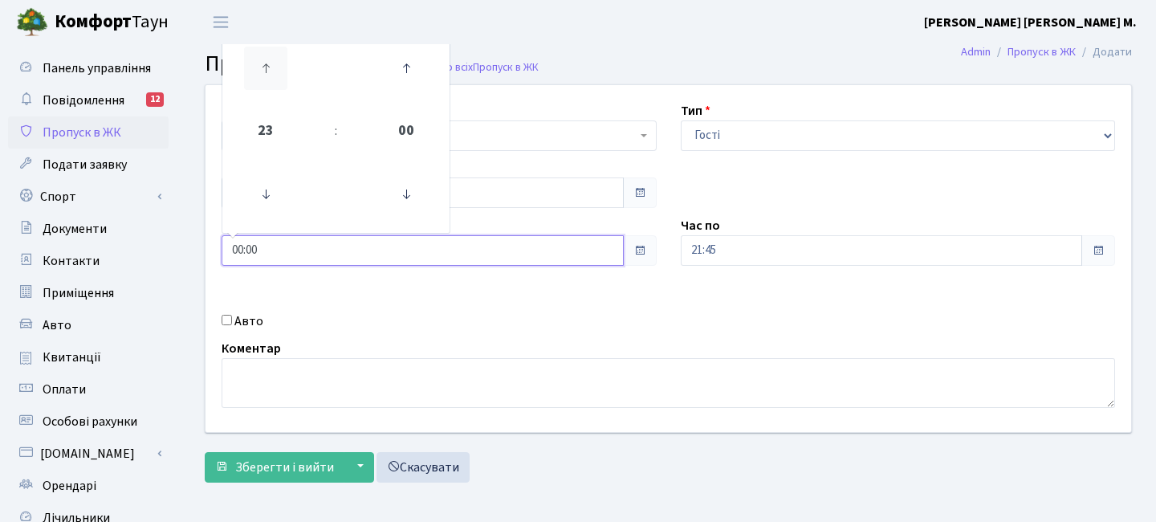
click at [274, 64] on icon at bounding box center [265, 68] width 43 height 43
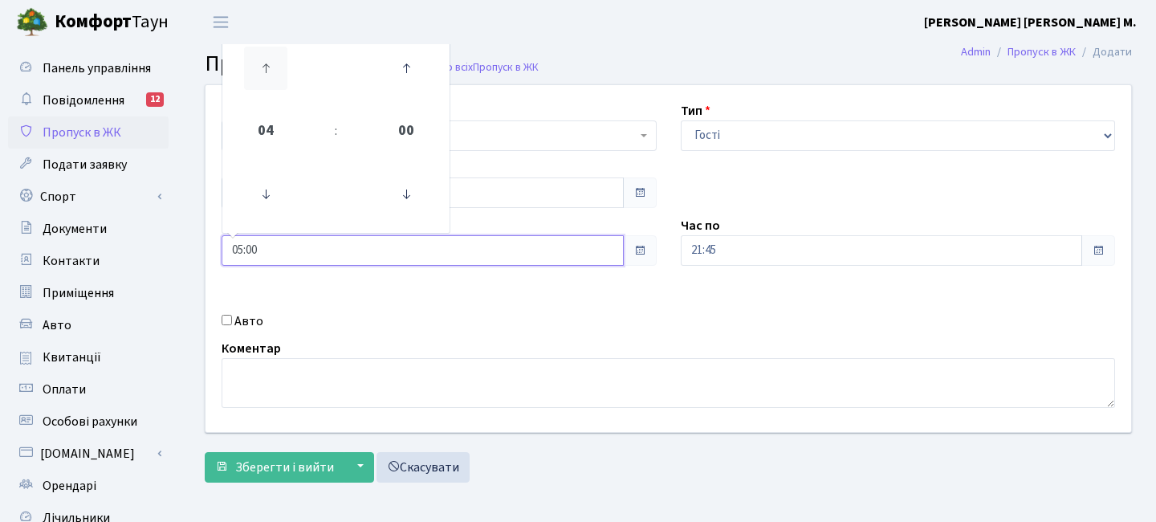
click at [274, 64] on icon at bounding box center [265, 68] width 43 height 43
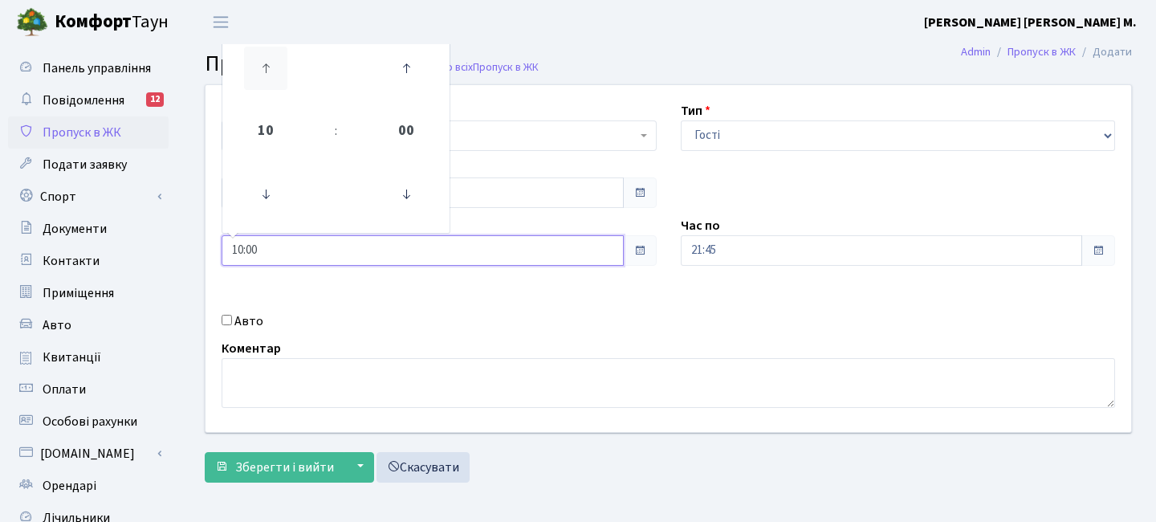
click at [274, 64] on icon at bounding box center [265, 68] width 43 height 43
type input "12:00"
click at [734, 246] on input "21:45" at bounding box center [882, 250] width 402 height 30
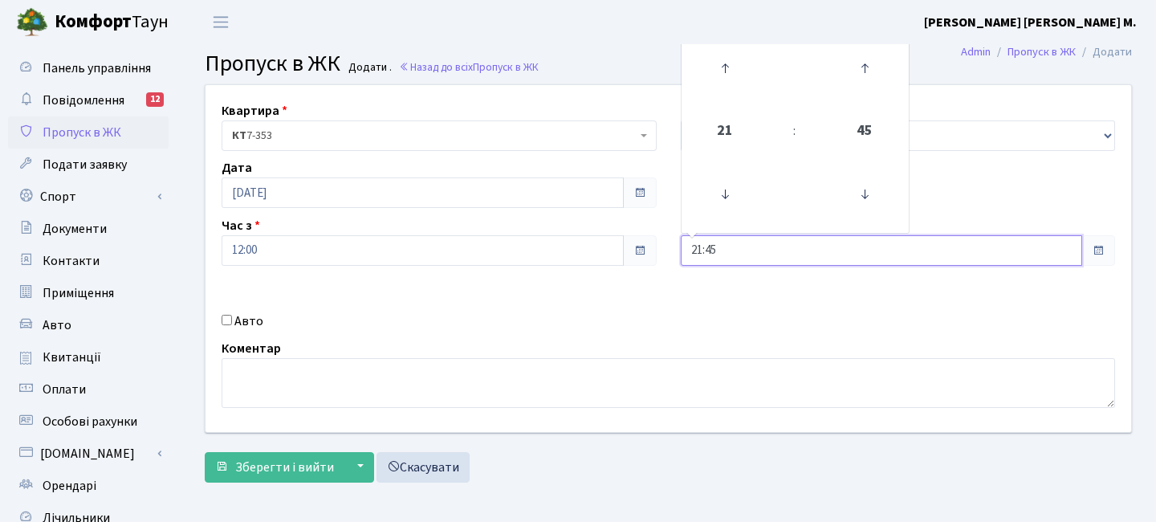
drag, startPoint x: 852, startPoint y: 74, endPoint x: 803, endPoint y: 79, distance: 49.3
click at [838, 75] on td at bounding box center [864, 69] width 81 height 70
click at [713, 71] on icon at bounding box center [724, 68] width 43 height 43
click at [716, 70] on icon at bounding box center [724, 68] width 43 height 43
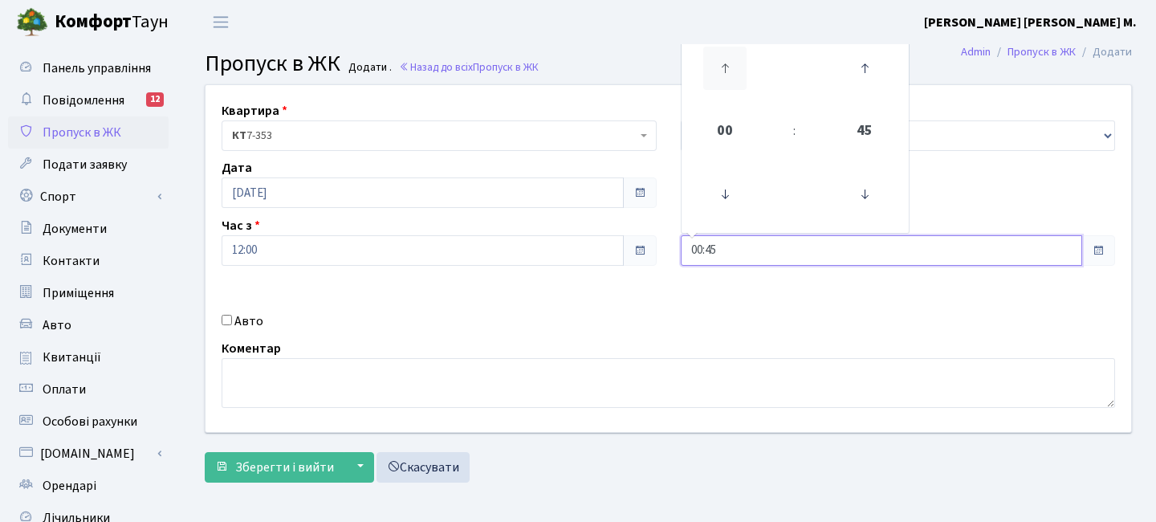
click at [715, 70] on icon at bounding box center [724, 68] width 43 height 43
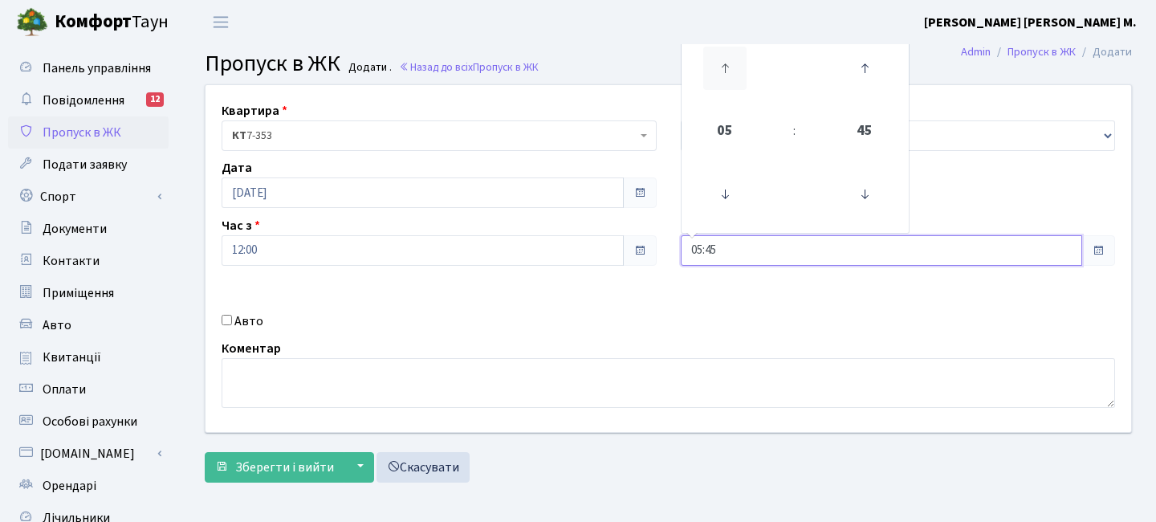
click at [715, 70] on icon at bounding box center [724, 68] width 43 height 43
drag, startPoint x: 868, startPoint y: 70, endPoint x: 787, endPoint y: 75, distance: 81.2
click at [868, 70] on icon at bounding box center [864, 68] width 43 height 43
click at [734, 71] on icon at bounding box center [724, 68] width 43 height 43
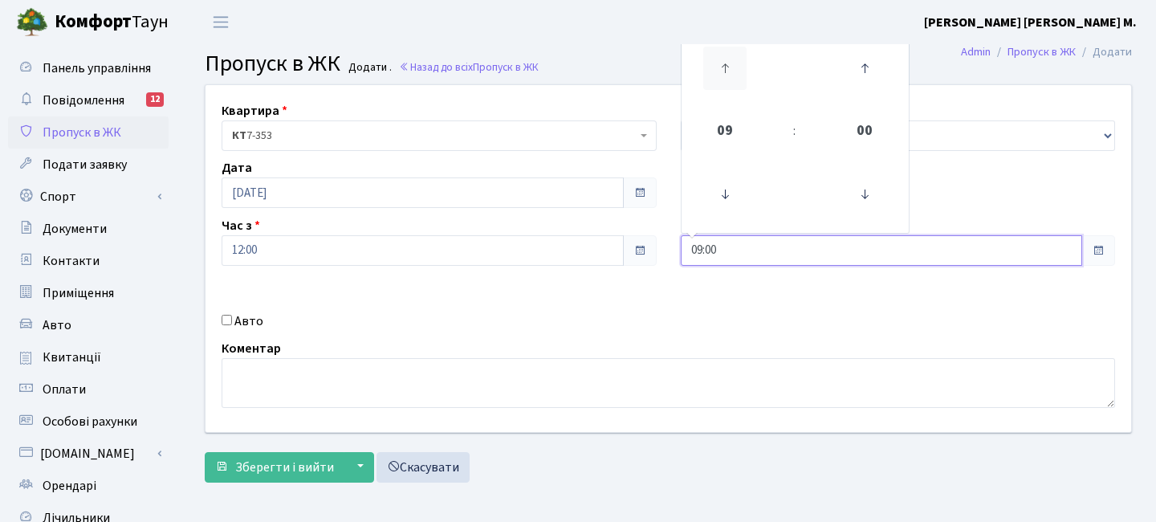
click at [734, 71] on icon at bounding box center [724, 68] width 43 height 43
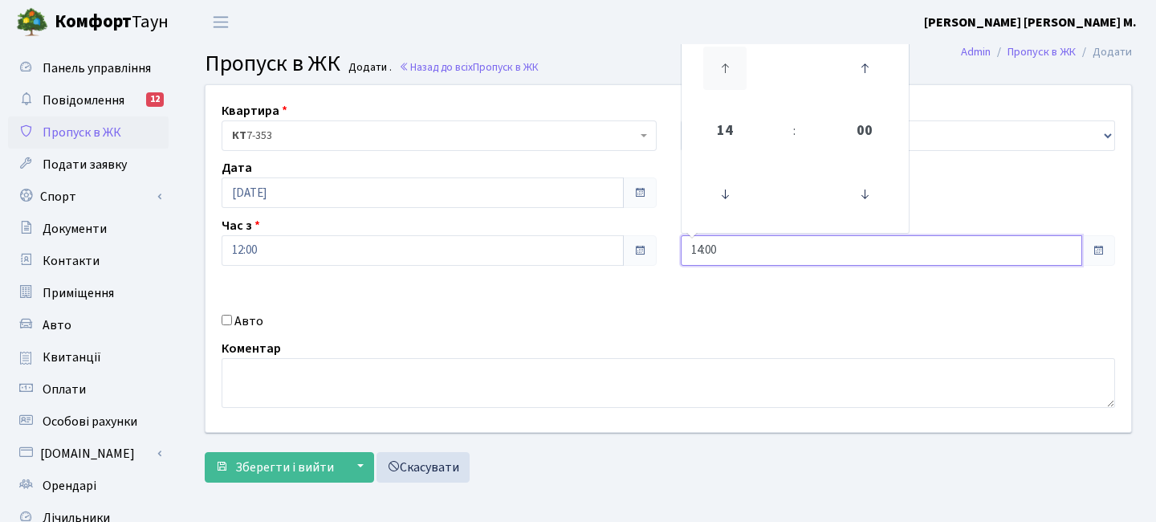
click at [734, 71] on icon at bounding box center [724, 68] width 43 height 43
click at [722, 191] on icon at bounding box center [724, 194] width 43 height 43
type input "16:00"
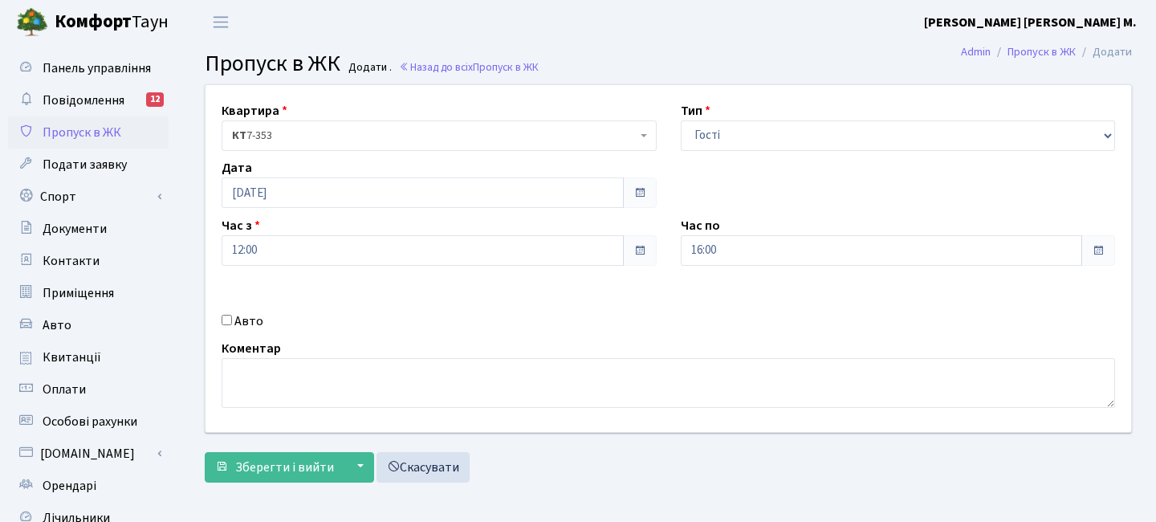
click at [243, 318] on label "Авто" at bounding box center [248, 320] width 29 height 19
click at [232, 318] on input "Авто" at bounding box center [227, 320] width 10 height 10
checkbox input "true"
type input "АІ9451ВХ"
click at [305, 470] on span "Зберегти і вийти" at bounding box center [284, 467] width 99 height 18
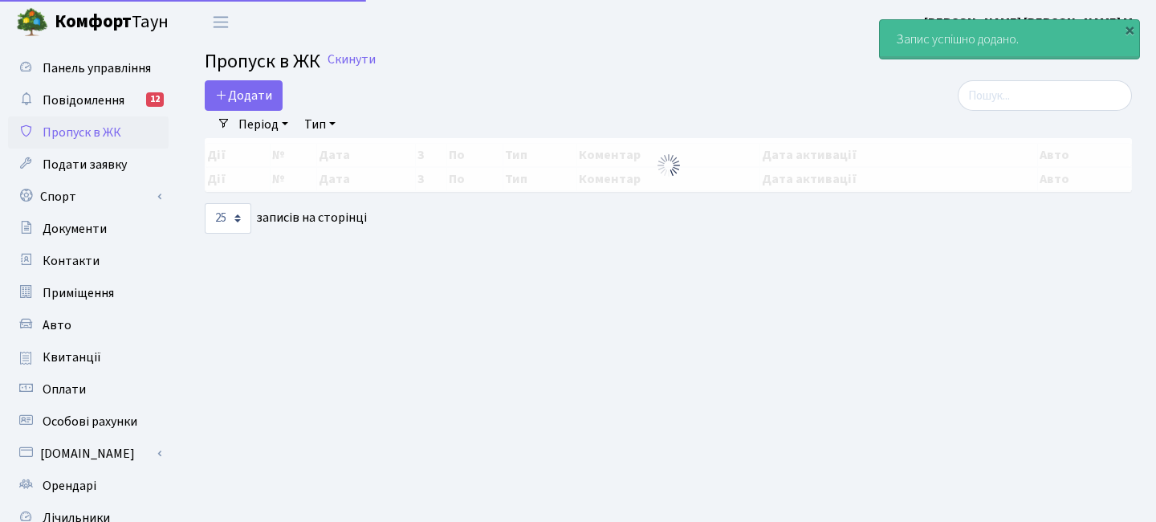
select select "25"
